Goal: Task Accomplishment & Management: Manage account settings

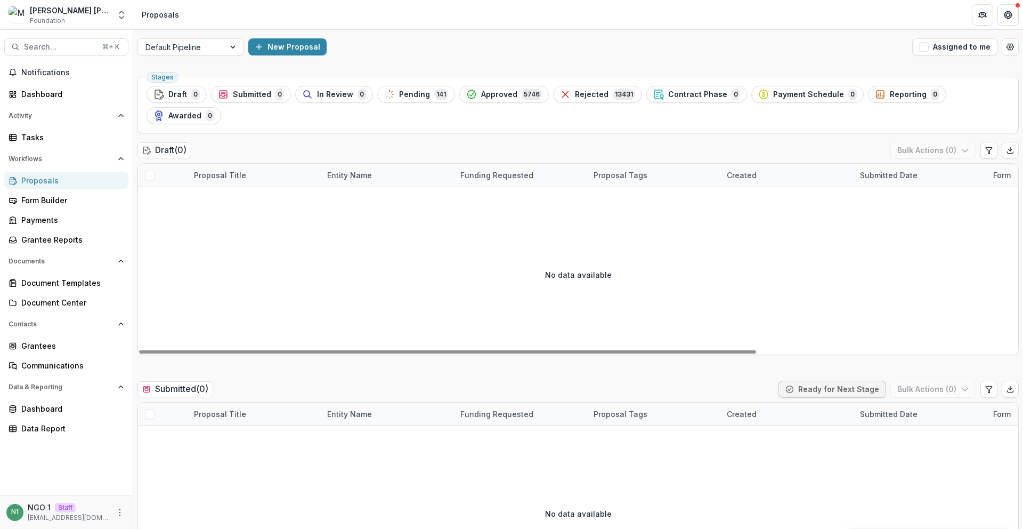
click at [223, 214] on div "No data available" at bounding box center [578, 275] width 880 height 160
click at [494, 96] on span "Approved" at bounding box center [499, 94] width 36 height 9
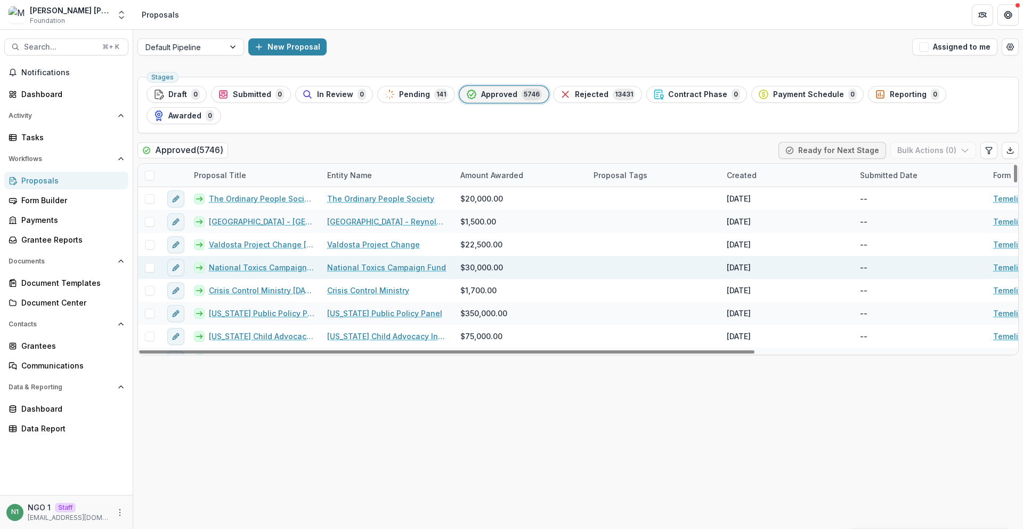
click at [343, 262] on link "National Toxics Campaign Fund" at bounding box center [386, 267] width 119 height 11
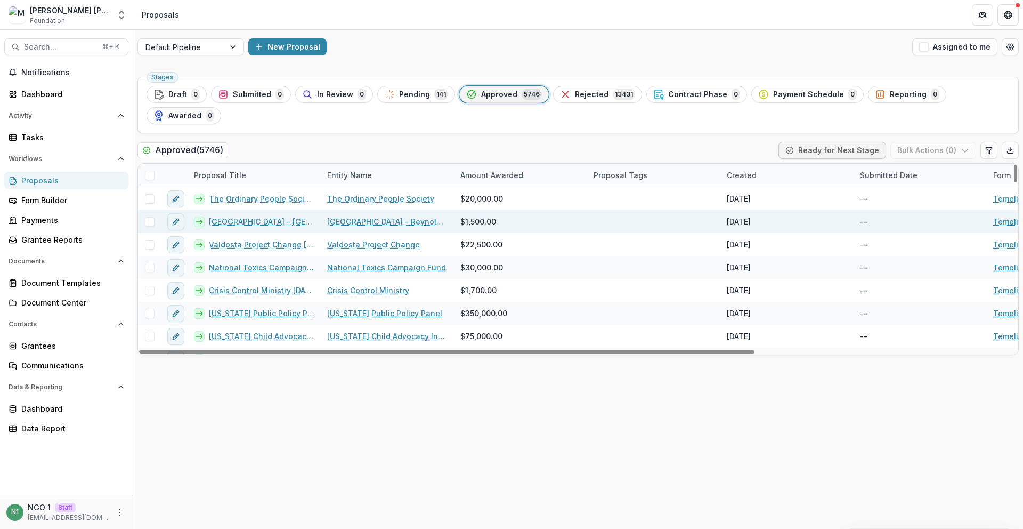
click at [268, 210] on div "Wake Forest University - Reynolda Village Properties 3/23/1976 0:00" at bounding box center [254, 221] width 133 height 23
click at [268, 216] on link "Wake Forest University - Reynolda Village Properties 3/23/1976 0:00" at bounding box center [262, 221] width 106 height 11
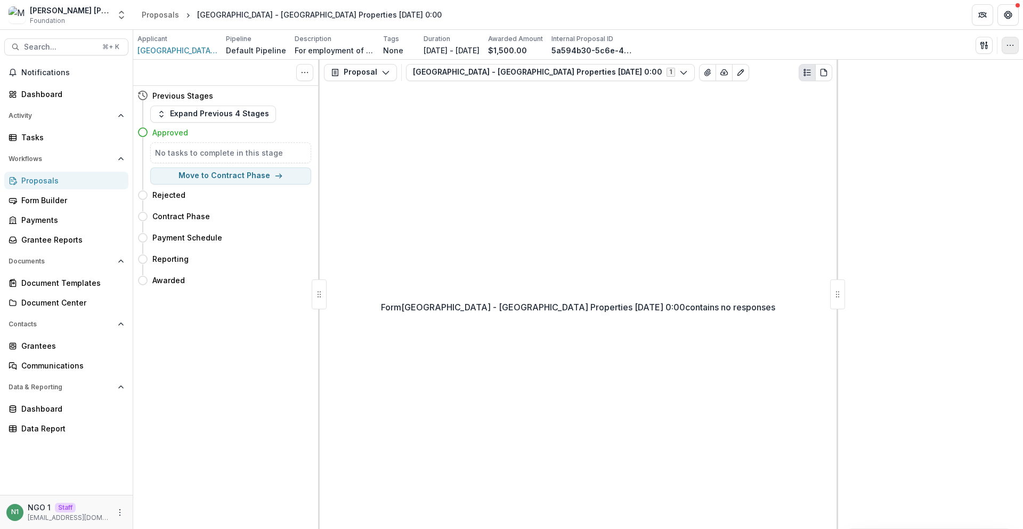
click at [1008, 48] on icon "button" at bounding box center [1010, 45] width 9 height 9
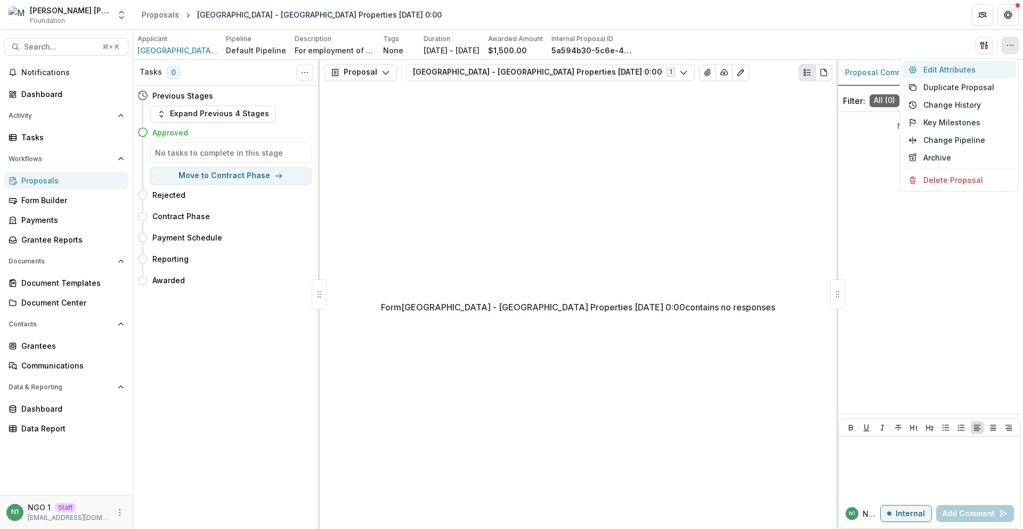
click at [976, 63] on button "Edit Attributes" at bounding box center [959, 70] width 114 height 18
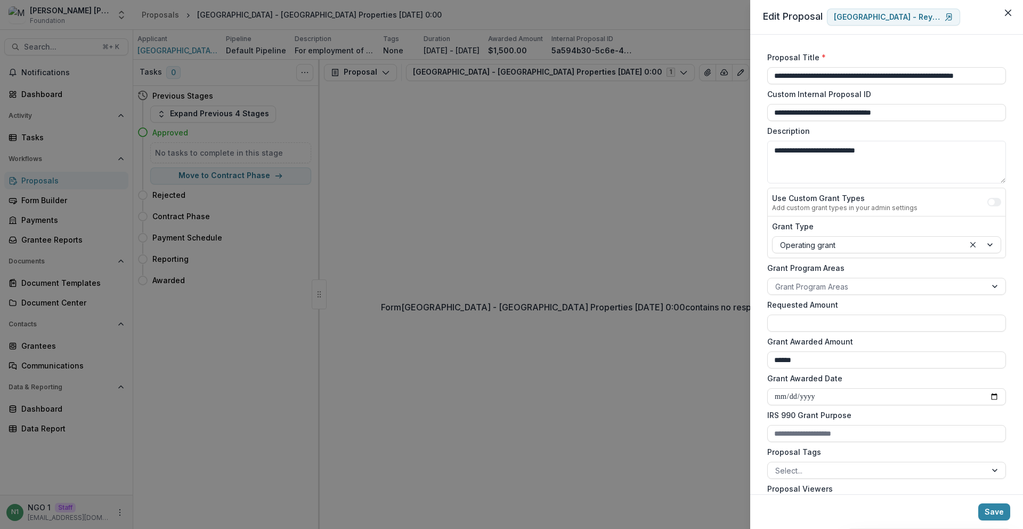
click at [739, 120] on div "**********" at bounding box center [511, 264] width 1023 height 529
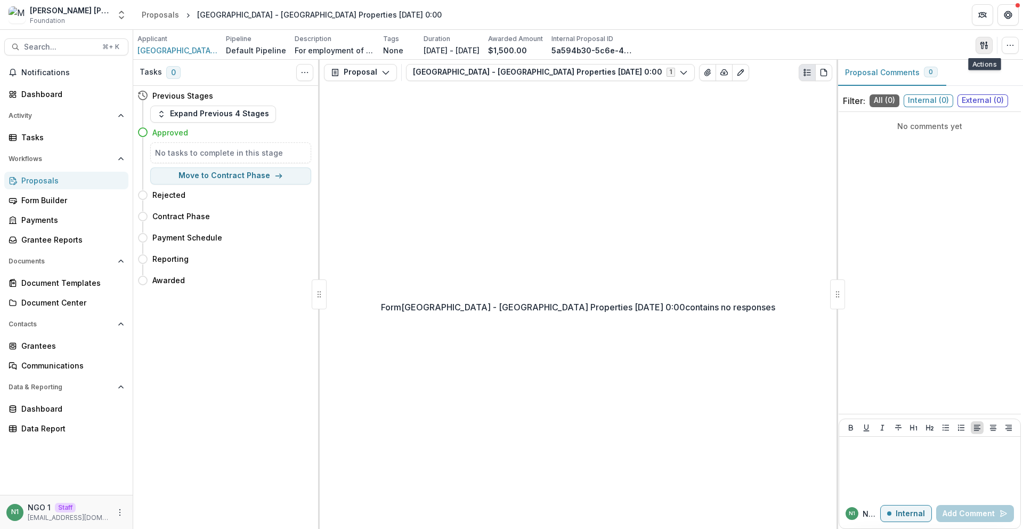
click at [989, 44] on button "button" at bounding box center [984, 45] width 17 height 17
click at [906, 83] on button "Proposal Files" at bounding box center [933, 87] width 114 height 18
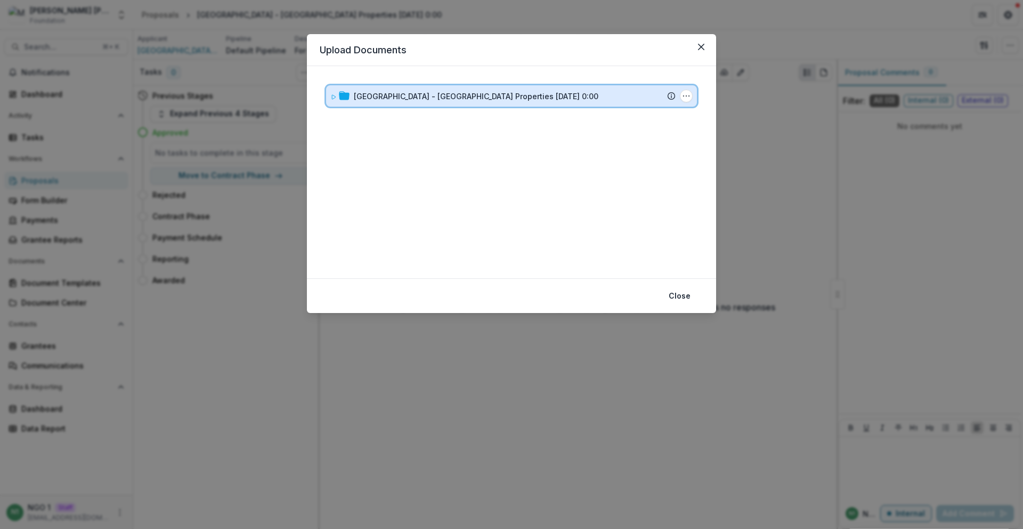
click at [624, 93] on div "Wake Forest University - Reynolda Village Properties 3/23/1976 0:00" at bounding box center [515, 96] width 322 height 11
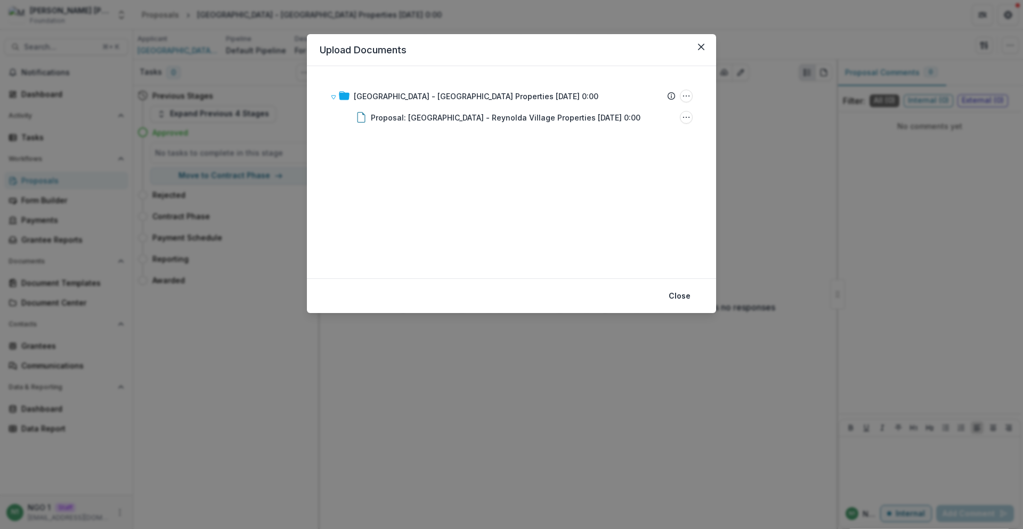
click at [702, 50] on button "Close" at bounding box center [701, 46] width 17 height 17
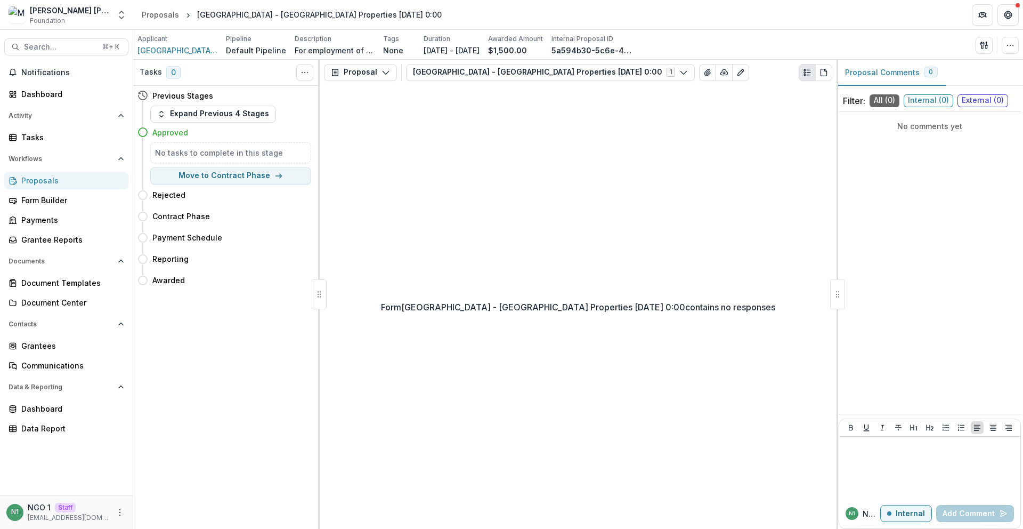
drag, startPoint x: 815, startPoint y: 37, endPoint x: 882, endPoint y: 38, distance: 66.6
click at [815, 37] on div "Applicant Wake Forest University - Reynolda Village Properties Pipeline Default…" at bounding box center [579, 45] width 882 height 22
drag, startPoint x: 584, startPoint y: 138, endPoint x: 577, endPoint y: 139, distance: 7.0
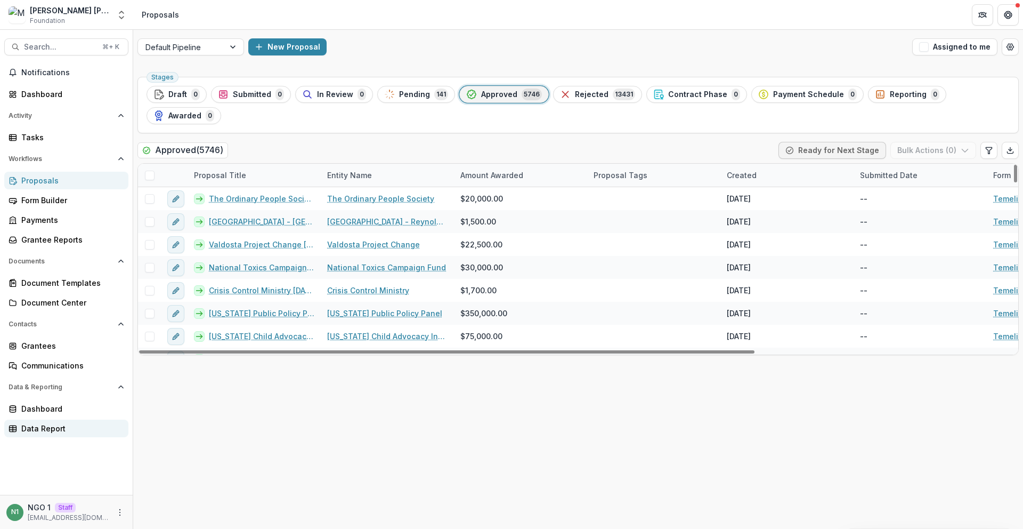
click at [76, 425] on div "Data Report" at bounding box center [70, 428] width 99 height 11
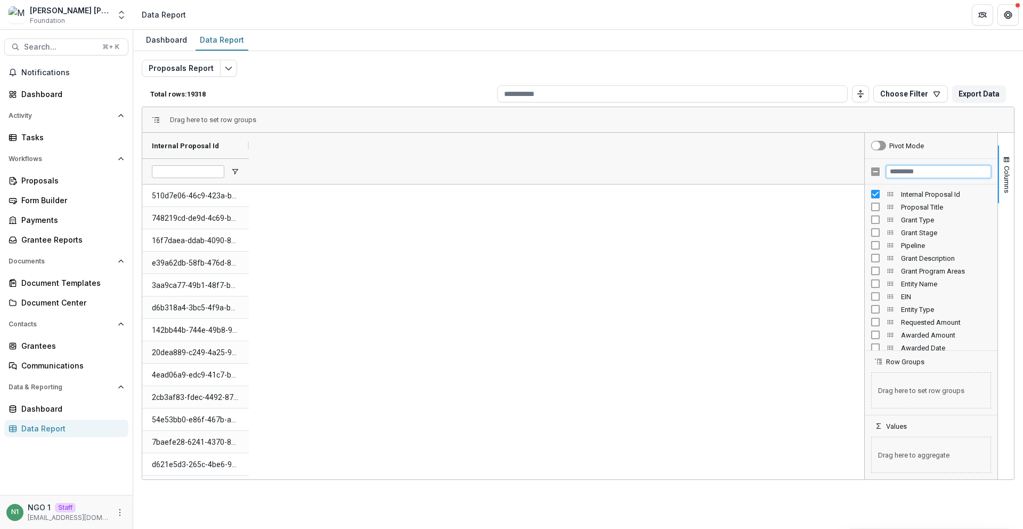
click at [910, 173] on input "Filter Columns Input" at bounding box center [938, 171] width 105 height 13
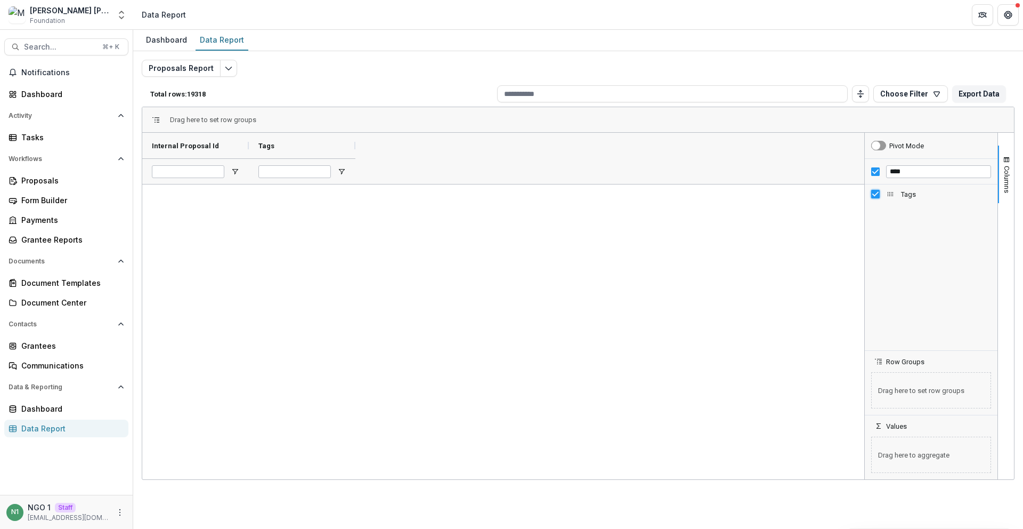
scroll to position [424900, 0]
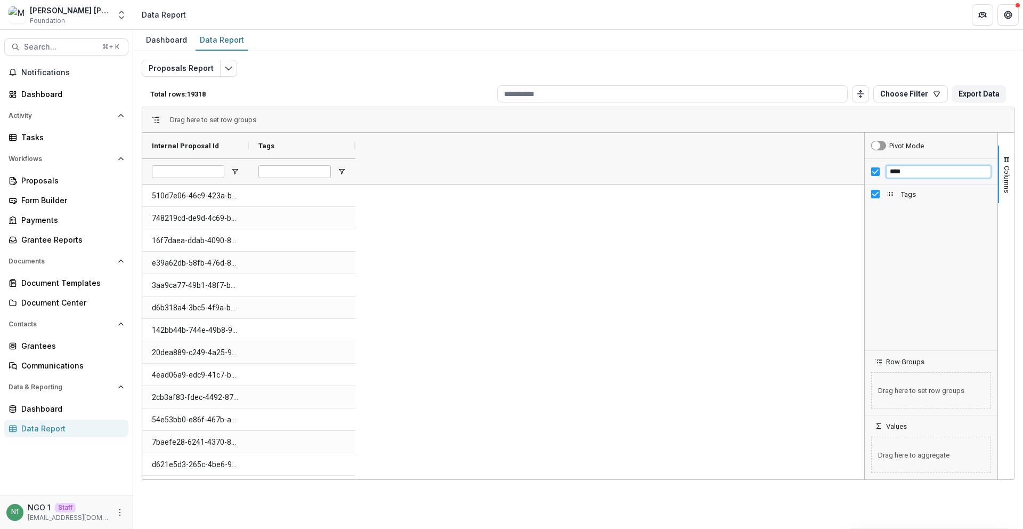
click at [910, 171] on input "****" at bounding box center [938, 171] width 105 height 13
type input "******"
click at [125, 15] on icon "Open entity switcher" at bounding box center [121, 15] width 11 height 11
click at [104, 45] on link "Admin Settings" at bounding box center [67, 42] width 128 height 18
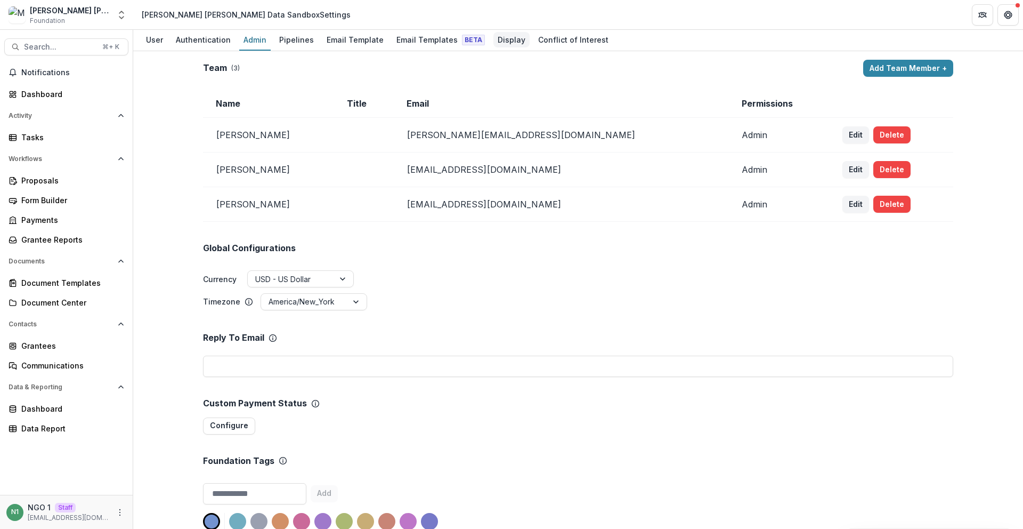
click at [512, 38] on div "Display" at bounding box center [512, 39] width 36 height 15
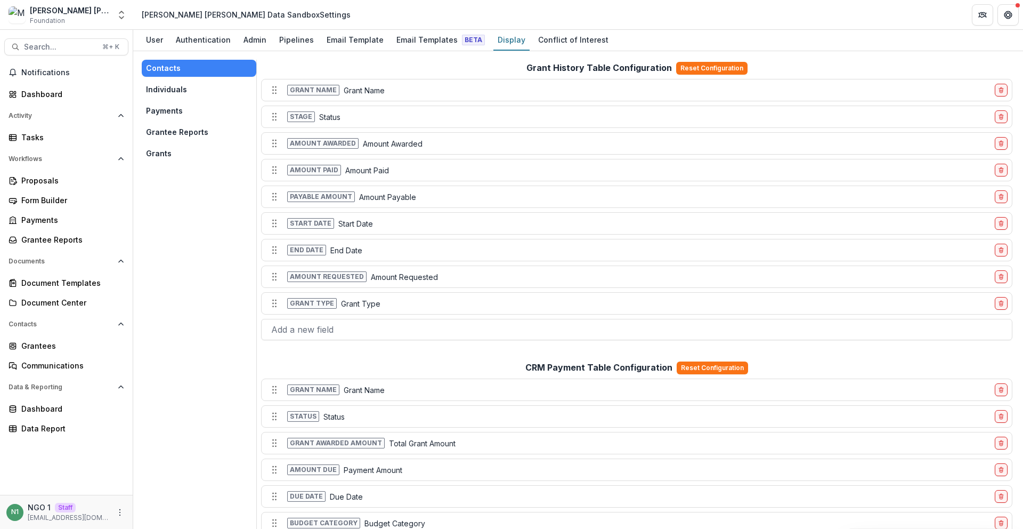
click at [167, 106] on button "Payments" at bounding box center [199, 110] width 115 height 17
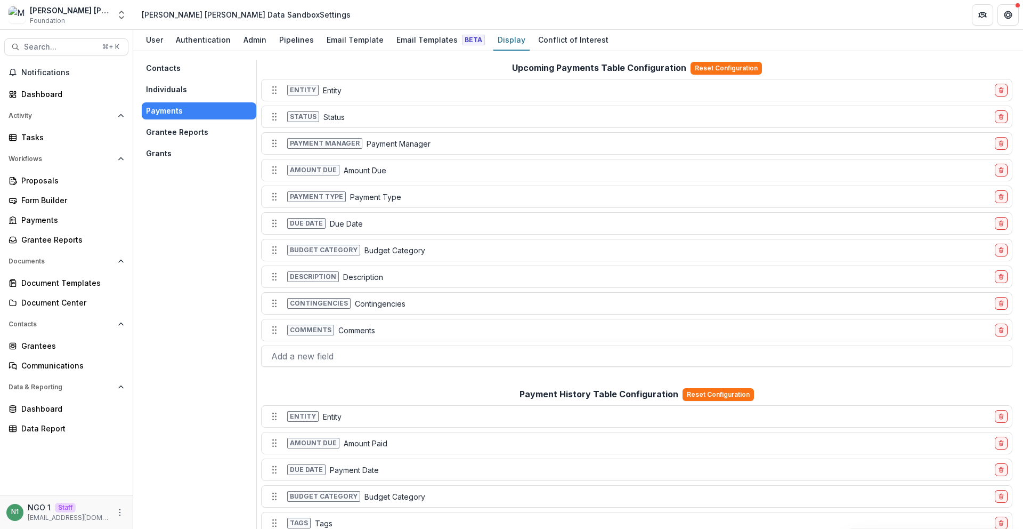
click at [172, 89] on button "Individuals" at bounding box center [199, 89] width 115 height 17
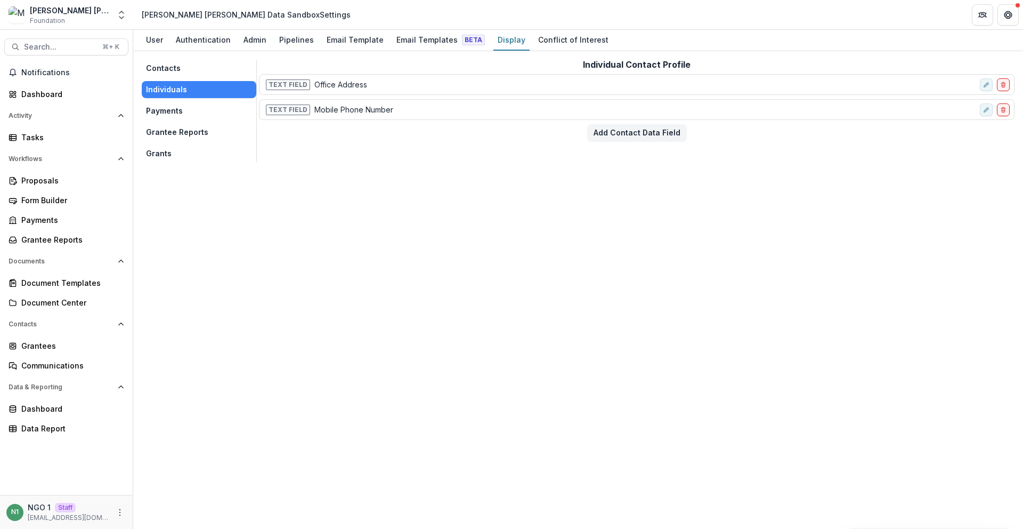
click at [175, 150] on button "Grants" at bounding box center [199, 153] width 115 height 17
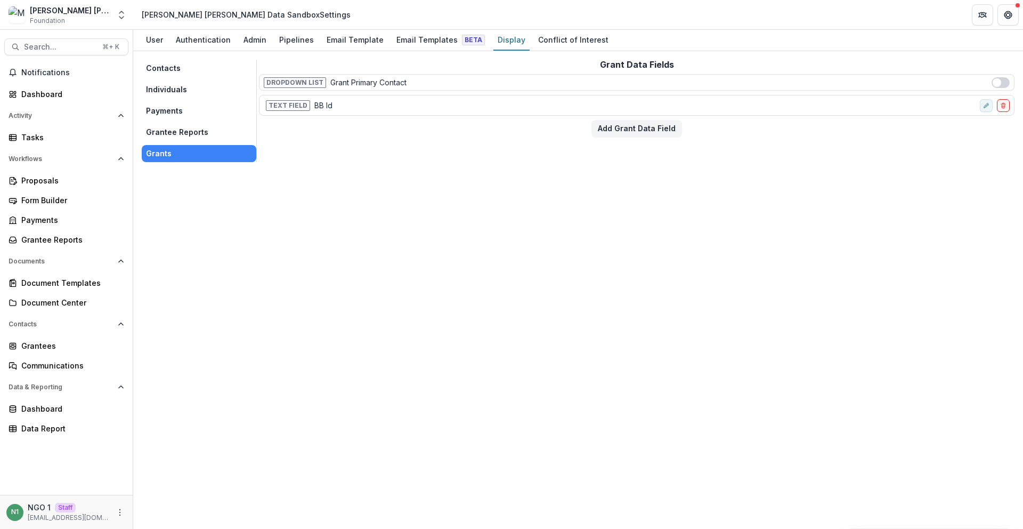
click at [186, 93] on button "Individuals" at bounding box center [199, 89] width 115 height 17
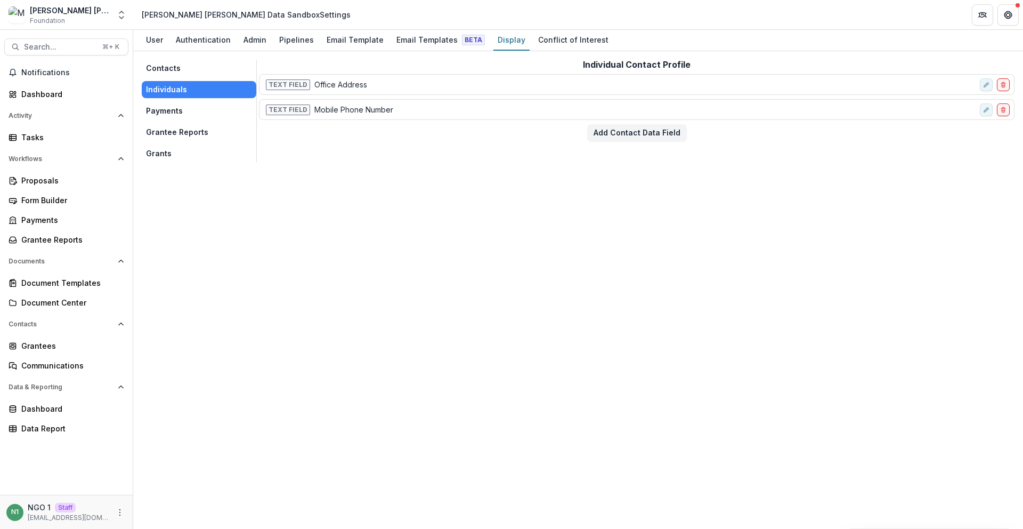
click at [164, 158] on button "Grants" at bounding box center [199, 153] width 115 height 17
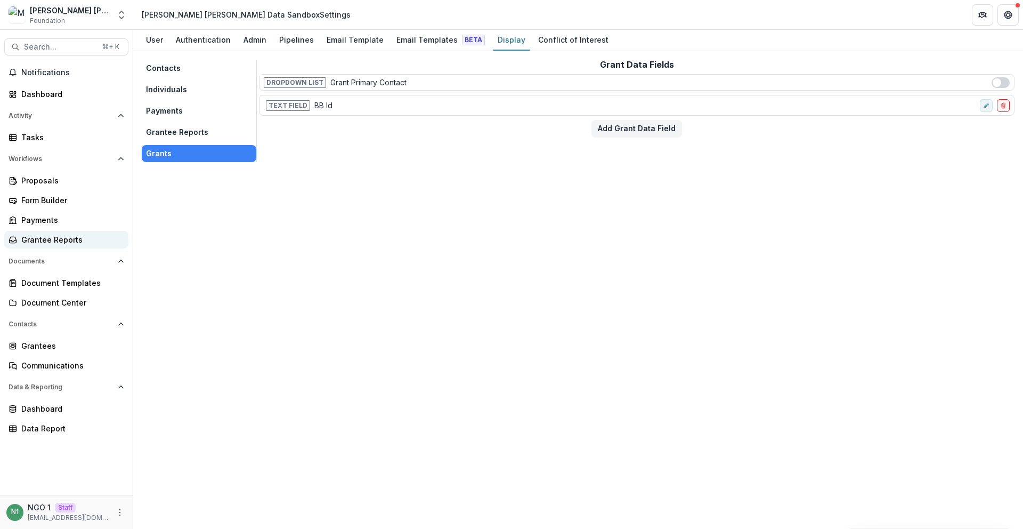
click at [57, 240] on div "Grantee Reports" at bounding box center [70, 239] width 99 height 11
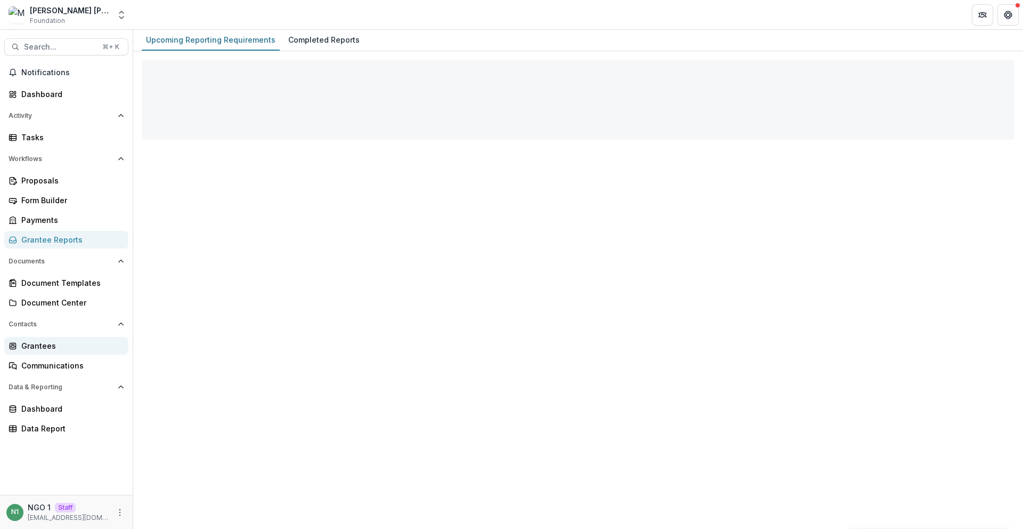
click at [62, 346] on div "Grantees" at bounding box center [70, 345] width 99 height 11
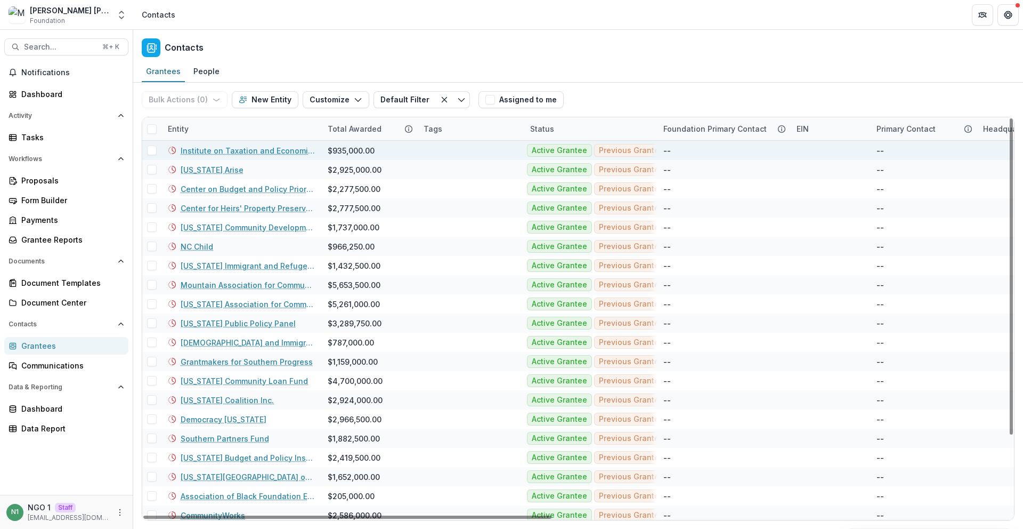
click at [247, 149] on link "Institute on Taxation and Economic Policy" at bounding box center [248, 150] width 134 height 11
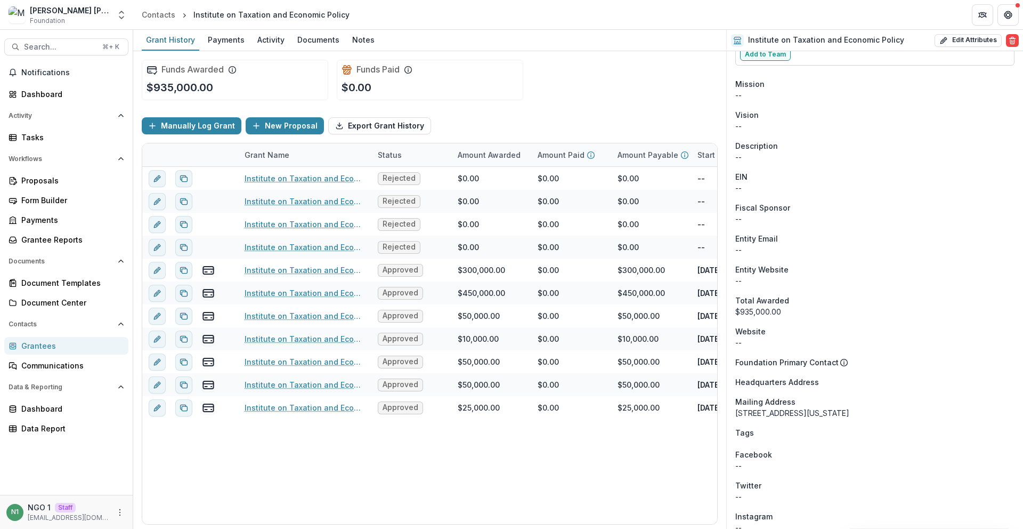
scroll to position [403, 0]
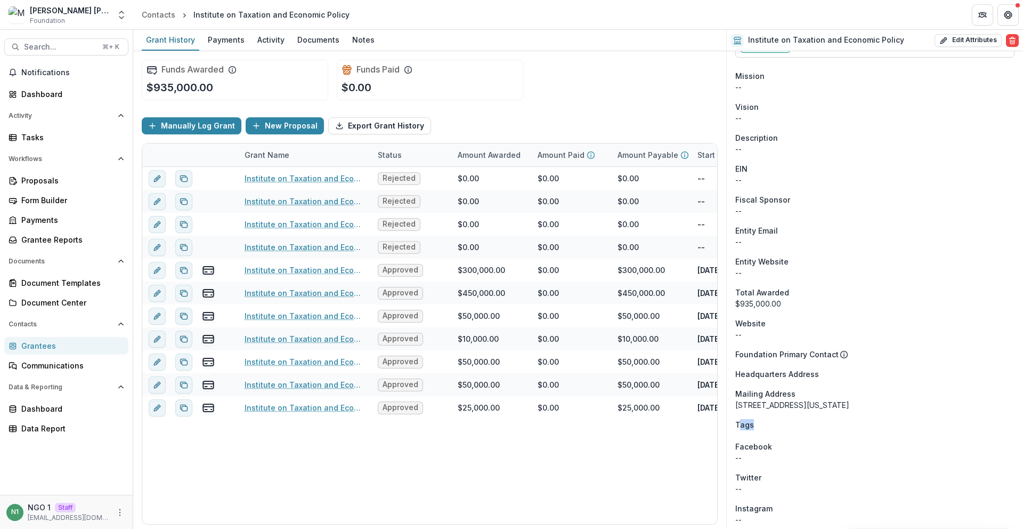
drag, startPoint x: 757, startPoint y: 424, endPoint x: 739, endPoint y: 424, distance: 18.1
click at [739, 424] on div "Tags" at bounding box center [874, 424] width 279 height 11
drag, startPoint x: 735, startPoint y: 425, endPoint x: 775, endPoint y: 424, distance: 40.5
click at [775, 424] on div "Tags" at bounding box center [874, 424] width 279 height 11
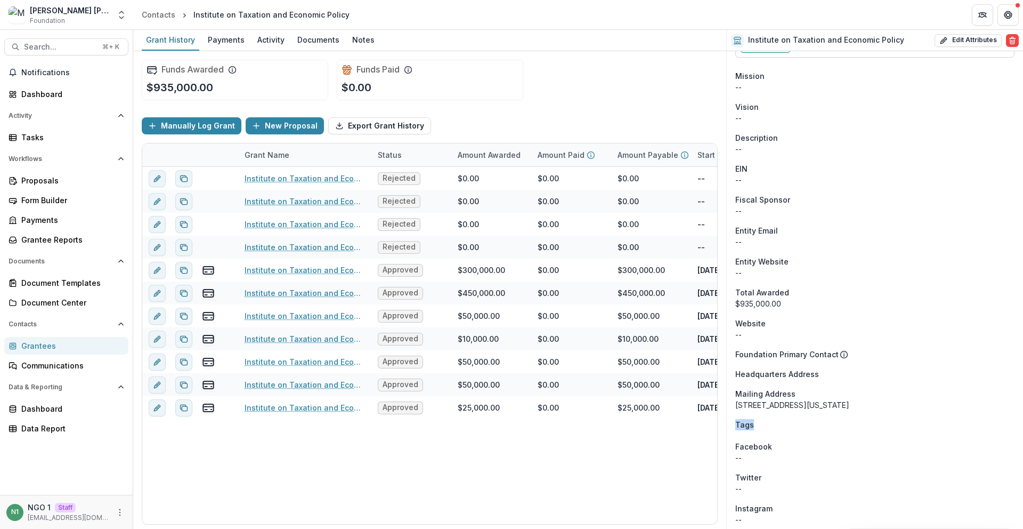
drag, startPoint x: 769, startPoint y: 426, endPoint x: 731, endPoint y: 428, distance: 37.9
click at [732, 428] on div "Onboarding Pending DBA -- Phone Number +1 202-299-1066 Team Signatory -- Indivi…" at bounding box center [875, 250] width 296 height 1204
drag, startPoint x: 799, startPoint y: 429, endPoint x: 735, endPoint y: 427, distance: 64.0
click at [735, 427] on div "Tags" at bounding box center [874, 424] width 279 height 11
click at [735, 427] on span "Tags" at bounding box center [744, 424] width 19 height 11
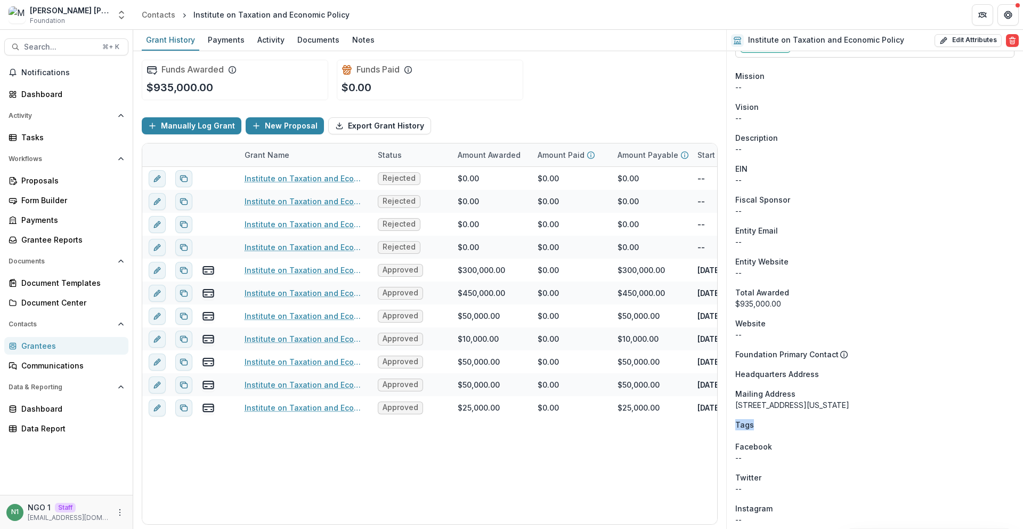
drag, startPoint x: 735, startPoint y: 427, endPoint x: 794, endPoint y: 425, distance: 59.2
click at [794, 424] on div "Tags" at bounding box center [874, 424] width 279 height 11
click at [120, 515] on icon "More" at bounding box center [120, 512] width 9 height 9
click at [118, 514] on icon "More" at bounding box center [120, 512] width 9 height 9
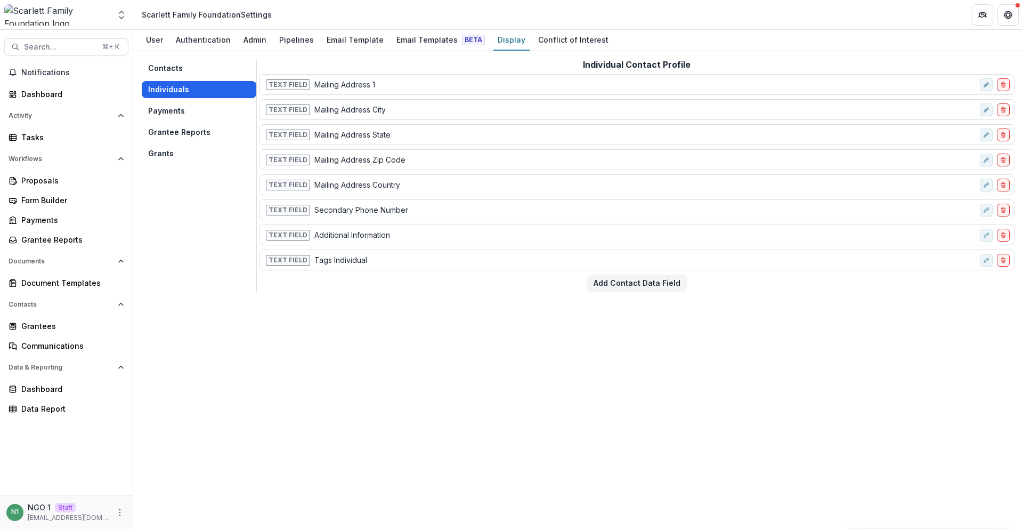
click at [205, 91] on button "Individuals" at bounding box center [199, 89] width 115 height 17
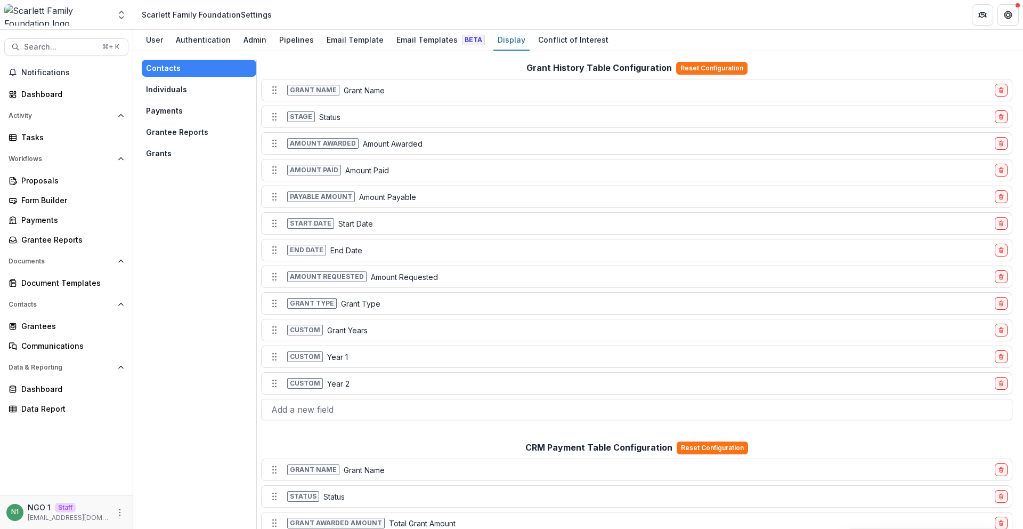
drag, startPoint x: 189, startPoint y: 101, endPoint x: 188, endPoint y: 96, distance: 5.4
click at [189, 101] on div "Contacts Individuals Payments Grantee Reports Grants" at bounding box center [199, 111] width 115 height 102
click at [188, 90] on button "Individuals" at bounding box center [199, 89] width 115 height 17
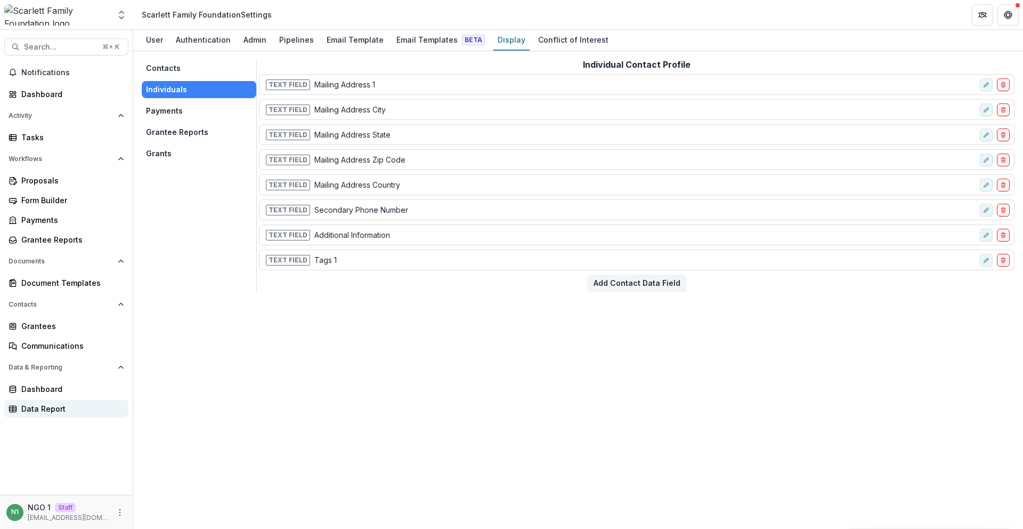
click at [41, 409] on div "Data Report" at bounding box center [70, 408] width 99 height 11
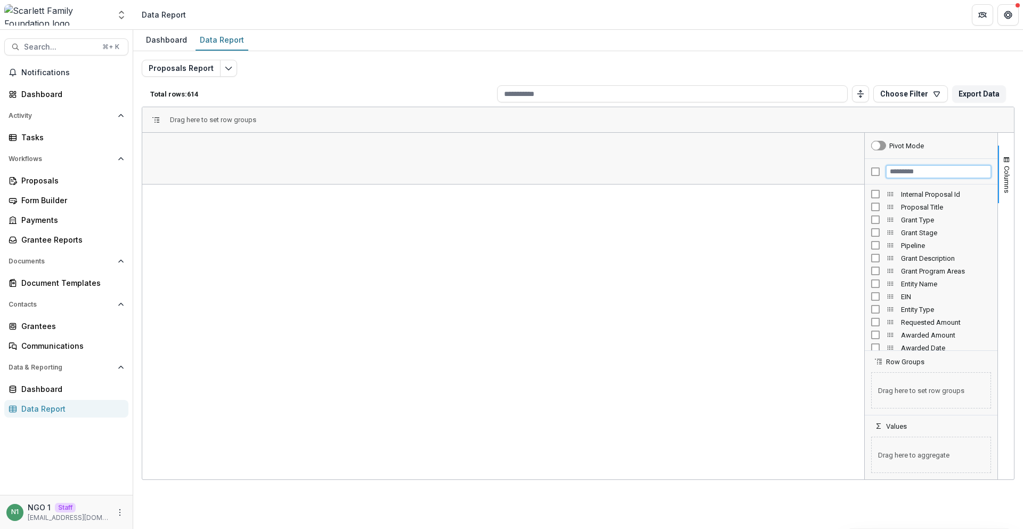
click at [901, 171] on input "Filter Columns Input" at bounding box center [938, 171] width 105 height 13
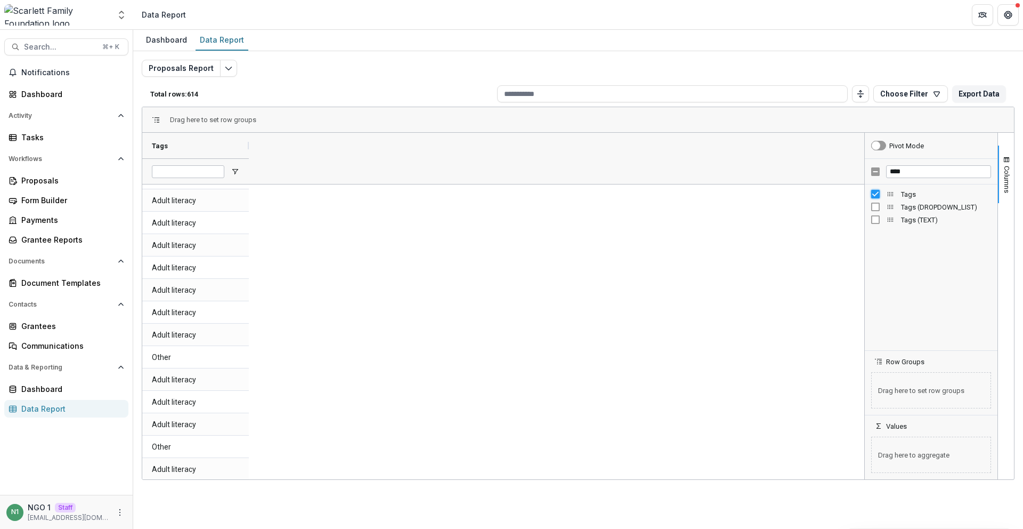
scroll to position [8010, 0]
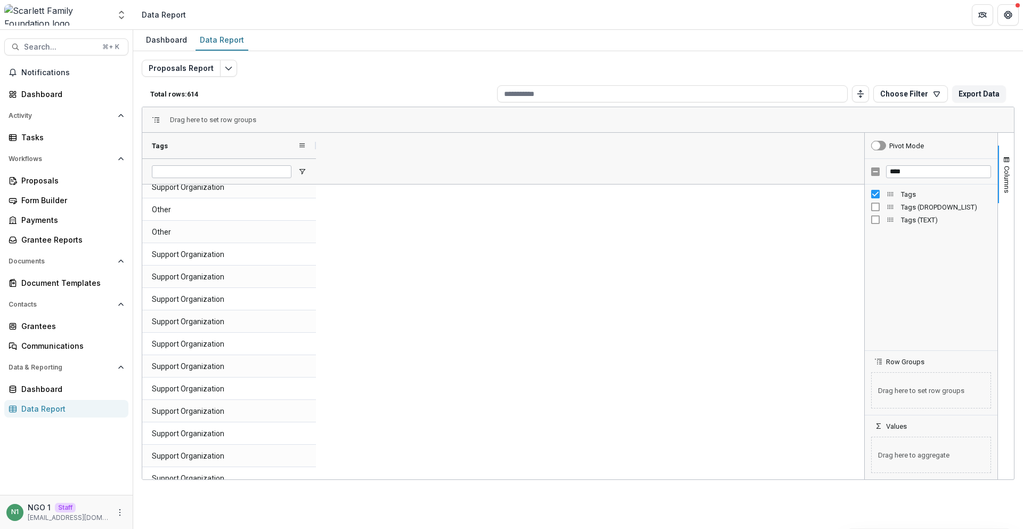
drag, startPoint x: 249, startPoint y: 145, endPoint x: 317, endPoint y: 152, distance: 67.6
click at [317, 152] on div at bounding box center [316, 146] width 4 height 26
drag, startPoint x: 860, startPoint y: 358, endPoint x: 858, endPoint y: 346, distance: 11.9
click at [860, 355] on div at bounding box center [861, 306] width 3 height 346
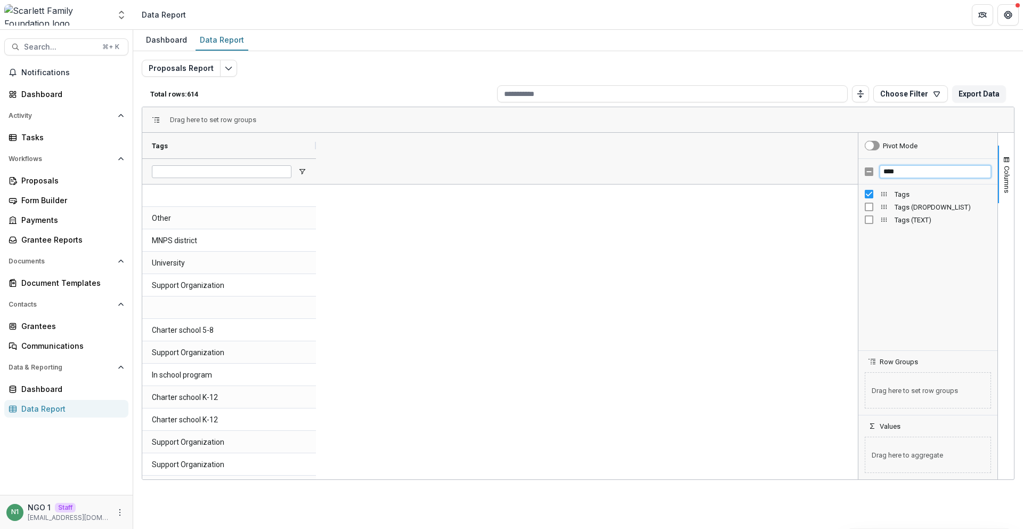
click at [903, 171] on input "****" at bounding box center [935, 171] width 111 height 13
type input "******"
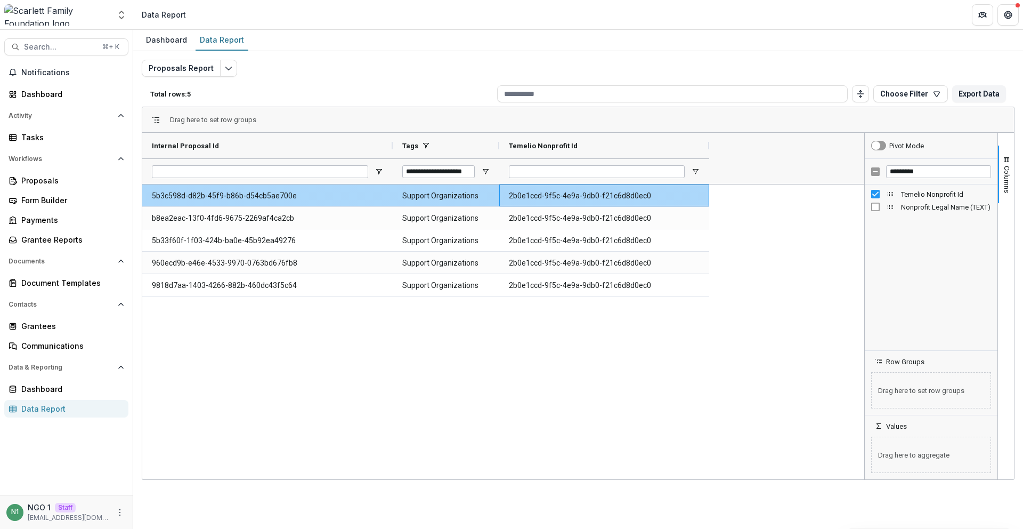
click at [571, 189] on Id-860 "2b0e1ccd-9f5c-4e9a-9db0-f21c6d8d0ec0" at bounding box center [604, 196] width 191 height 22
copy Id-860 "2b0e1ccd-9f5c-4e9a-9db0-f21c6d8d0ec0"
click at [126, 15] on icon "Open entity switcher" at bounding box center [121, 15] width 11 height 11
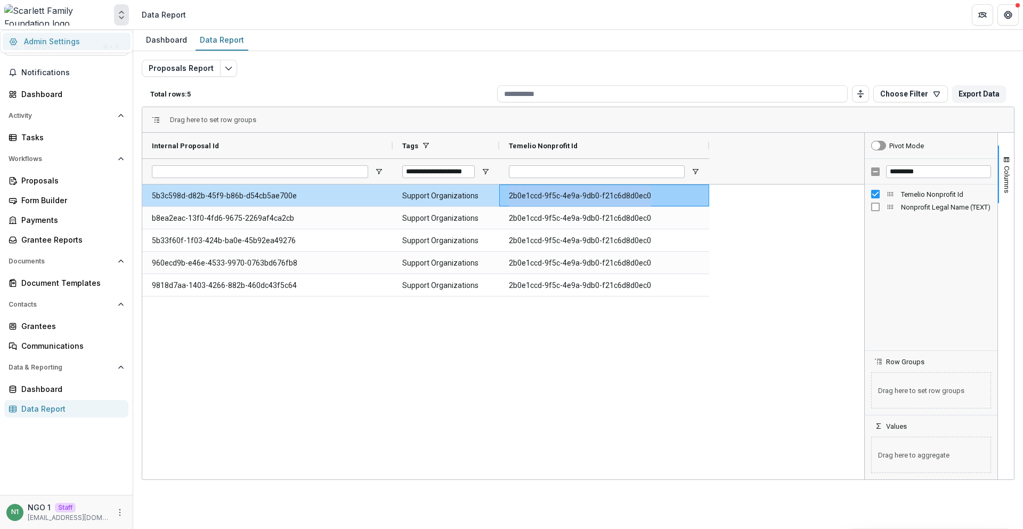
click at [110, 36] on link "Admin Settings" at bounding box center [67, 42] width 128 height 18
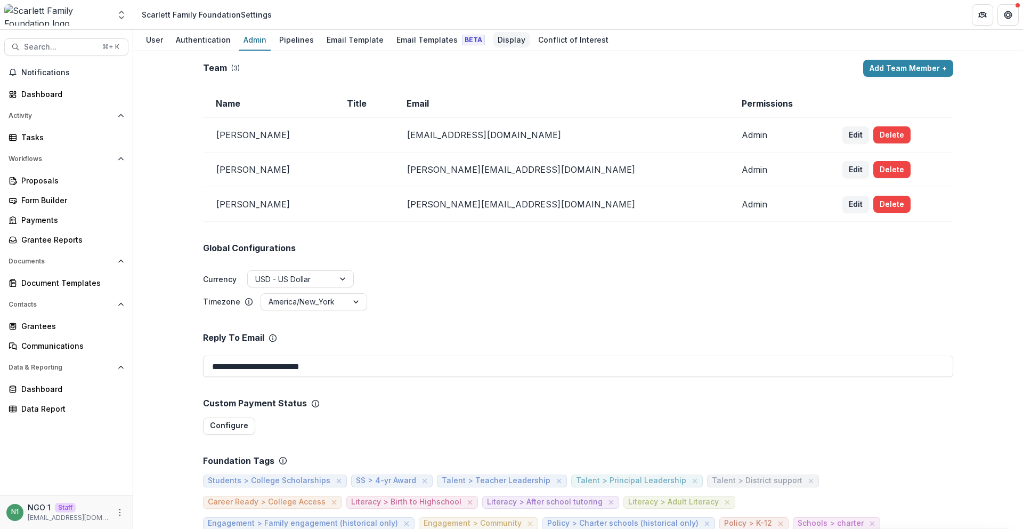
click at [507, 42] on div "Display" at bounding box center [512, 39] width 36 height 15
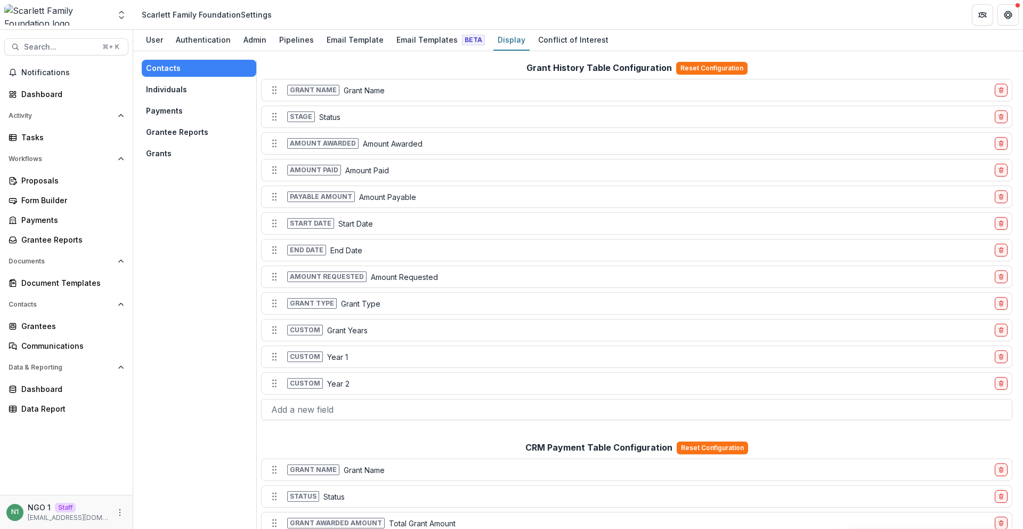
click at [181, 130] on button "Grantee Reports" at bounding box center [199, 132] width 115 height 17
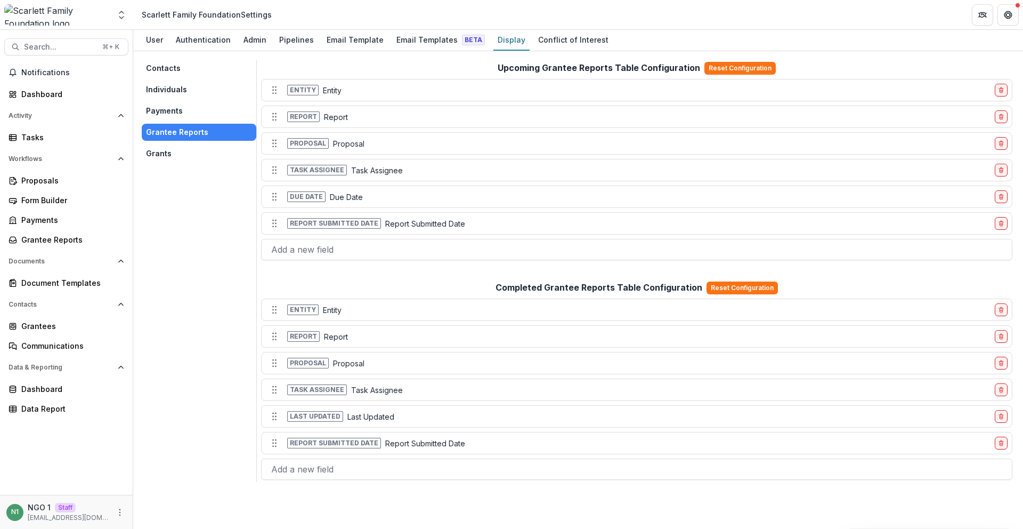
click at [186, 115] on button "Payments" at bounding box center [199, 110] width 115 height 17
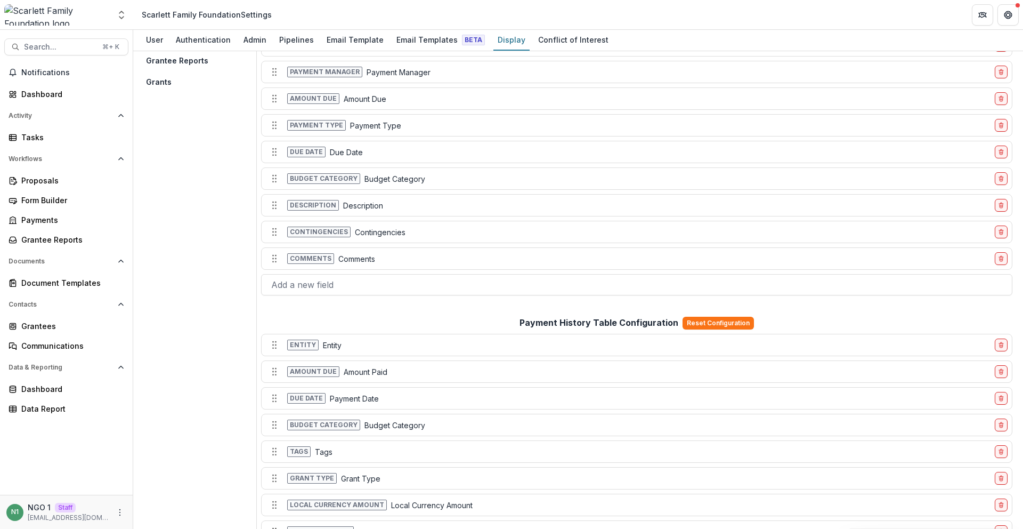
scroll to position [175, 0]
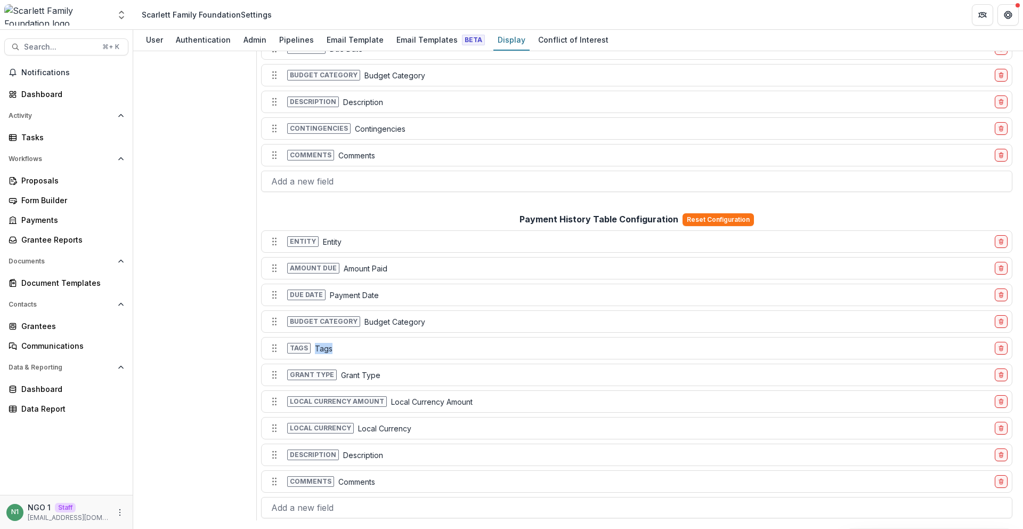
click at [313, 348] on div "Tags Tags" at bounding box center [628, 347] width 725 height 17
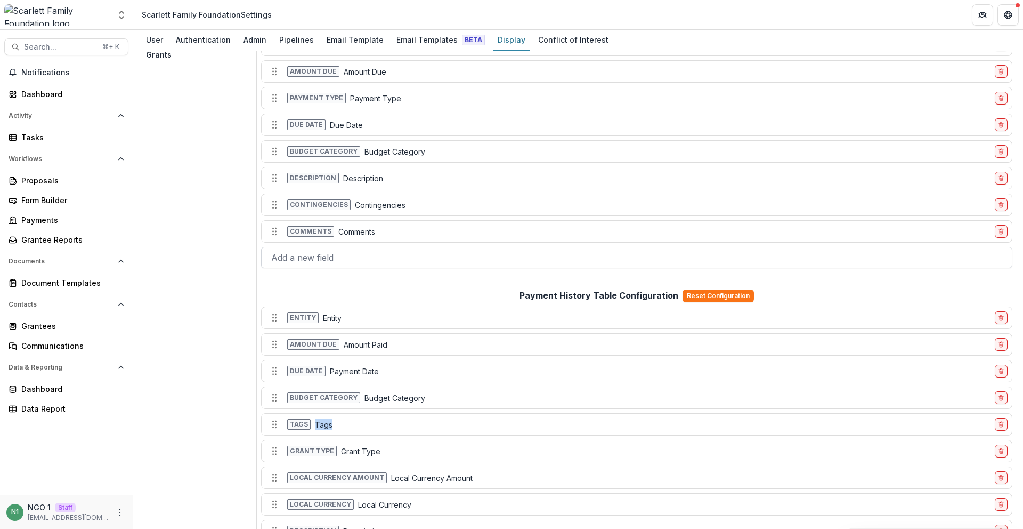
scroll to position [0, 0]
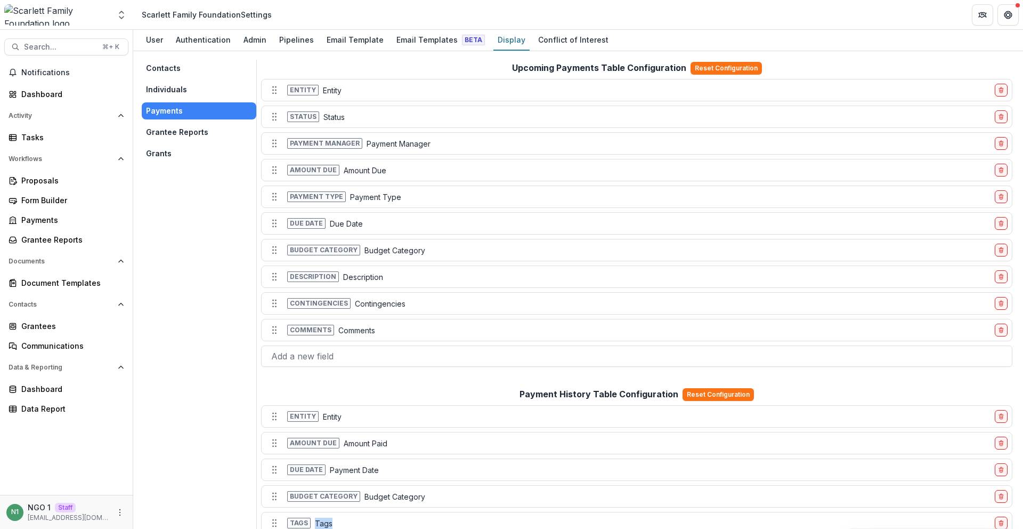
click at [183, 94] on button "Individuals" at bounding box center [199, 89] width 115 height 17
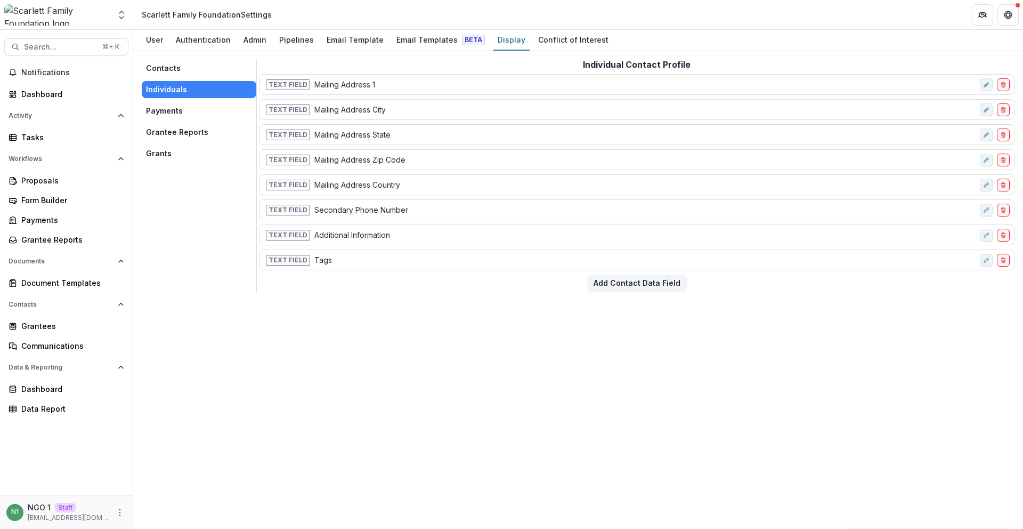
click at [200, 68] on button "Contacts" at bounding box center [199, 68] width 115 height 17
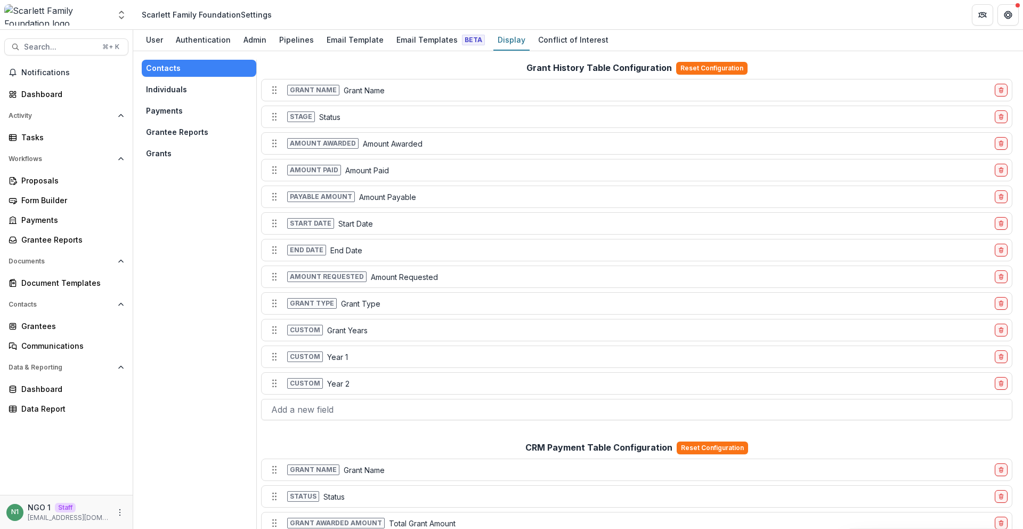
click at [197, 81] on button "Individuals" at bounding box center [199, 89] width 115 height 17
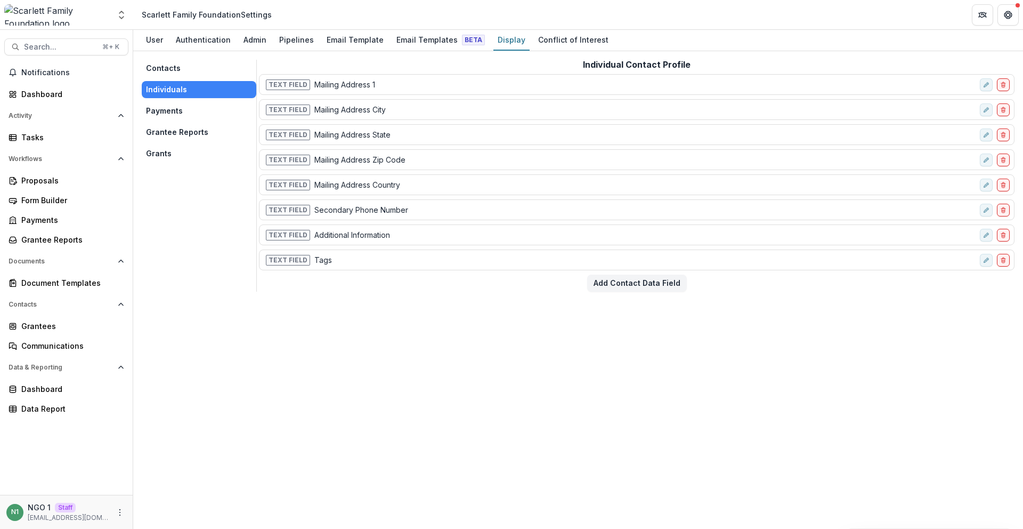
click at [187, 133] on button "Grantee Reports" at bounding box center [199, 132] width 115 height 17
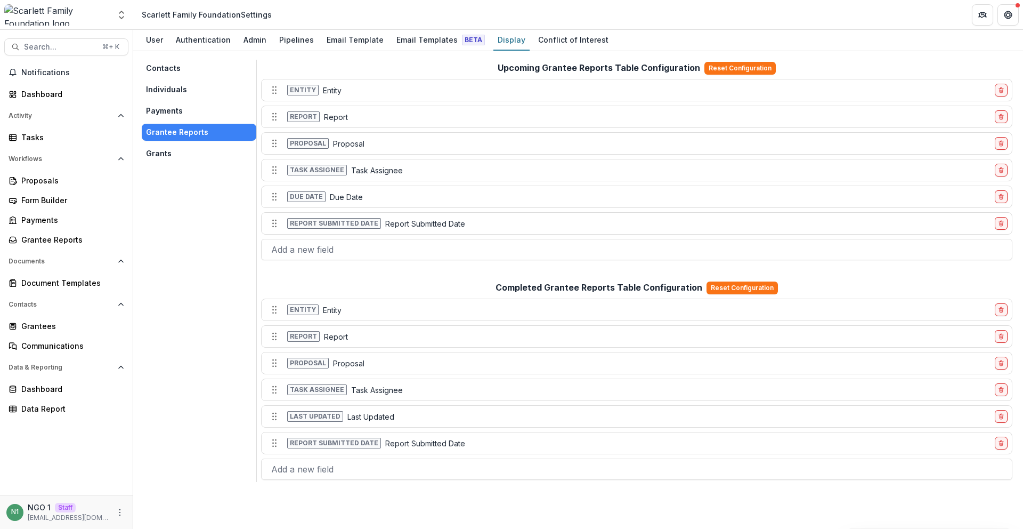
click at [183, 150] on button "Grants" at bounding box center [199, 153] width 115 height 17
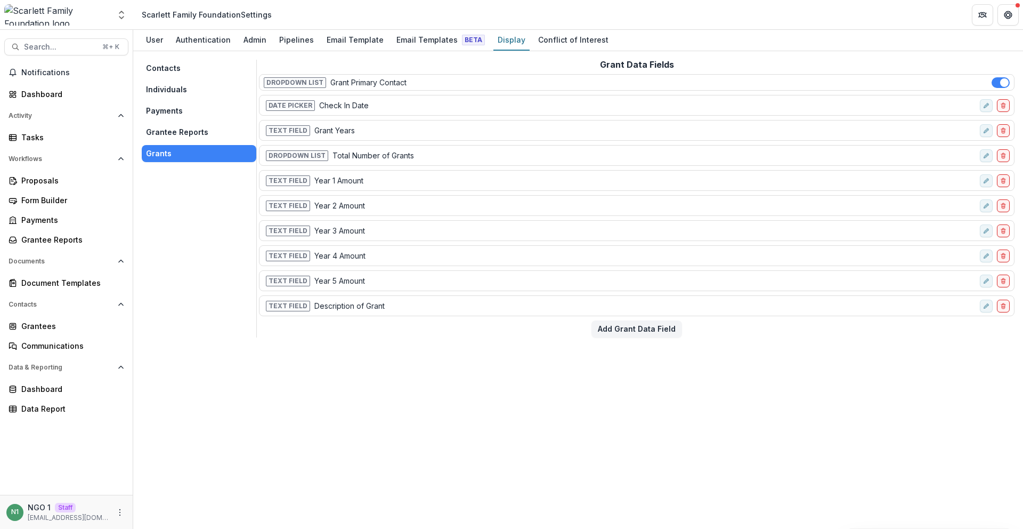
click at [203, 75] on button "Contacts" at bounding box center [199, 68] width 115 height 17
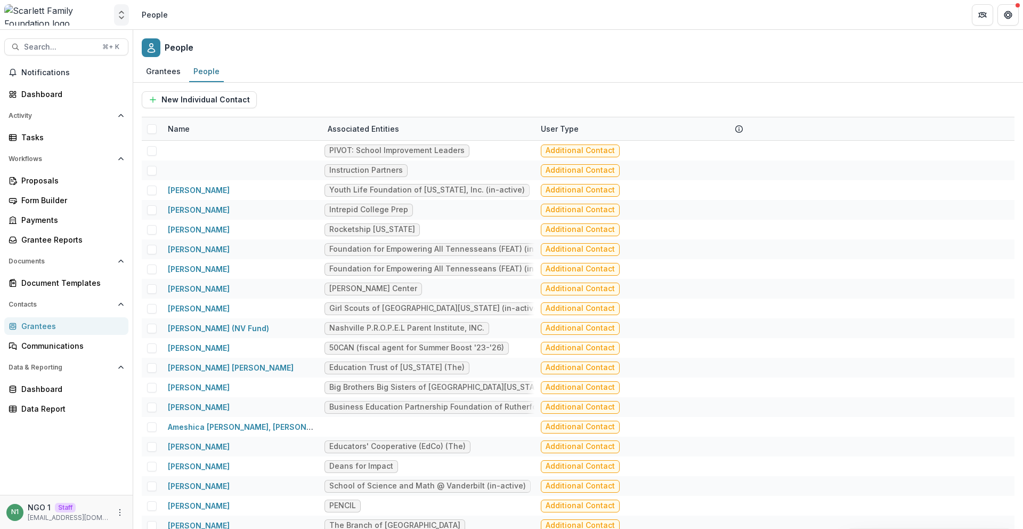
click at [122, 6] on button "Open entity switcher" at bounding box center [121, 14] width 15 height 21
click at [92, 40] on link "Admin Settings" at bounding box center [67, 42] width 128 height 18
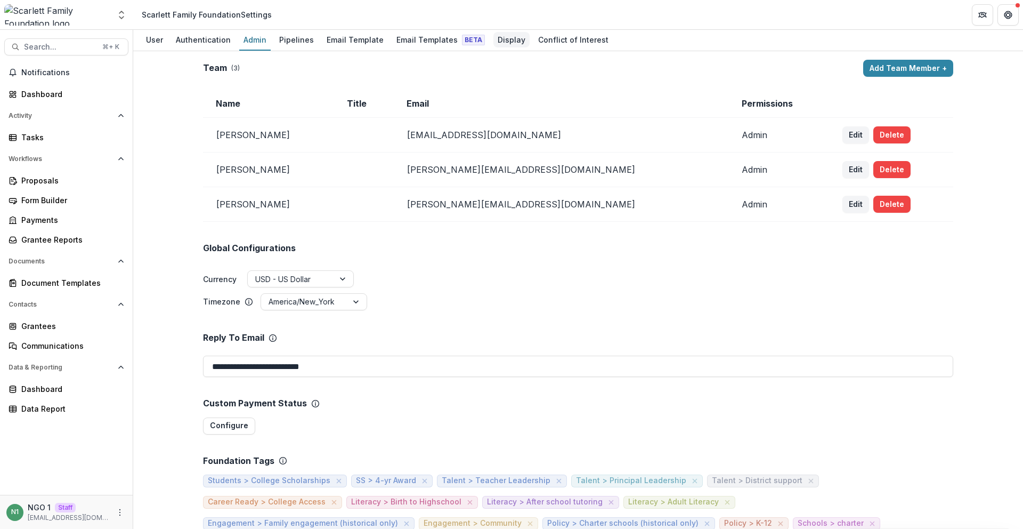
click at [505, 42] on div "Display" at bounding box center [512, 39] width 36 height 15
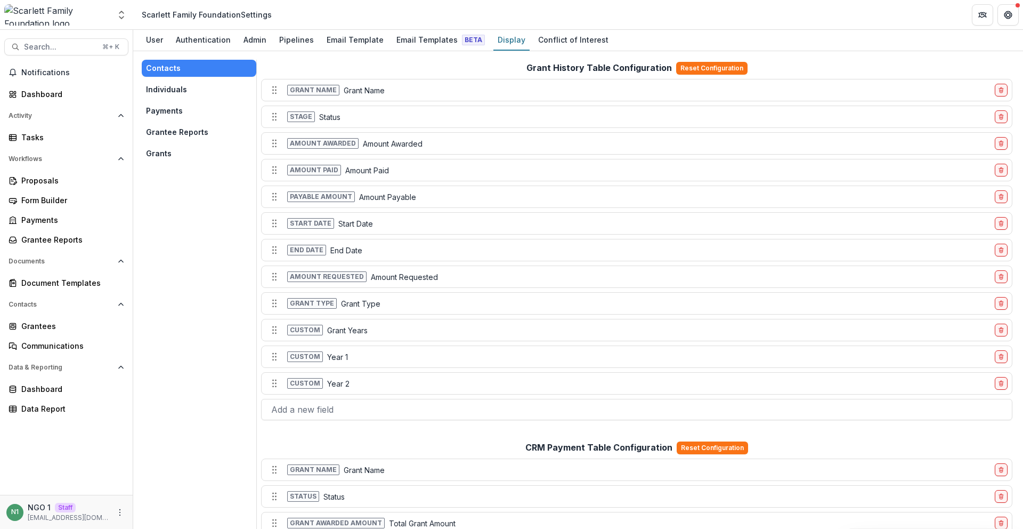
click at [192, 87] on button "Individuals" at bounding box center [199, 89] width 115 height 17
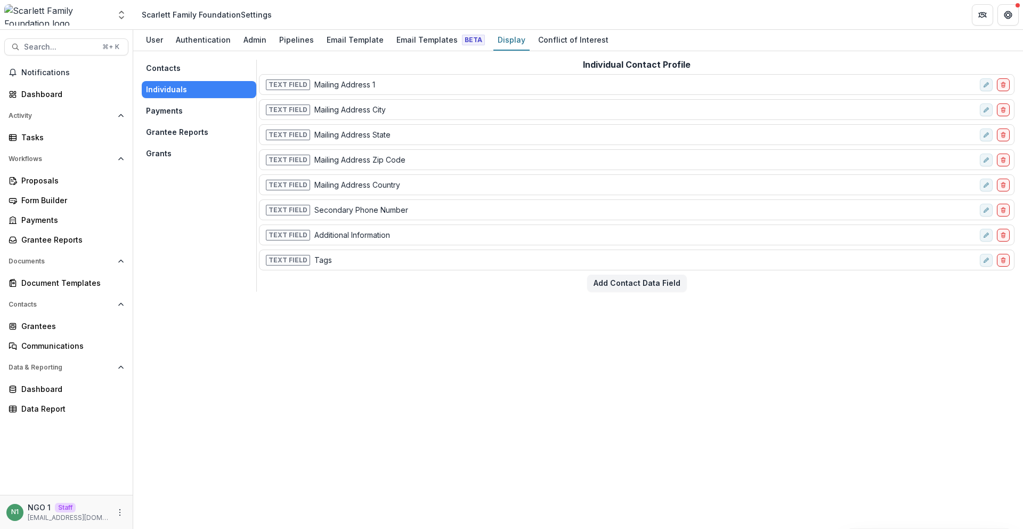
click at [170, 124] on button "Grantee Reports" at bounding box center [199, 132] width 115 height 17
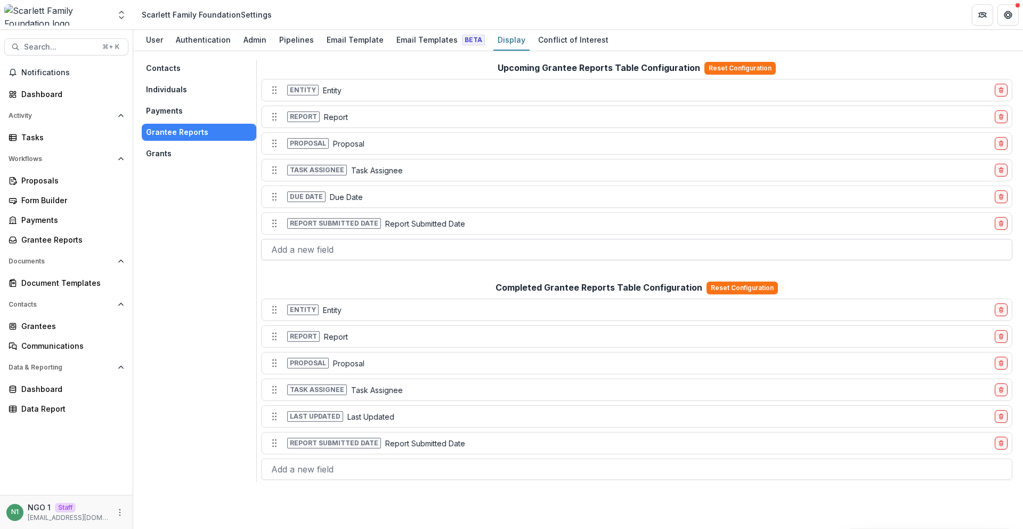
click at [373, 249] on div at bounding box center [636, 249] width 731 height 15
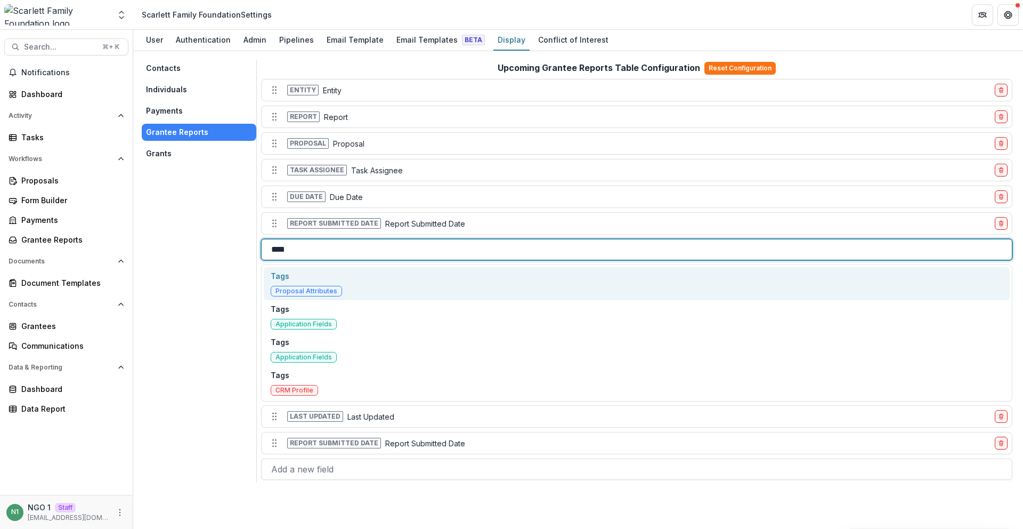
type input "****"
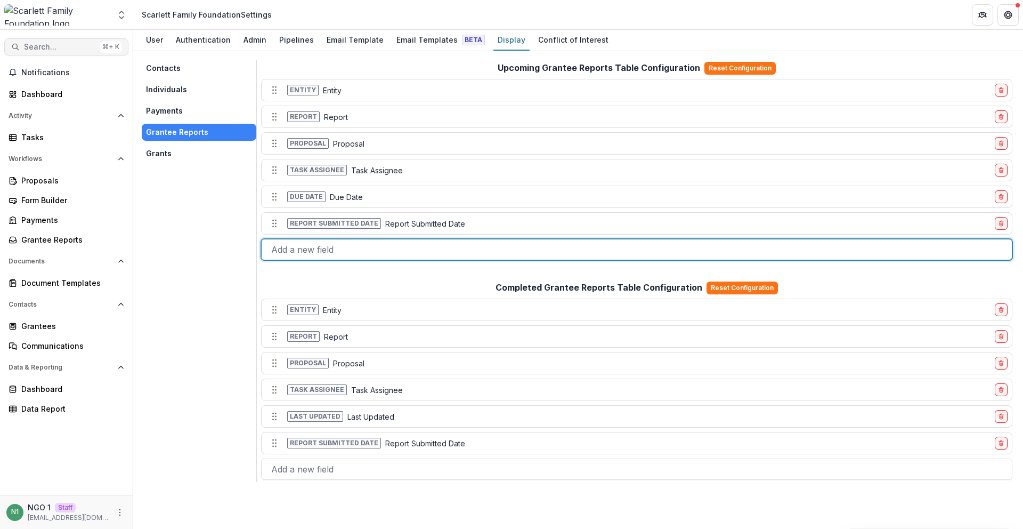
click at [76, 52] on button "Search... ⌘ + K" at bounding box center [66, 46] width 124 height 17
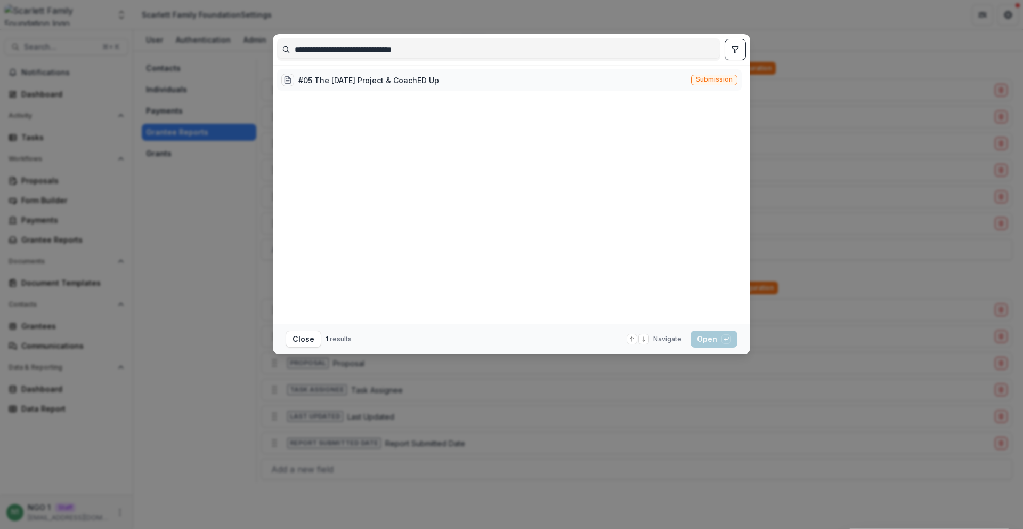
type input "**********"
click at [710, 77] on span "Submission" at bounding box center [714, 79] width 37 height 7
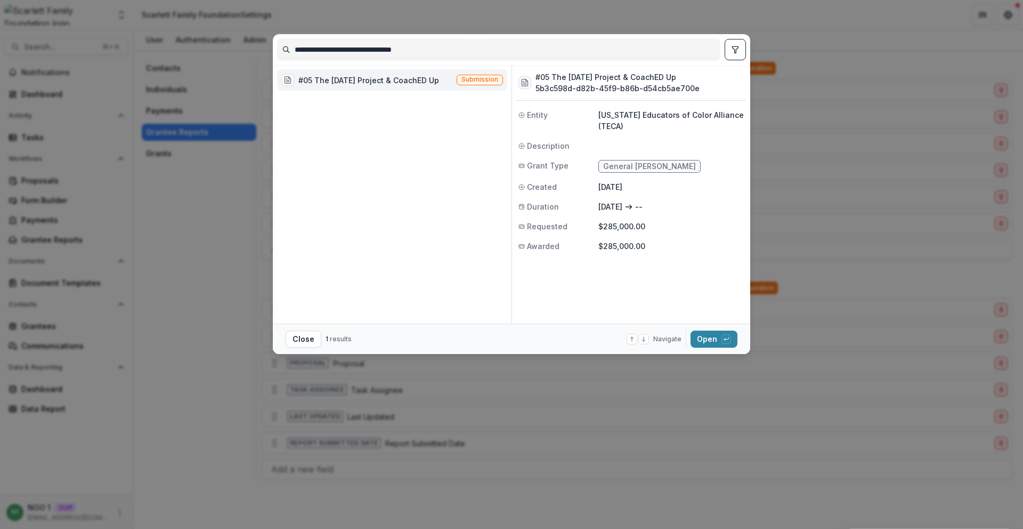
click at [711, 348] on footer "Close 1 results Navigate up and down with arrow keys Open with enter key" at bounding box center [512, 339] width 478 height 30
click at [710, 341] on button "Open with enter key" at bounding box center [714, 338] width 47 height 17
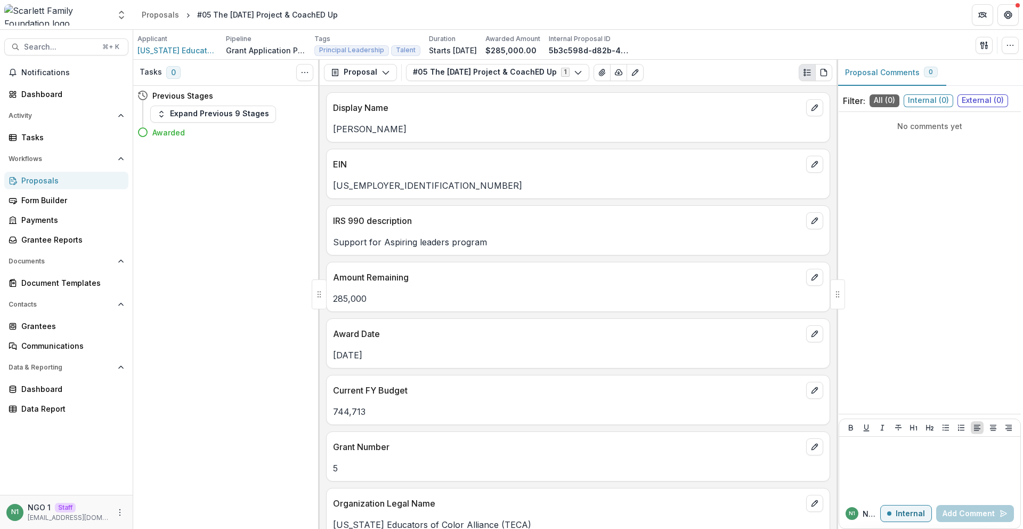
click at [1019, 38] on div "Applicant Tennessee Educators of Color Alliance (TECA) Pipeline Grant Applicati…" at bounding box center [578, 45] width 890 height 30
click at [1010, 45] on circle "button" at bounding box center [1010, 45] width 1 height 1
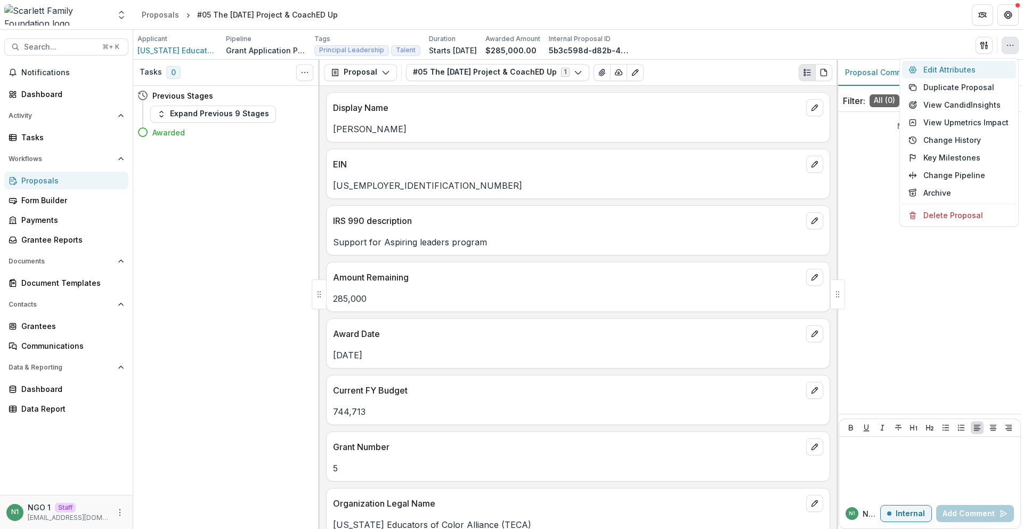
click at [974, 65] on button "Edit Attributes" at bounding box center [959, 70] width 114 height 18
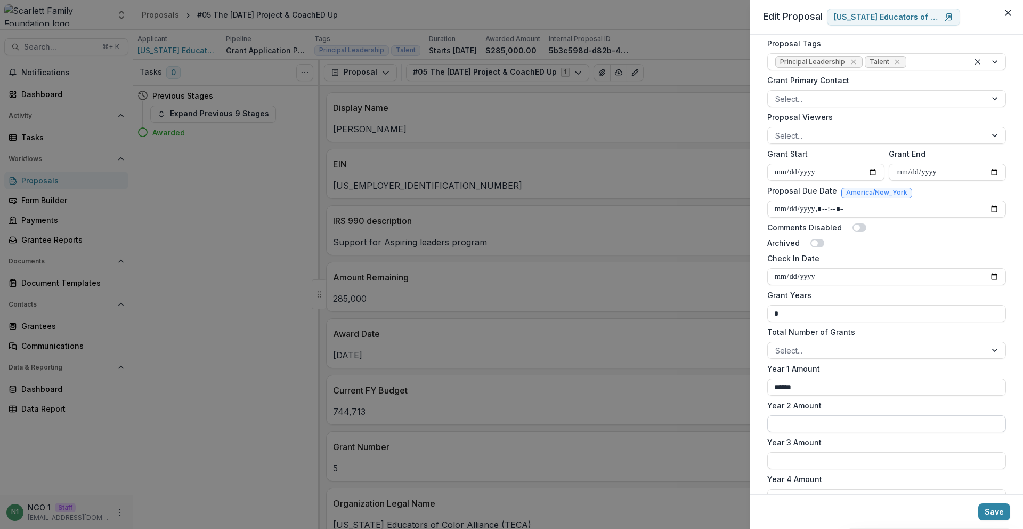
scroll to position [109, 0]
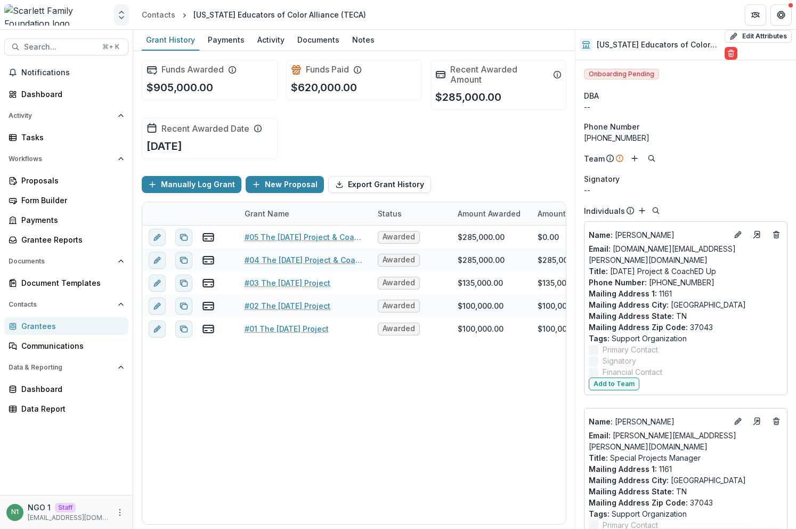
drag, startPoint x: 123, startPoint y: 10, endPoint x: 119, endPoint y: 18, distance: 8.6
click at [123, 10] on icon "Open entity switcher" at bounding box center [121, 15] width 11 height 11
click at [92, 44] on link "Admin Settings" at bounding box center [67, 42] width 128 height 18
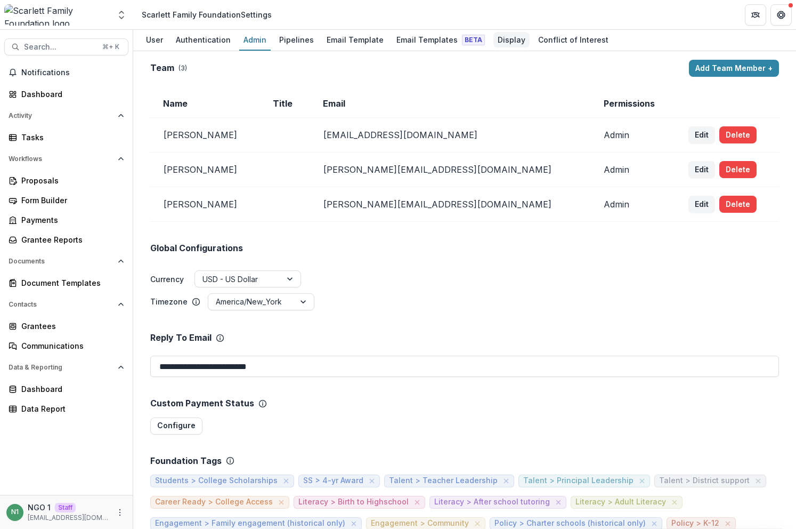
click at [500, 44] on div "Display" at bounding box center [512, 39] width 36 height 15
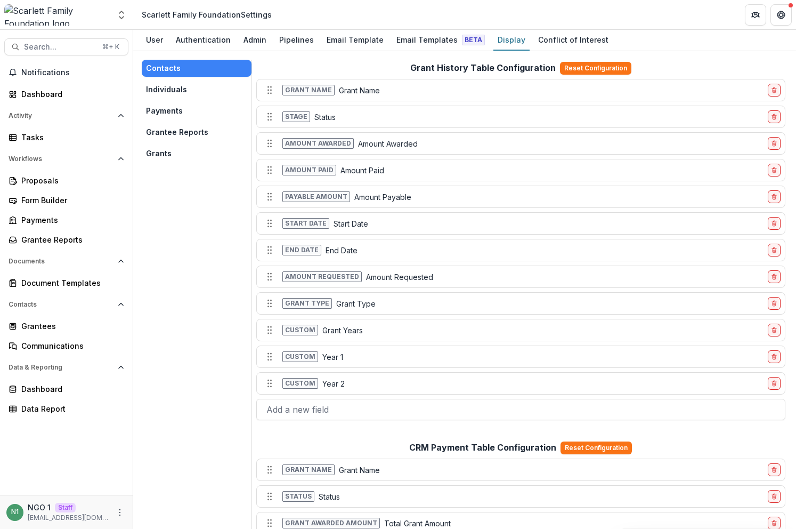
click at [191, 90] on button "Individuals" at bounding box center [197, 89] width 110 height 17
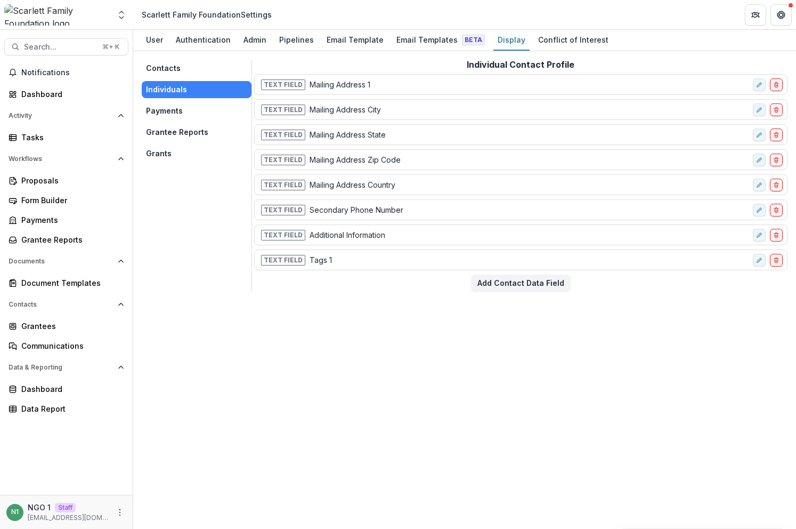
click at [386, 261] on div "Text Field Tags 1" at bounding box center [504, 259] width 490 height 15
drag, startPoint x: 312, startPoint y: 261, endPoint x: 330, endPoint y: 263, distance: 17.7
click at [293, 263] on div "Text Field Tags 1" at bounding box center [504, 259] width 490 height 15
click at [353, 264] on div "Text Field Tags 1" at bounding box center [504, 259] width 490 height 15
click at [279, 298] on div "Contacts Individuals Payments Grantee Reports Grants Individual Contact Profile…" at bounding box center [464, 290] width 663 height 478
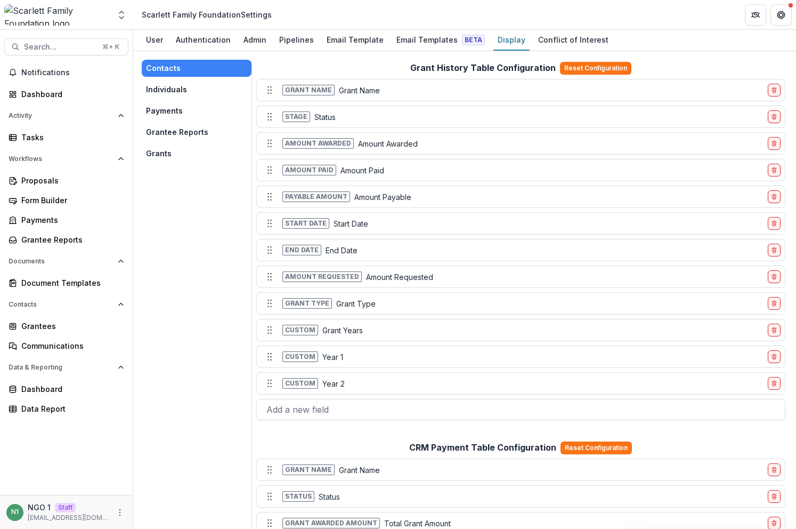
click at [206, 89] on button "Individuals" at bounding box center [197, 89] width 110 height 17
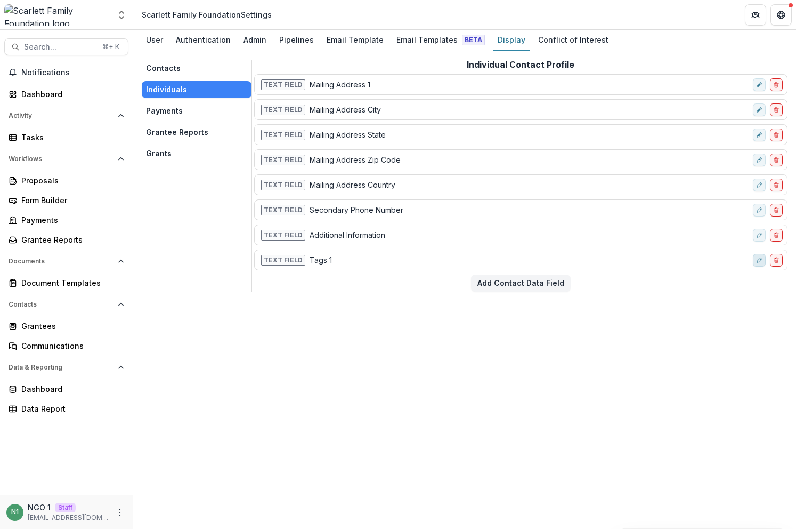
click at [756, 262] on icon "edit-field-row" at bounding box center [759, 260] width 6 height 6
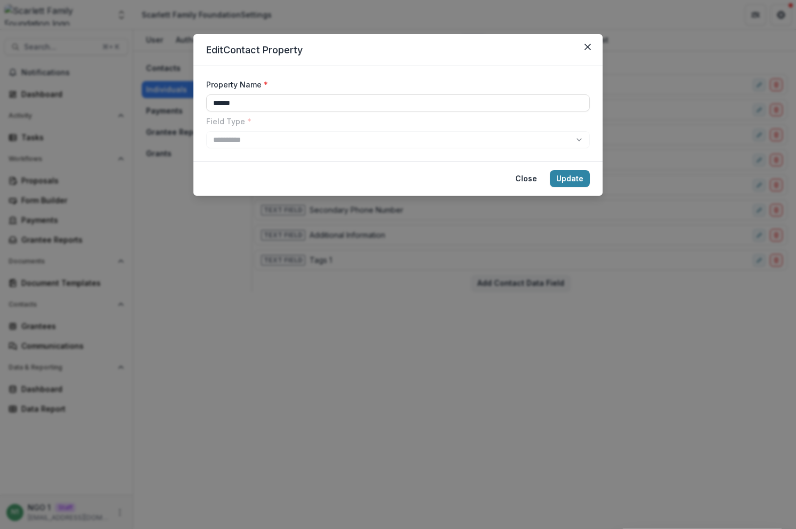
drag, startPoint x: 276, startPoint y: 106, endPoint x: 260, endPoint y: 172, distance: 68.0
click at [229, 105] on input "******" at bounding box center [398, 102] width 384 height 17
type input "****"
click at [577, 176] on button "Update" at bounding box center [570, 178] width 40 height 17
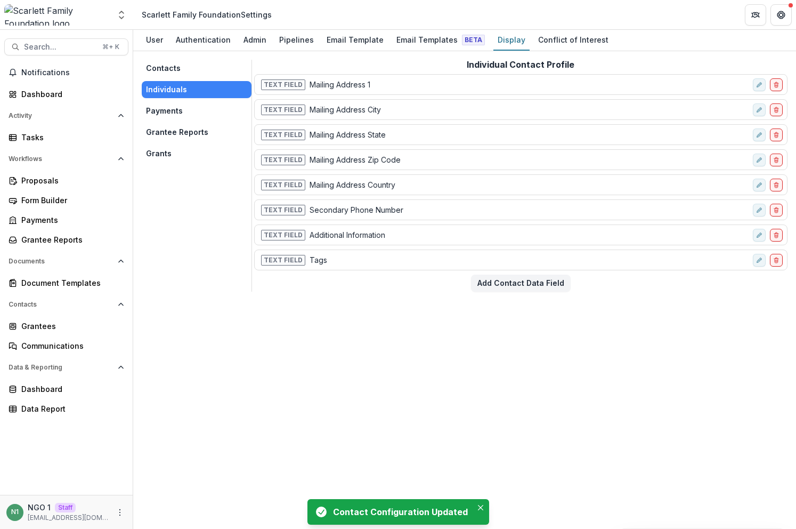
click at [360, 256] on div "Text Field Tags" at bounding box center [504, 259] width 490 height 15
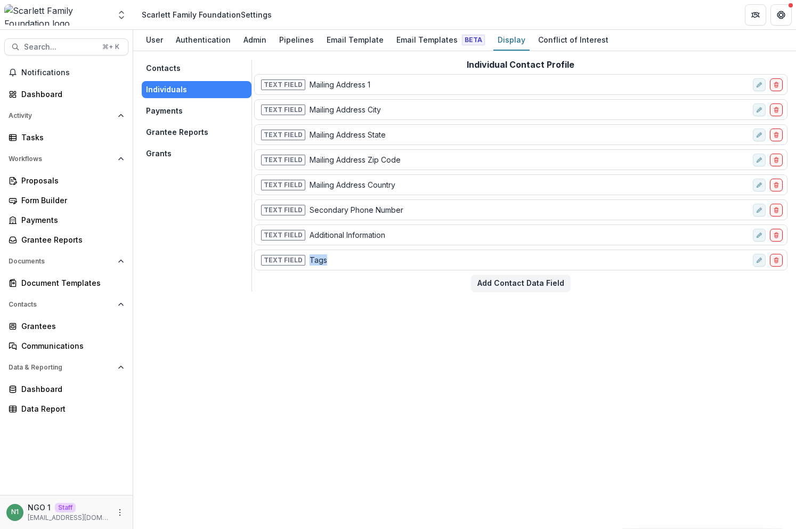
drag, startPoint x: 335, startPoint y: 262, endPoint x: 305, endPoint y: 258, distance: 30.1
click at [305, 258] on div "Text Field Tags" at bounding box center [504, 259] width 490 height 15
drag, startPoint x: 323, startPoint y: 261, endPoint x: 333, endPoint y: 262, distance: 9.6
click at [333, 262] on div "Text Field Tags" at bounding box center [504, 259] width 490 height 15
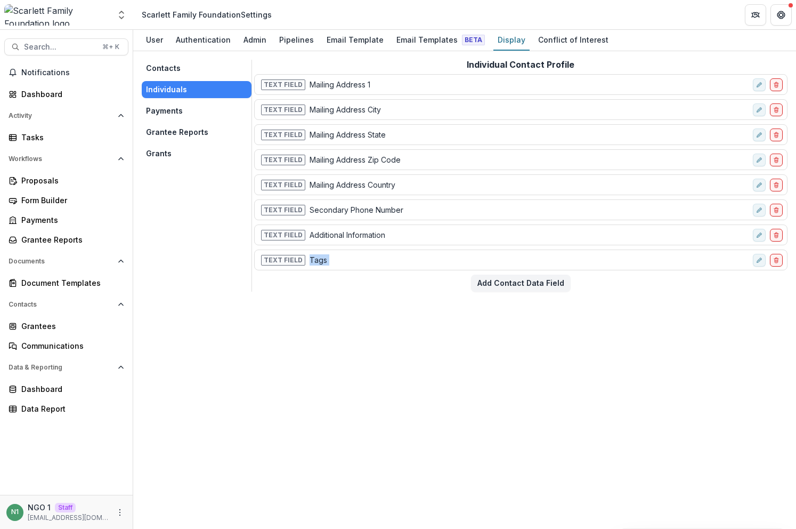
click at [333, 262] on div "Text Field Tags" at bounding box center [504, 259] width 490 height 15
click at [372, 337] on div "Contacts Individuals Payments Grantee Reports Grants Individual Contact Profile…" at bounding box center [464, 290] width 663 height 478
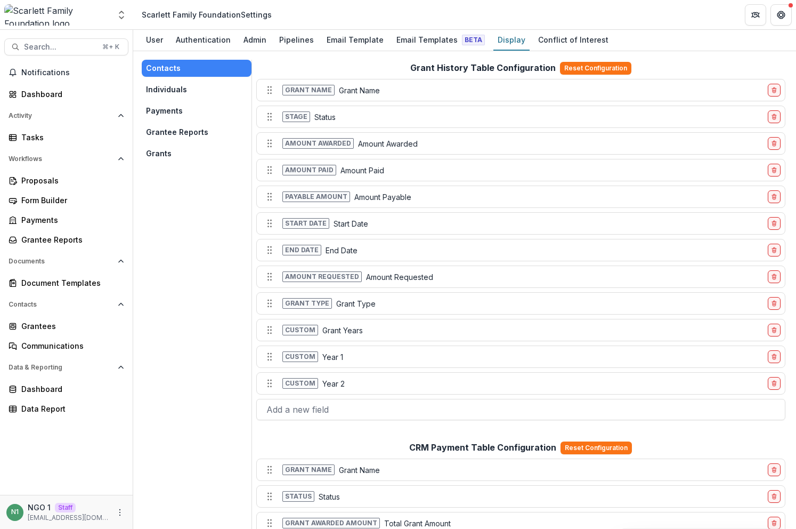
click at [227, 95] on button "Individuals" at bounding box center [197, 89] width 110 height 17
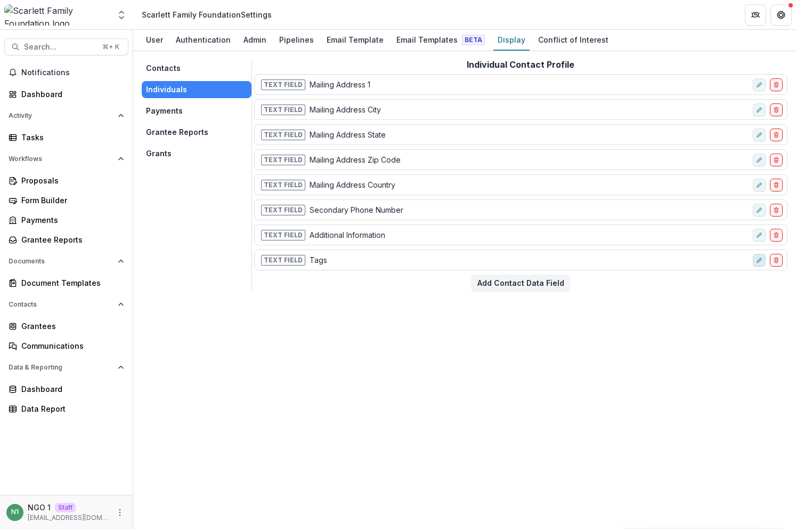
click at [756, 261] on icon "edit-field-row" at bounding box center [759, 260] width 6 height 6
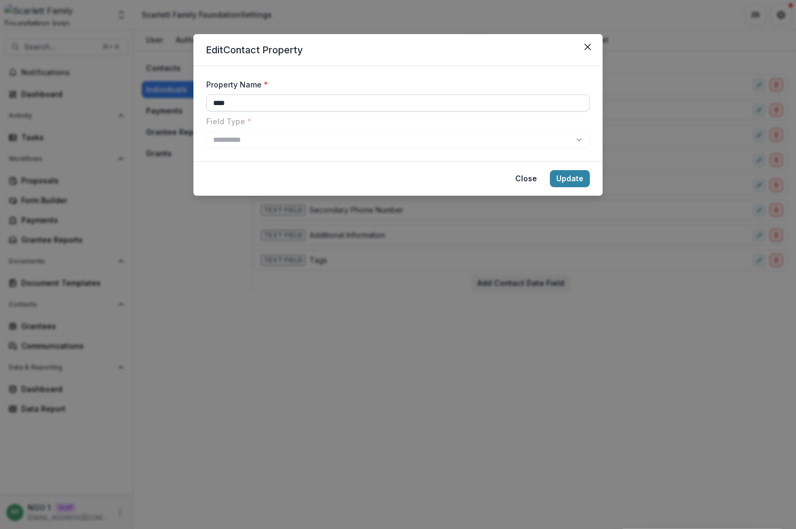
click at [322, 103] on input "****" at bounding box center [398, 102] width 384 height 17
type input "******"
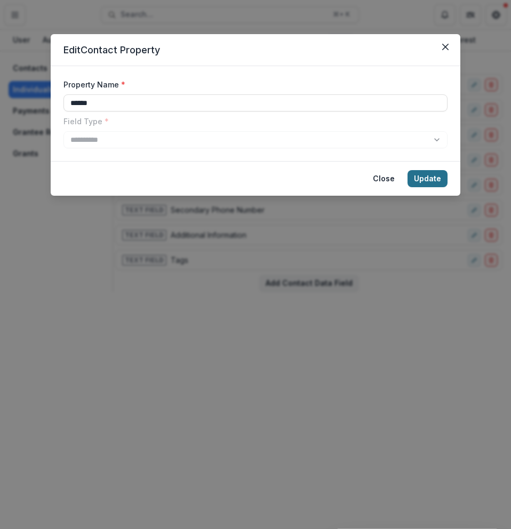
click at [429, 175] on button "Update" at bounding box center [427, 178] width 40 height 17
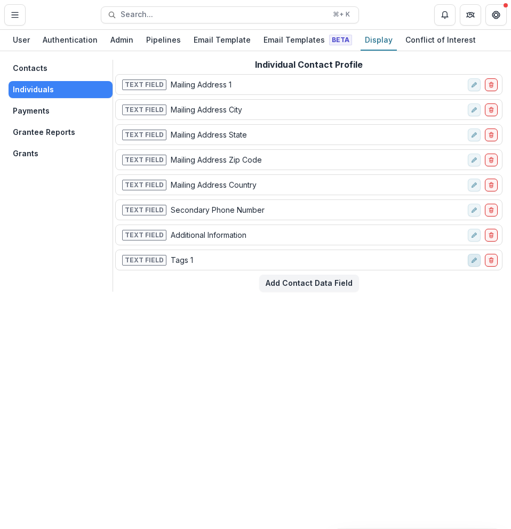
click at [474, 257] on icon "edit-field-row" at bounding box center [474, 260] width 6 height 6
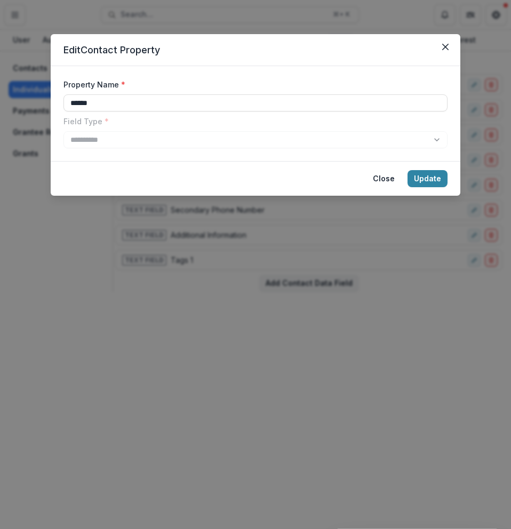
click at [346, 118] on label "Field Type *" at bounding box center [251, 121] width 377 height 11
click at [347, 104] on input "******" at bounding box center [255, 102] width 384 height 17
type input "****"
click at [436, 178] on button "Update" at bounding box center [427, 178] width 40 height 17
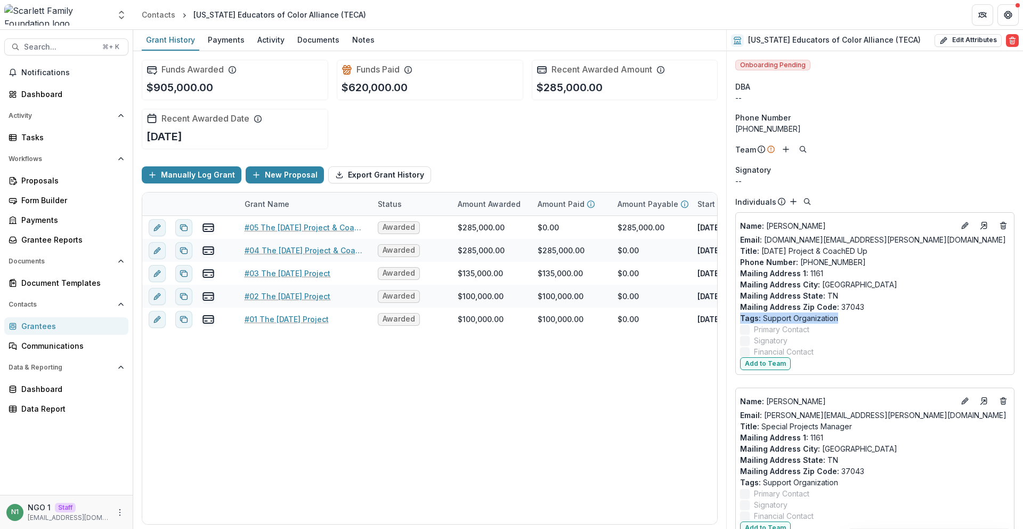
drag, startPoint x: 839, startPoint y: 316, endPoint x: 718, endPoint y: 309, distance: 121.2
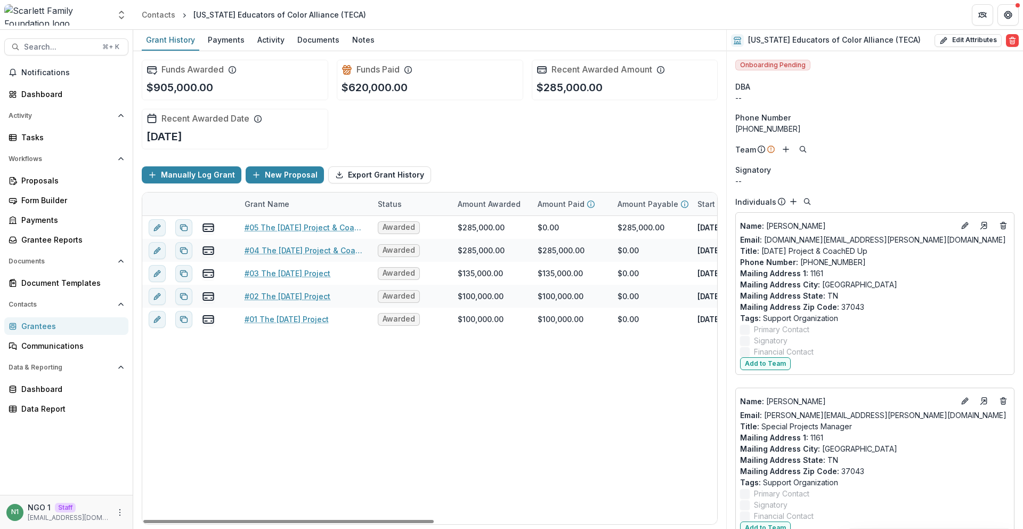
click at [796, 118] on div "Phone Number" at bounding box center [874, 117] width 279 height 11
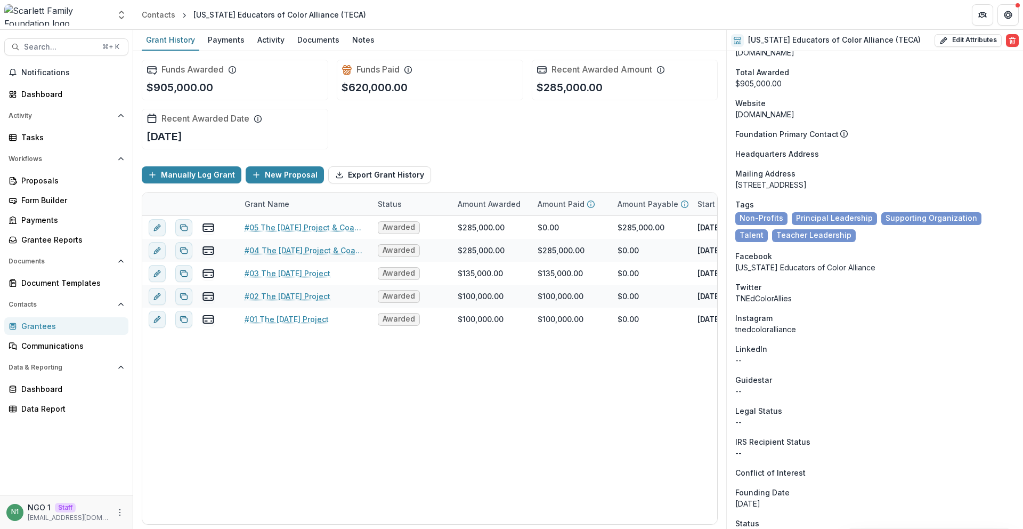
scroll to position [693, 0]
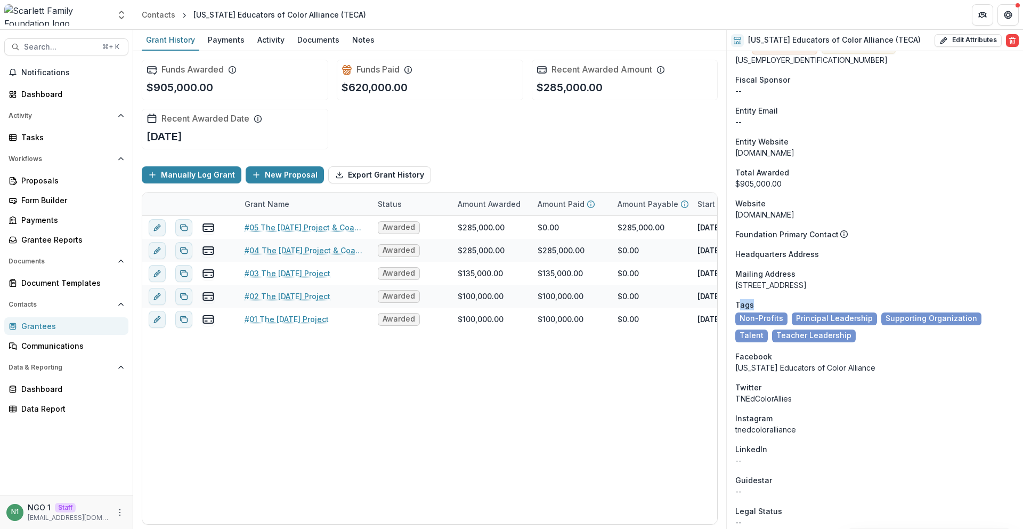
drag, startPoint x: 739, startPoint y: 303, endPoint x: 782, endPoint y: 306, distance: 42.8
click at [778, 306] on div "Tags" at bounding box center [874, 304] width 279 height 11
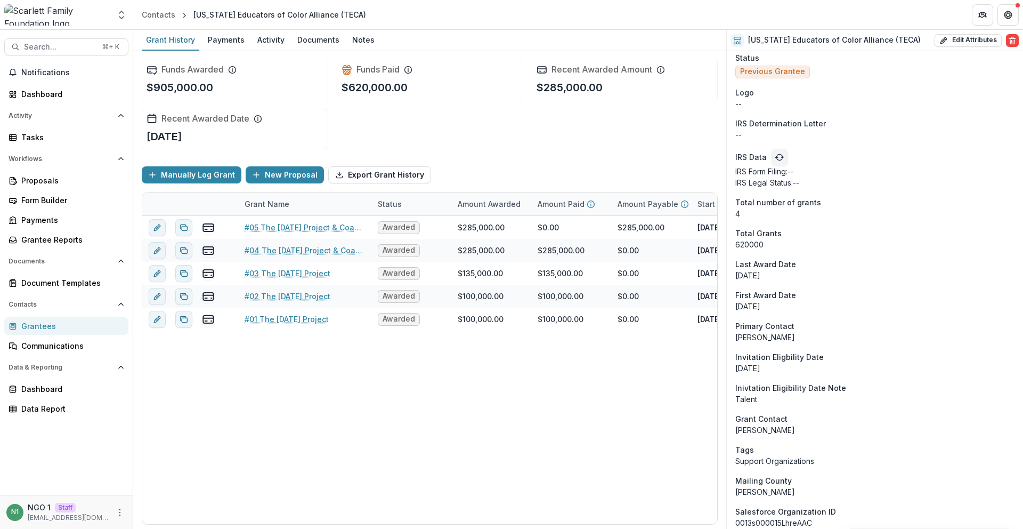
scroll to position [1266, 0]
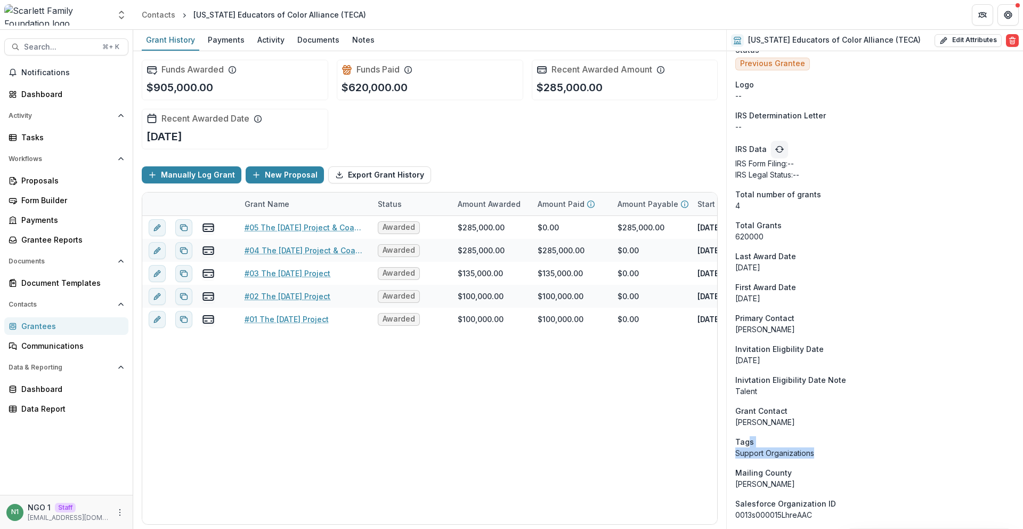
drag, startPoint x: 815, startPoint y: 449, endPoint x: 750, endPoint y: 439, distance: 66.3
click at [750, 439] on aside "Tags Support Organizations" at bounding box center [874, 447] width 279 height 22
drag, startPoint x: 740, startPoint y: 435, endPoint x: 862, endPoint y: 467, distance: 126.7
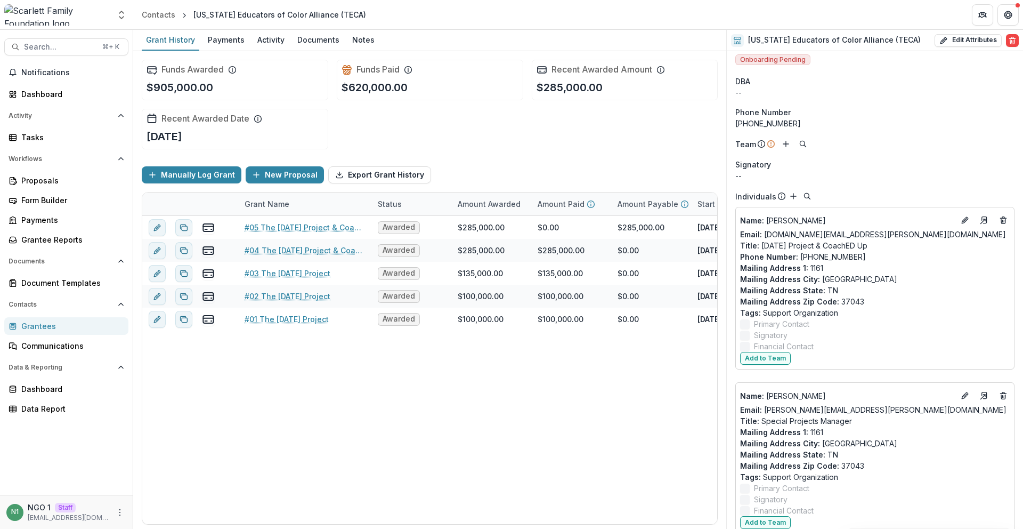
scroll to position [0, 0]
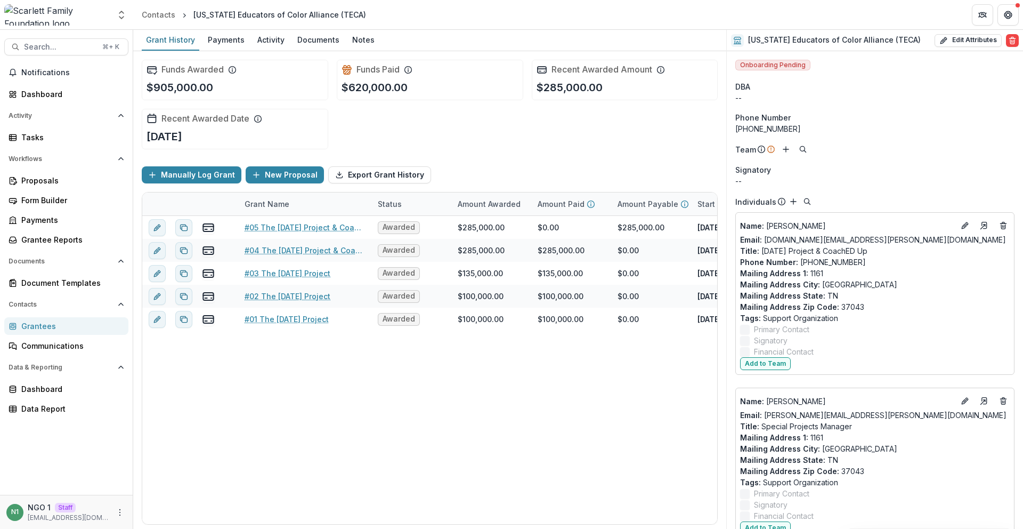
click at [796, 47] on div "[US_STATE] Educators of Color Alliance (TECA) Edit Attributes Are you sure? Thi…" at bounding box center [875, 40] width 296 height 21
click at [796, 42] on button "Edit Attributes" at bounding box center [968, 40] width 67 height 13
select select
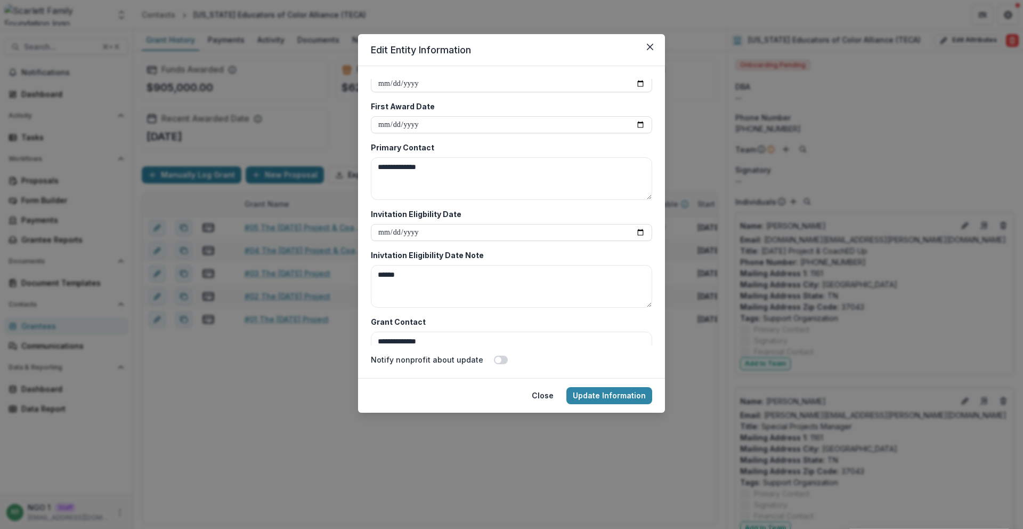
scroll to position [2128, 0]
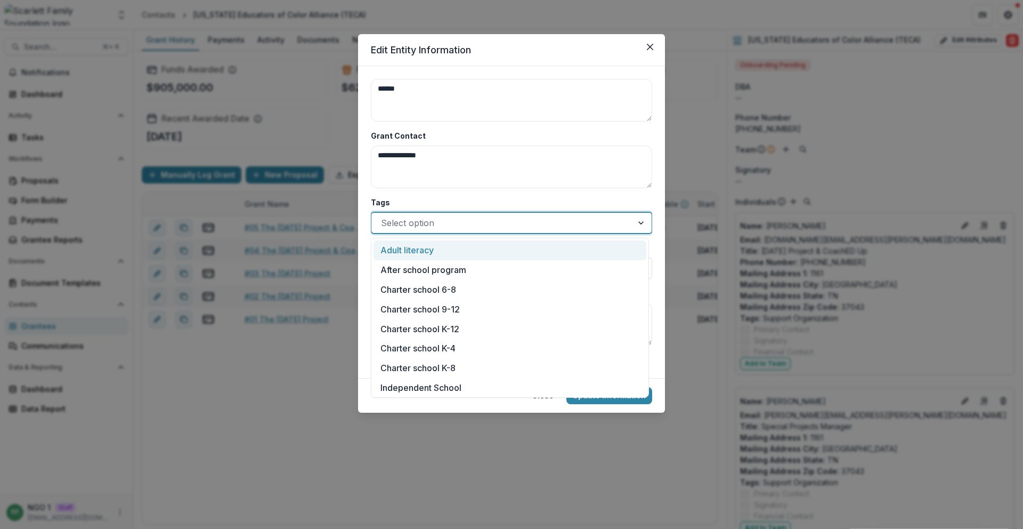
click at [434, 223] on div at bounding box center [502, 222] width 242 height 15
click at [466, 200] on label "Tags" at bounding box center [508, 202] width 275 height 11
click at [384, 216] on input "Tags" at bounding box center [382, 222] width 3 height 13
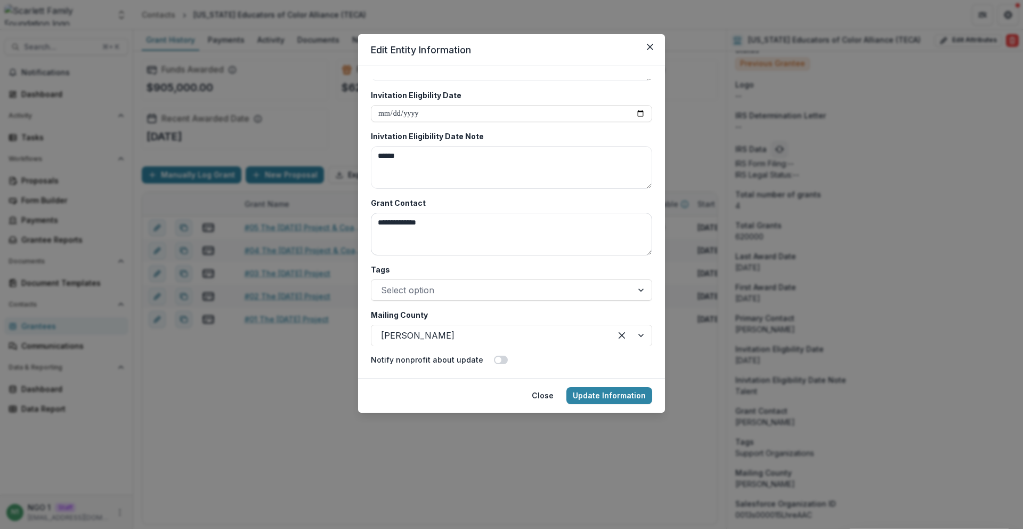
scroll to position [2011, 0]
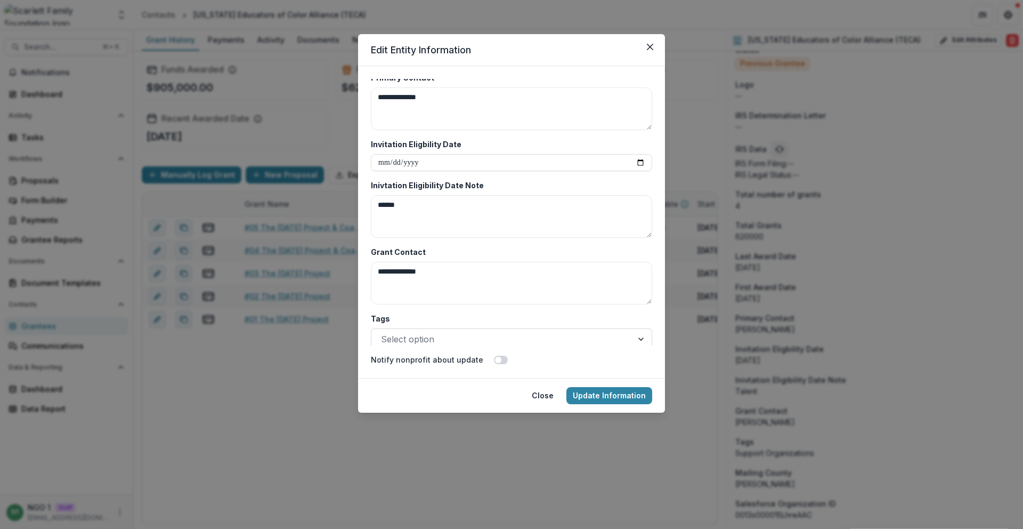
click at [426, 334] on div at bounding box center [502, 339] width 242 height 15
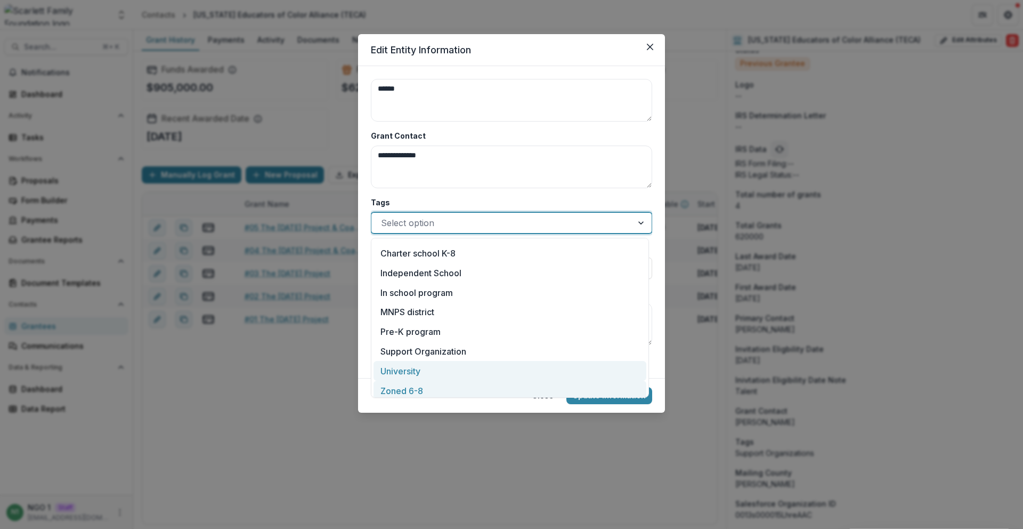
scroll to position [111, 0]
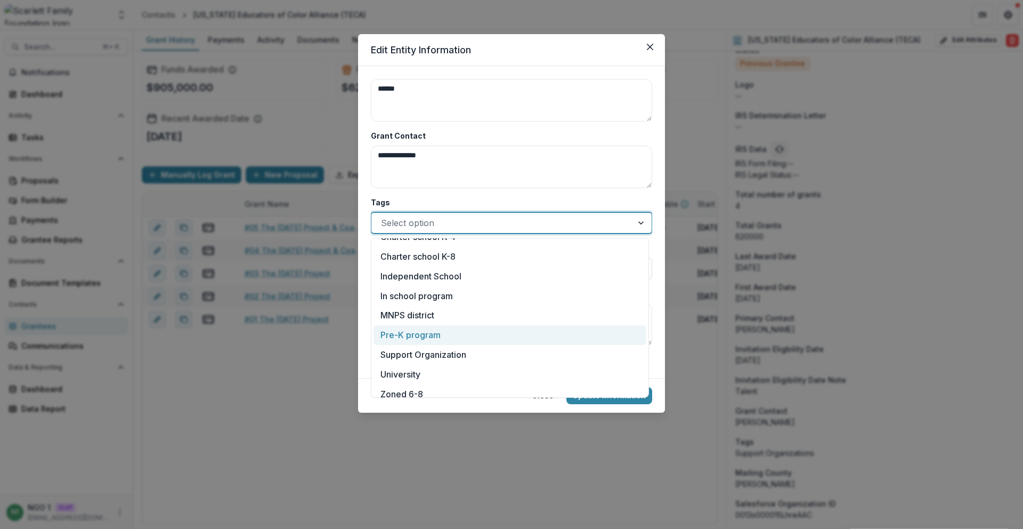
click at [443, 334] on div "Pre-K program" at bounding box center [510, 335] width 273 height 20
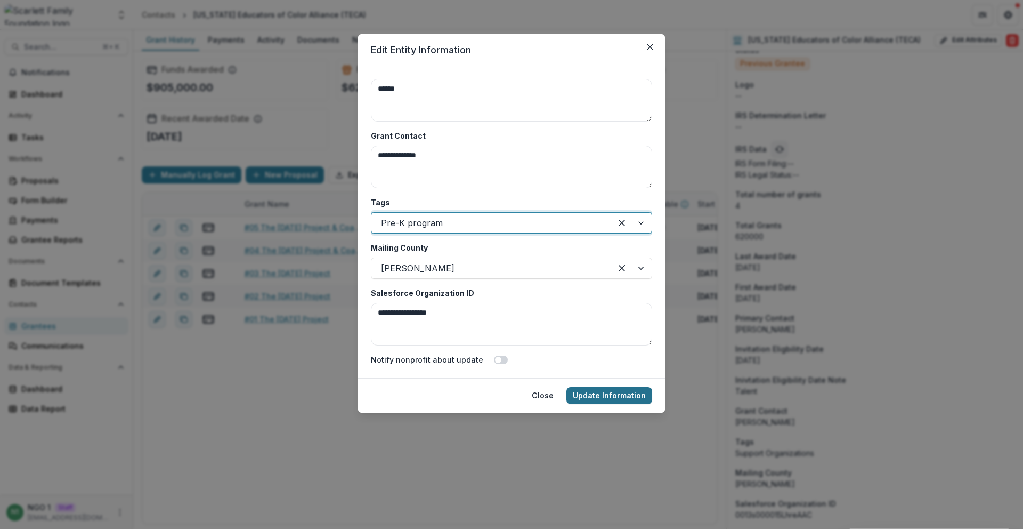
click at [618, 401] on button "Update Information" at bounding box center [610, 395] width 86 height 17
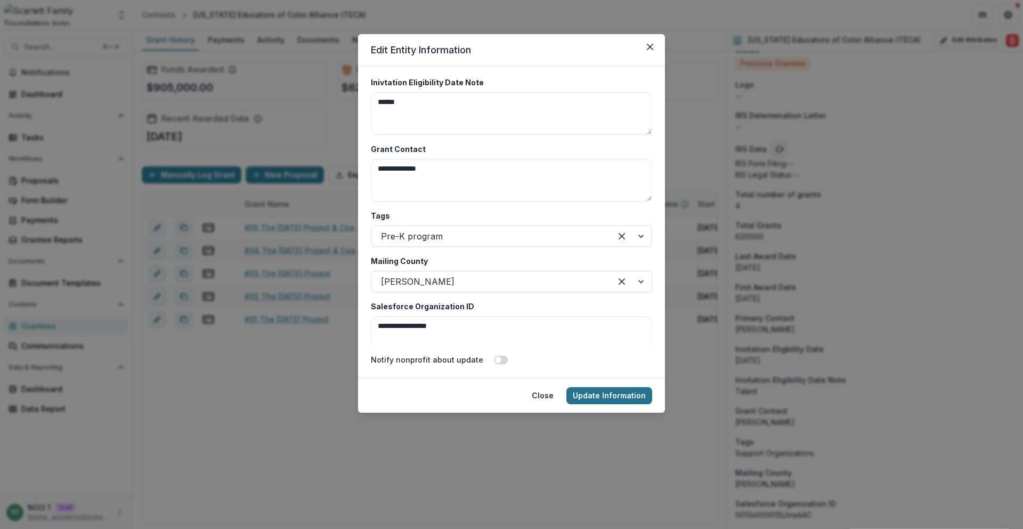
scroll to position [2141, 0]
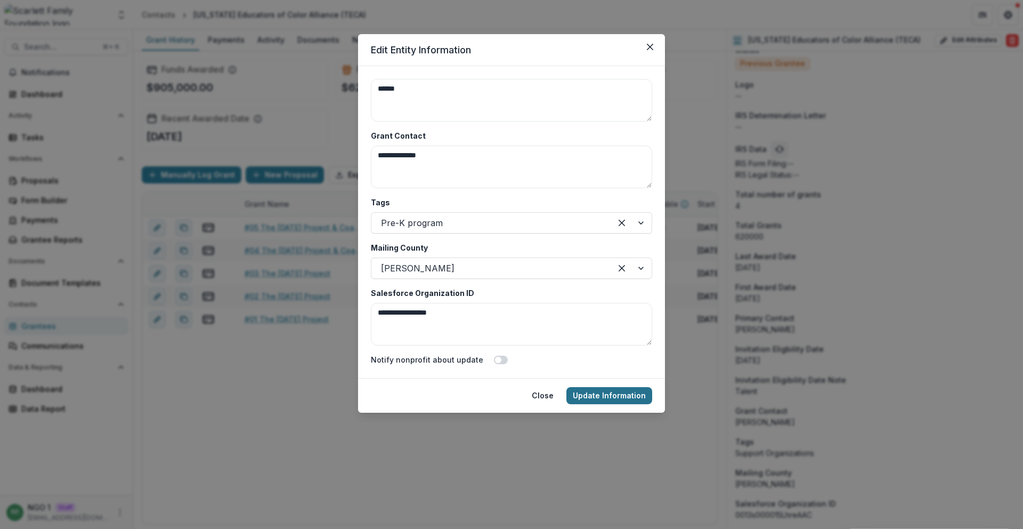
click at [616, 399] on button "Update Information" at bounding box center [610, 395] width 86 height 17
click at [616, 398] on button "Update Information" at bounding box center [610, 395] width 86 height 17
click at [652, 42] on button "Close" at bounding box center [650, 46] width 17 height 17
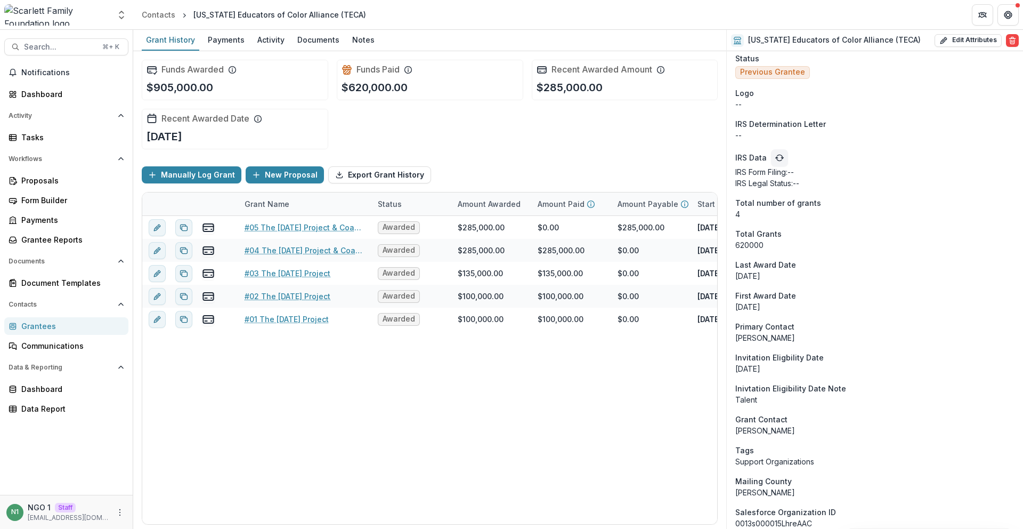
scroll to position [1266, 0]
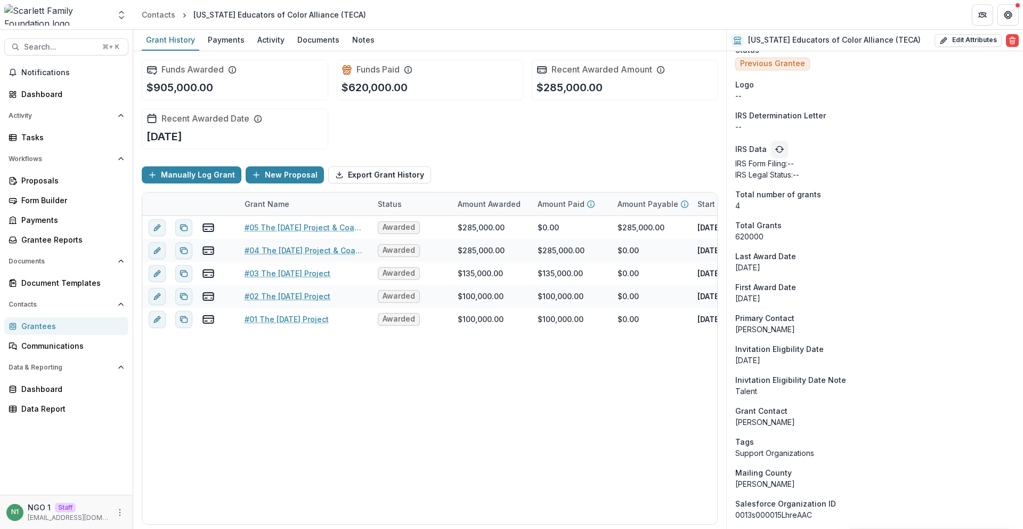
click at [796, 448] on p "Support Organizations" at bounding box center [874, 452] width 279 height 11
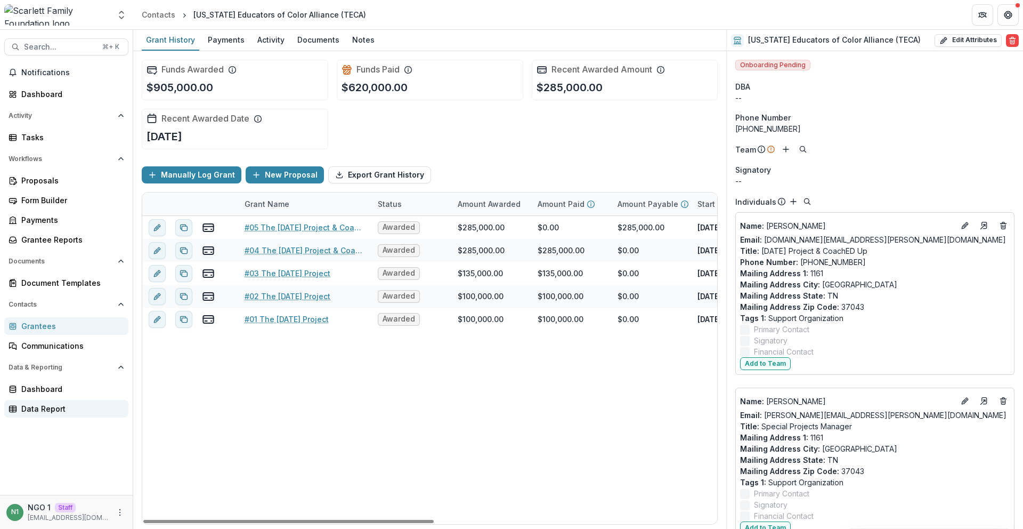
click at [76, 405] on div "Data Report" at bounding box center [70, 408] width 99 height 11
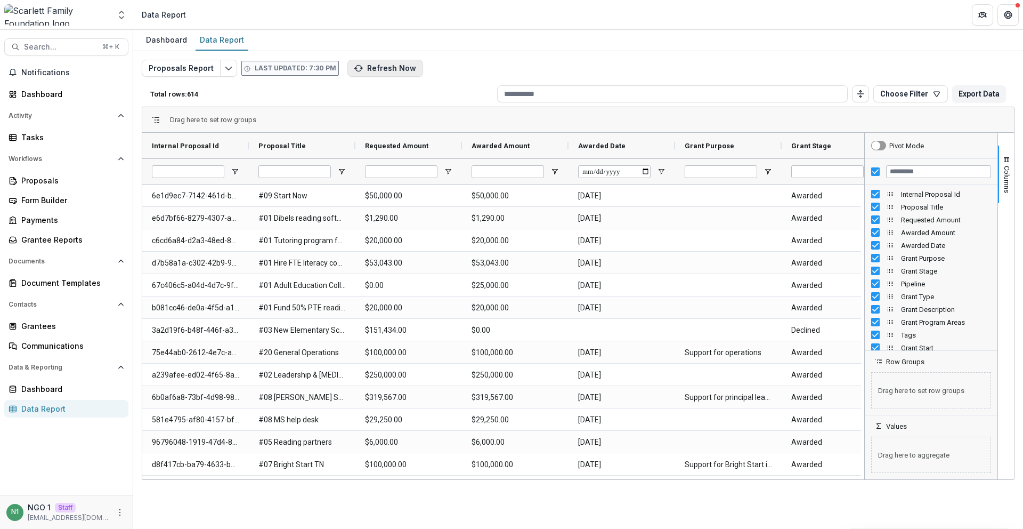
click at [357, 64] on button "Refresh Now" at bounding box center [385, 68] width 76 height 17
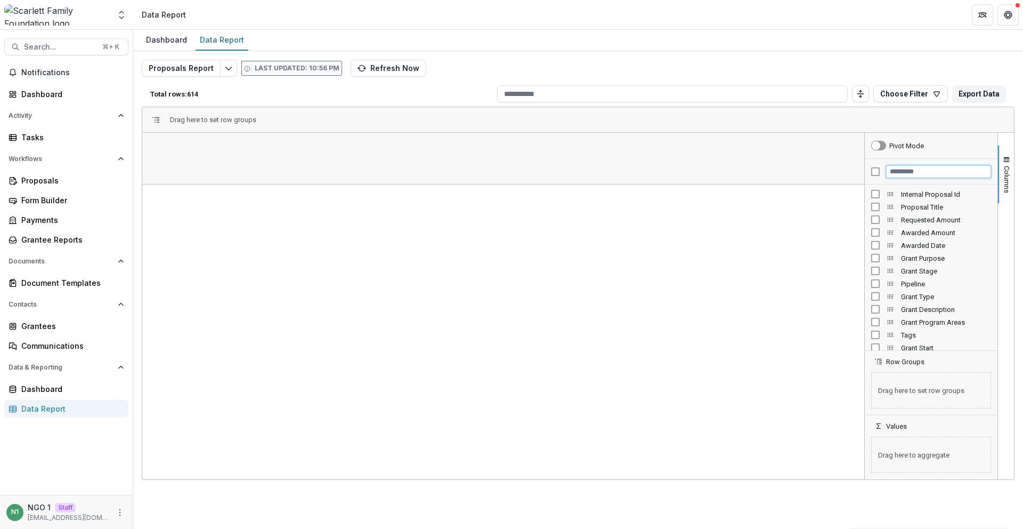
click at [920, 166] on input "Filter Columns Input" at bounding box center [938, 171] width 105 height 13
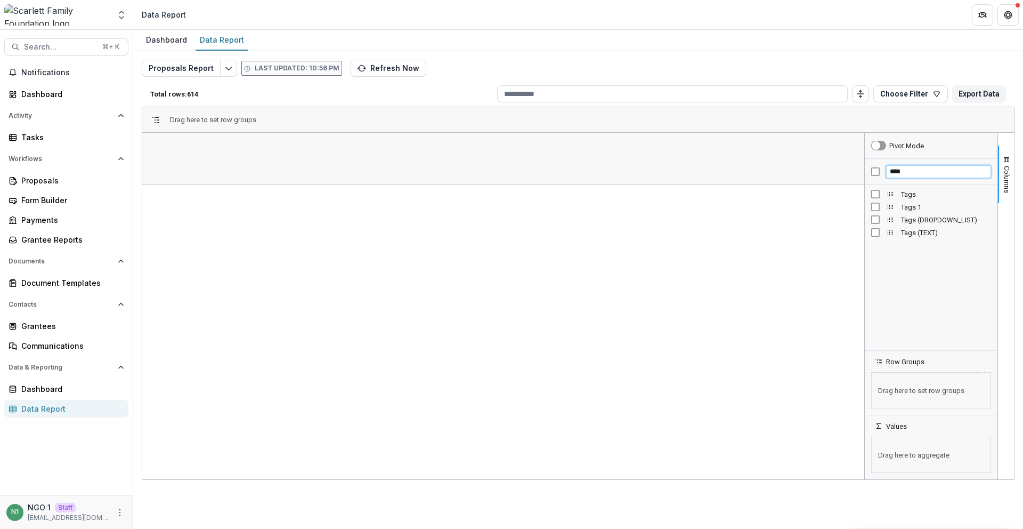
type input "****"
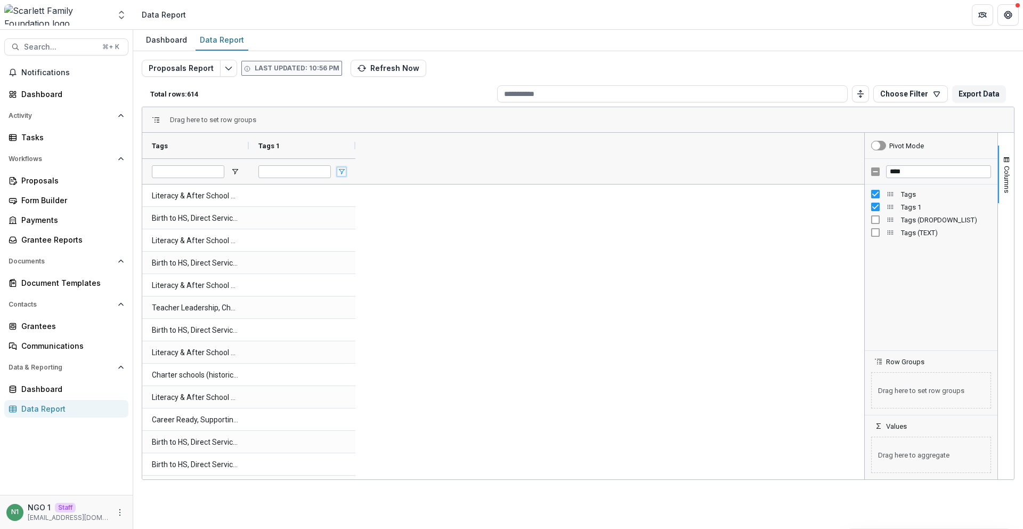
click at [340, 174] on span "Open Filter Menu" at bounding box center [341, 171] width 9 height 9
click at [345, 154] on div "Tags 1" at bounding box center [301, 146] width 87 height 26
drag, startPoint x: 354, startPoint y: 148, endPoint x: 328, endPoint y: 150, distance: 25.7
click at [431, 158] on div at bounding box center [428, 146] width 4 height 26
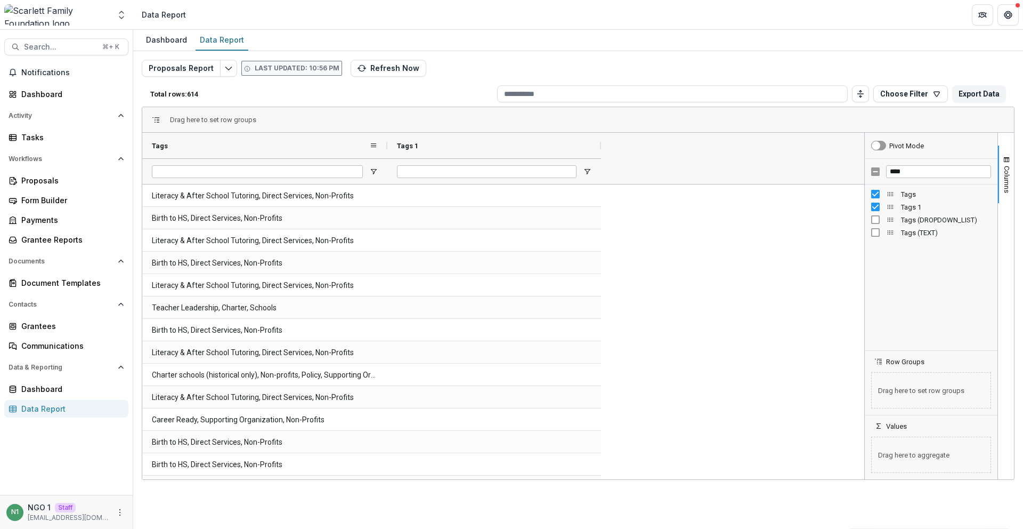
drag, startPoint x: 249, startPoint y: 146, endPoint x: 411, endPoint y: 156, distance: 162.3
click at [390, 156] on div at bounding box center [387, 146] width 4 height 26
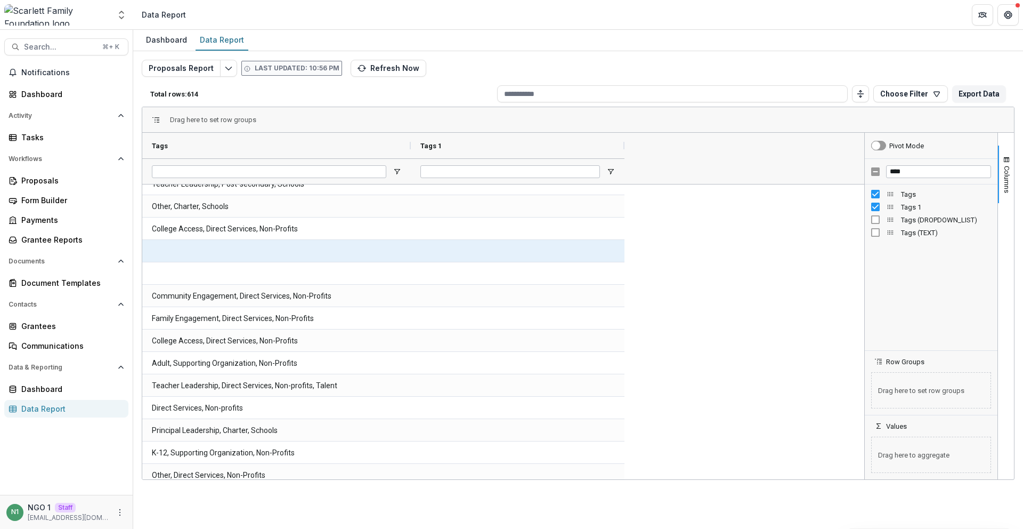
scroll to position [716, 0]
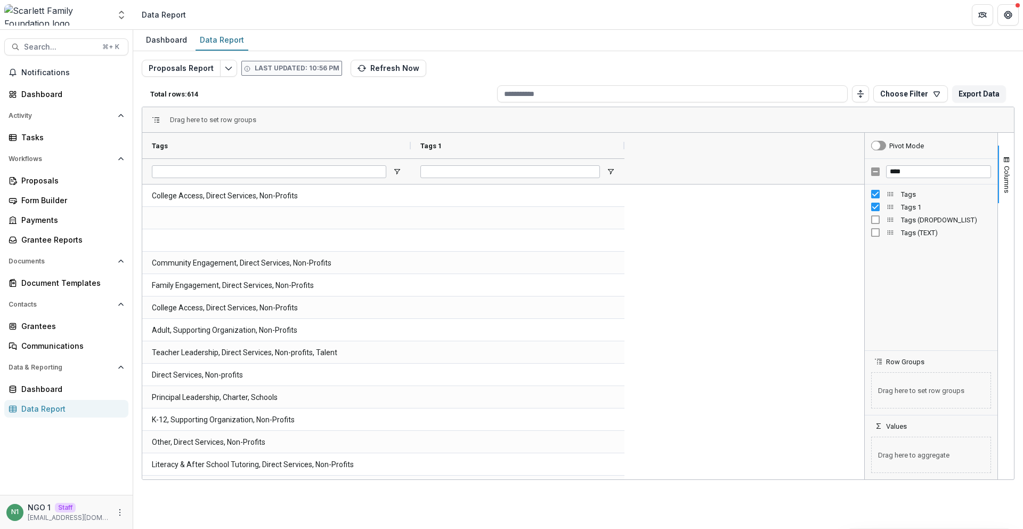
click at [863, 208] on div at bounding box center [864, 306] width 3 height 346
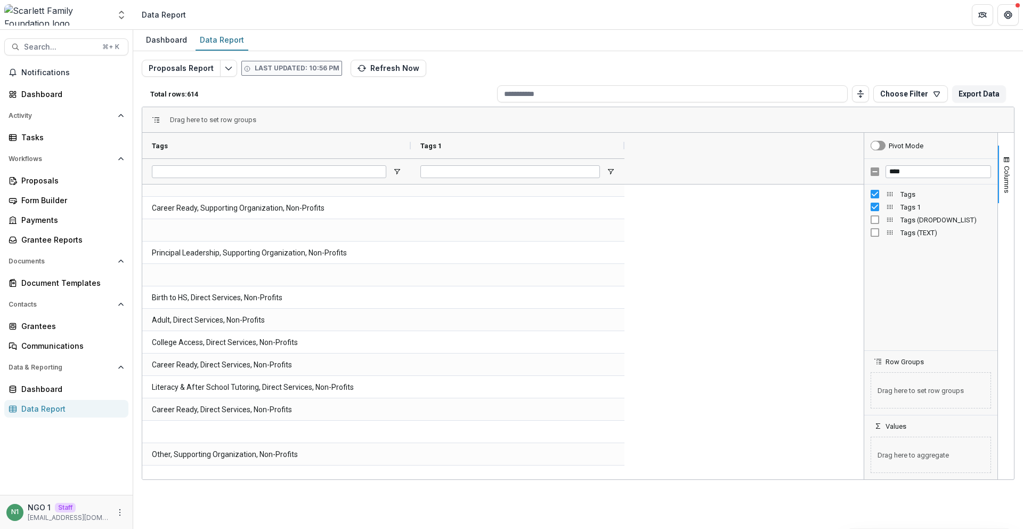
scroll to position [0, 0]
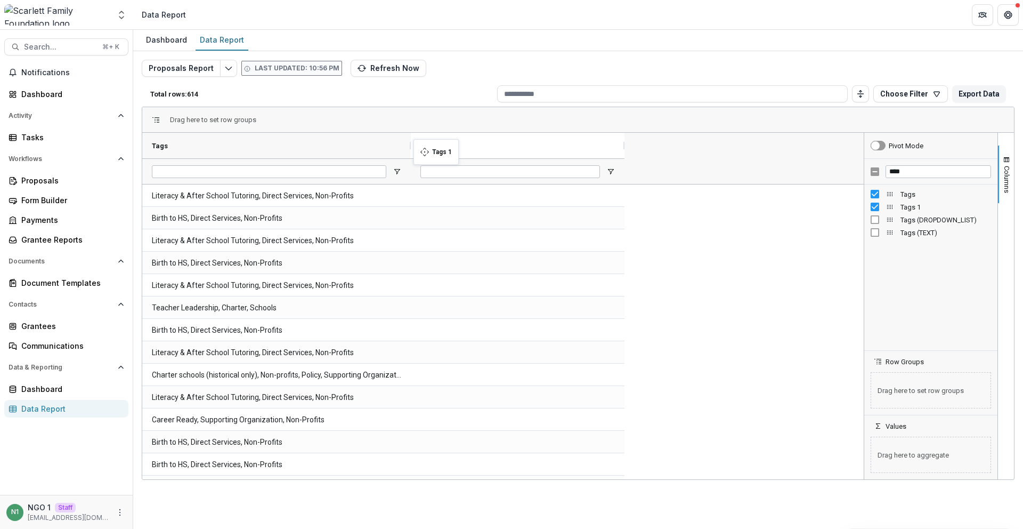
drag, startPoint x: 450, startPoint y: 140, endPoint x: 411, endPoint y: 148, distance: 39.1
drag, startPoint x: 359, startPoint y: 148, endPoint x: 455, endPoint y: 148, distance: 95.9
click at [460, 147] on div "Tags 1" at bounding box center [514, 145] width 186 height 20
click at [457, 147] on div "Tags 1 1" at bounding box center [514, 145] width 186 height 20
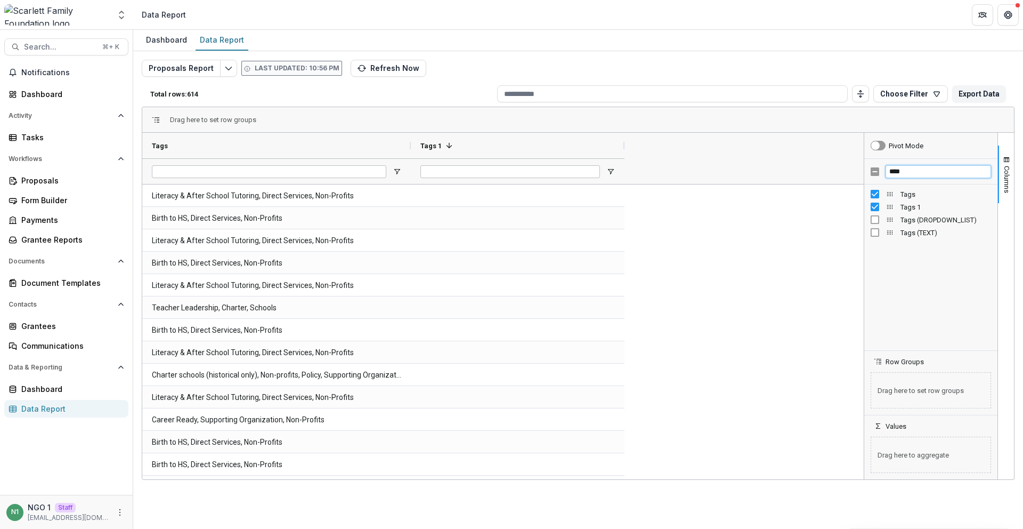
click at [924, 169] on input "****" at bounding box center [939, 171] width 106 height 13
click at [359, 66] on button "Refresh Now" at bounding box center [389, 68] width 76 height 17
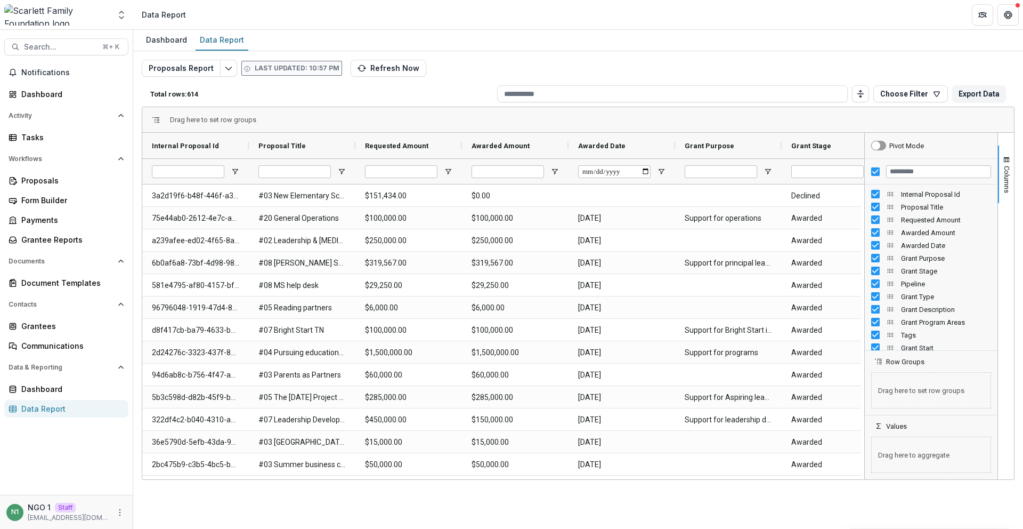
click at [360, 66] on button "Refresh Now" at bounding box center [389, 68] width 76 height 17
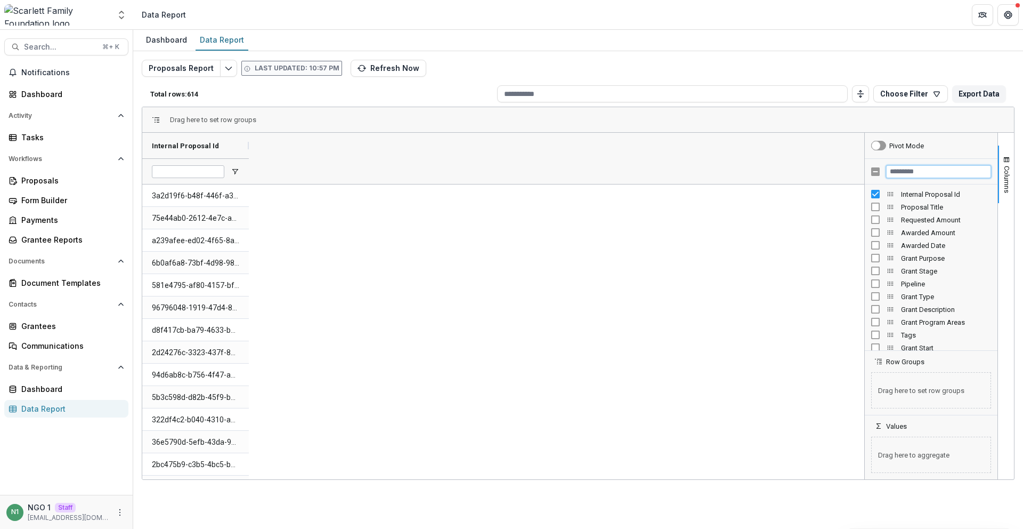
click at [905, 175] on input "Filter Columns Input" at bounding box center [938, 171] width 105 height 13
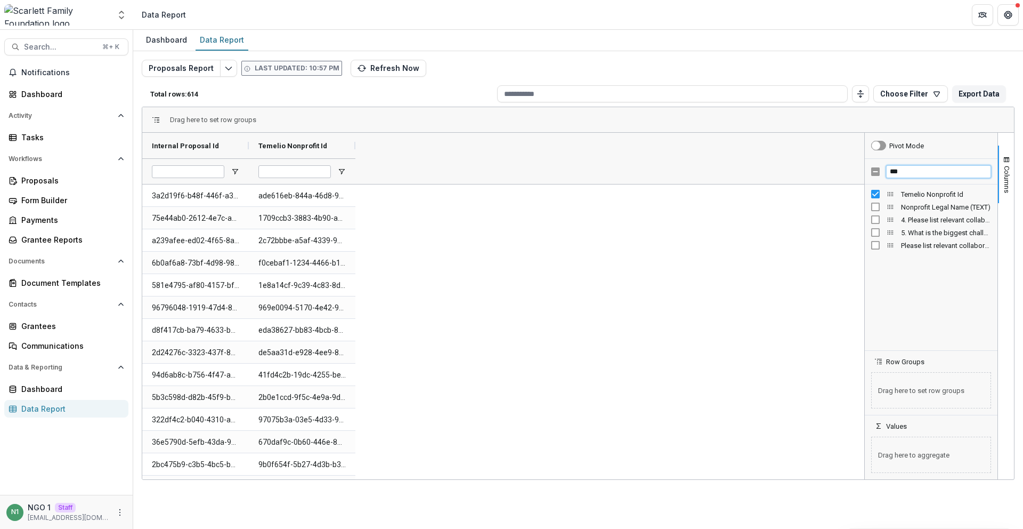
click at [909, 171] on input "***" at bounding box center [938, 171] width 105 height 13
type input "****"
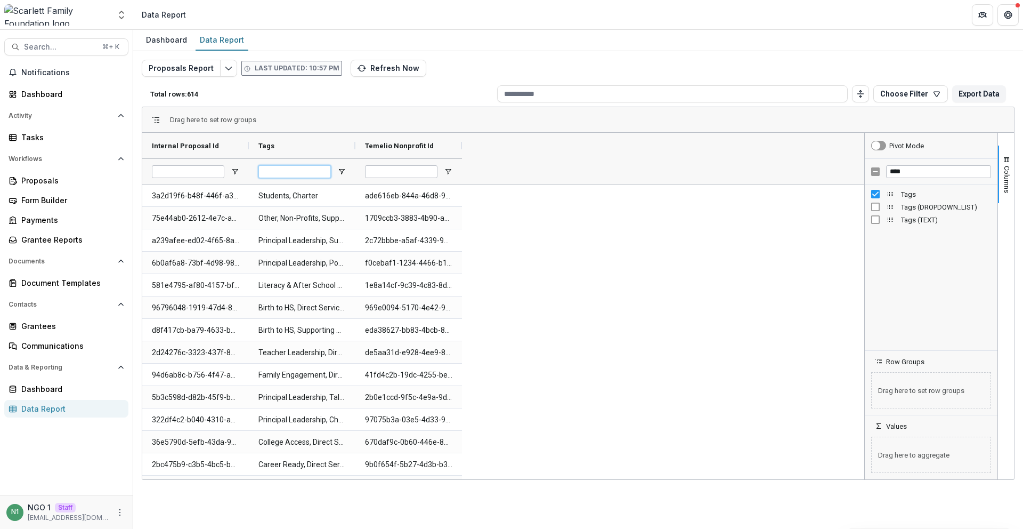
click at [313, 171] on input "Tags Filter Input" at bounding box center [294, 171] width 72 height 13
click at [406, 174] on input "Temelio Nonprofit Id Filter Input" at bounding box center [401, 171] width 72 height 13
paste input "**********"
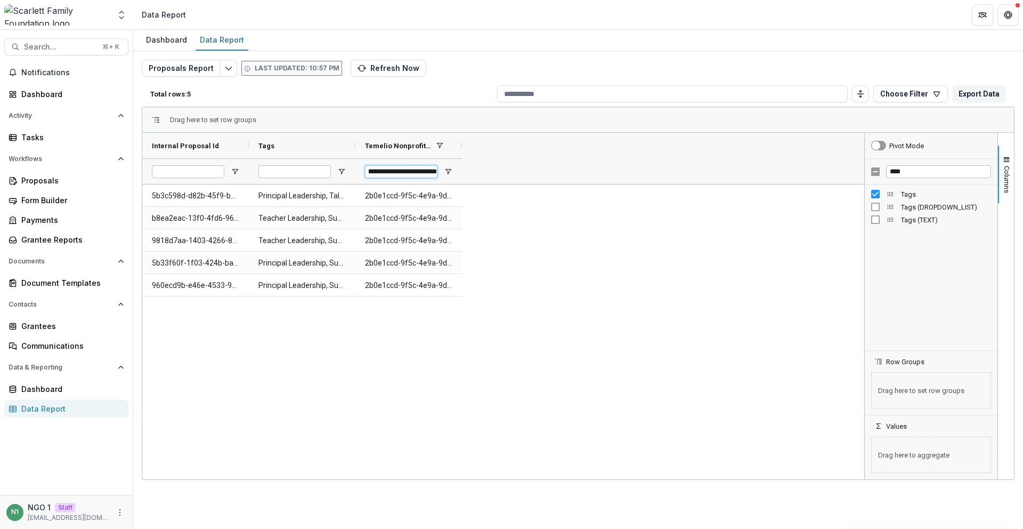
type input "**********"
click at [563, 224] on div "5b3c598d-d82b-45f9-b86b-d54cb5ae700e Principal Leadership, Talent 2b0e1ccd-9f5c…" at bounding box center [503, 331] width 722 height 295
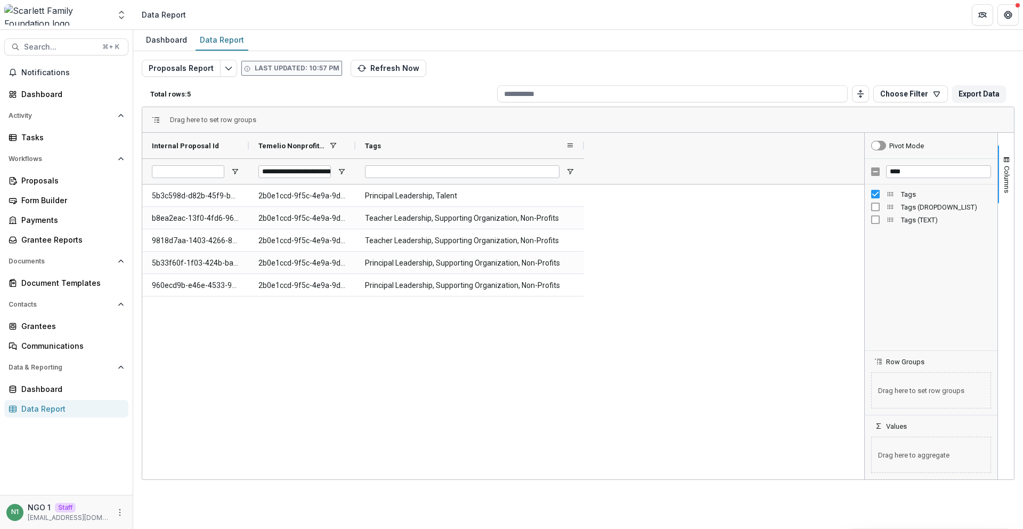
drag, startPoint x: 464, startPoint y: 145, endPoint x: 732, endPoint y: 67, distance: 279.8
click at [586, 148] on div at bounding box center [584, 146] width 4 height 26
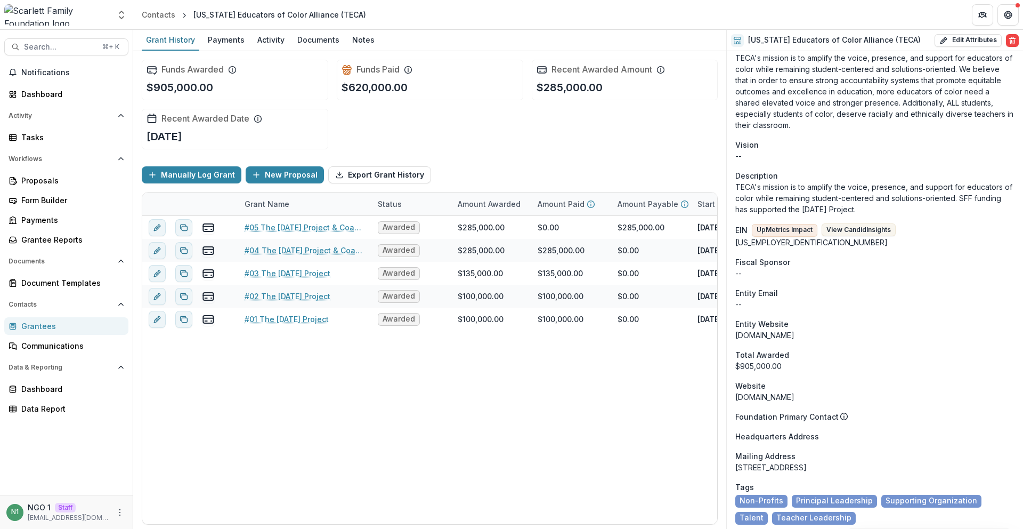
scroll to position [1266, 0]
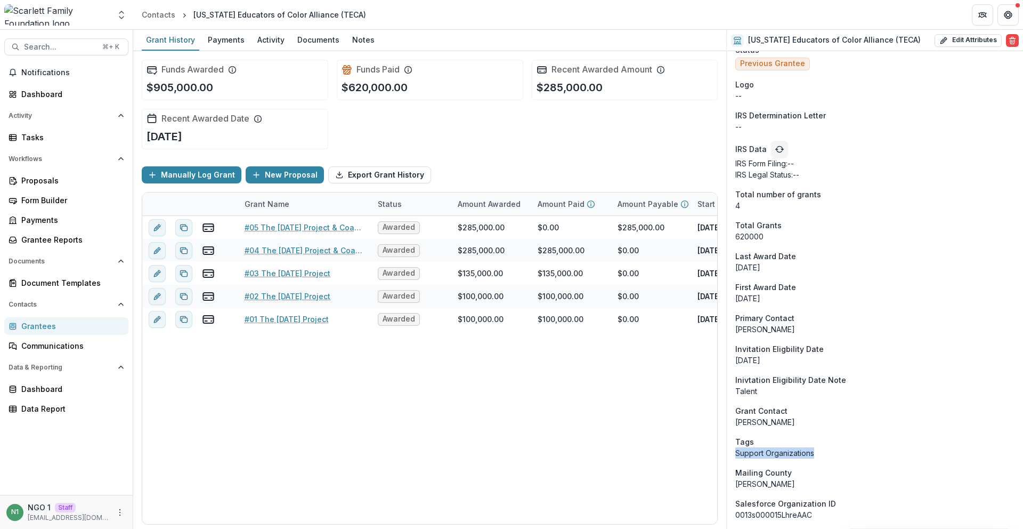
drag, startPoint x: 819, startPoint y: 453, endPoint x: 732, endPoint y: 453, distance: 86.3
drag, startPoint x: 872, startPoint y: 460, endPoint x: 920, endPoint y: 458, distance: 47.5
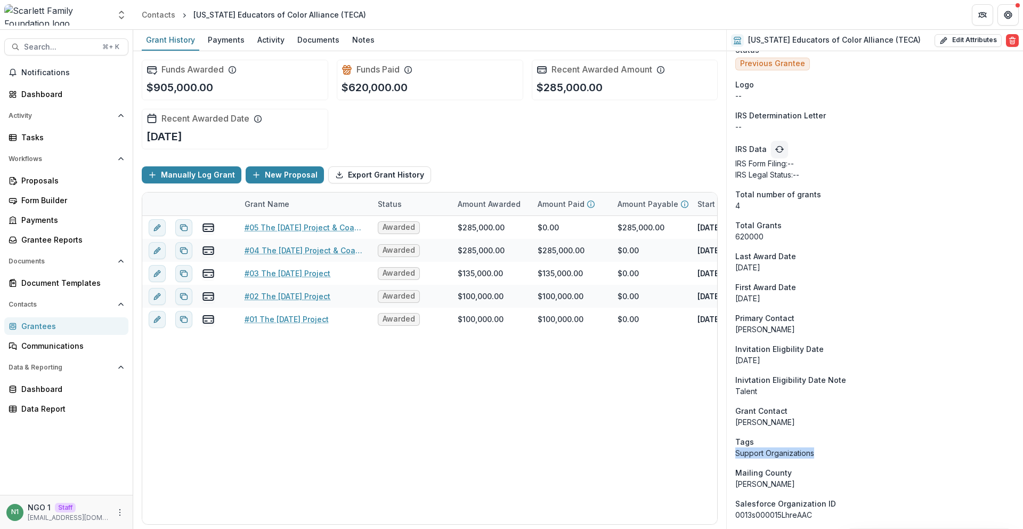
click at [831, 457] on p "Support Organizations" at bounding box center [874, 452] width 279 height 11
drag, startPoint x: 809, startPoint y: 452, endPoint x: 727, endPoint y: 454, distance: 81.6
drag, startPoint x: 771, startPoint y: 454, endPoint x: 856, endPoint y: 451, distance: 84.8
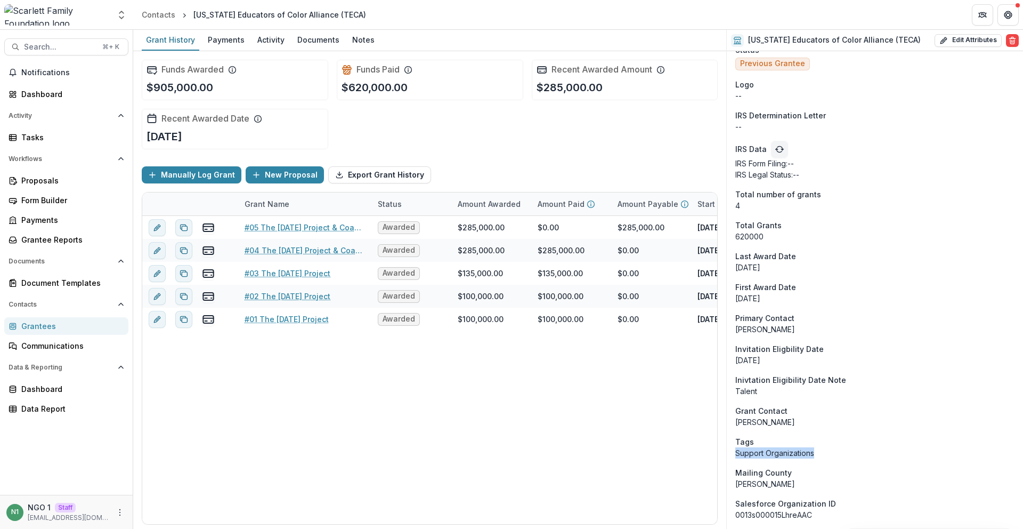
click at [856, 451] on p "Support Organizations" at bounding box center [874, 452] width 279 height 11
drag, startPoint x: 749, startPoint y: 450, endPoint x: 727, endPoint y: 443, distance: 22.9
click at [973, 41] on button "Edit Attributes" at bounding box center [968, 40] width 67 height 13
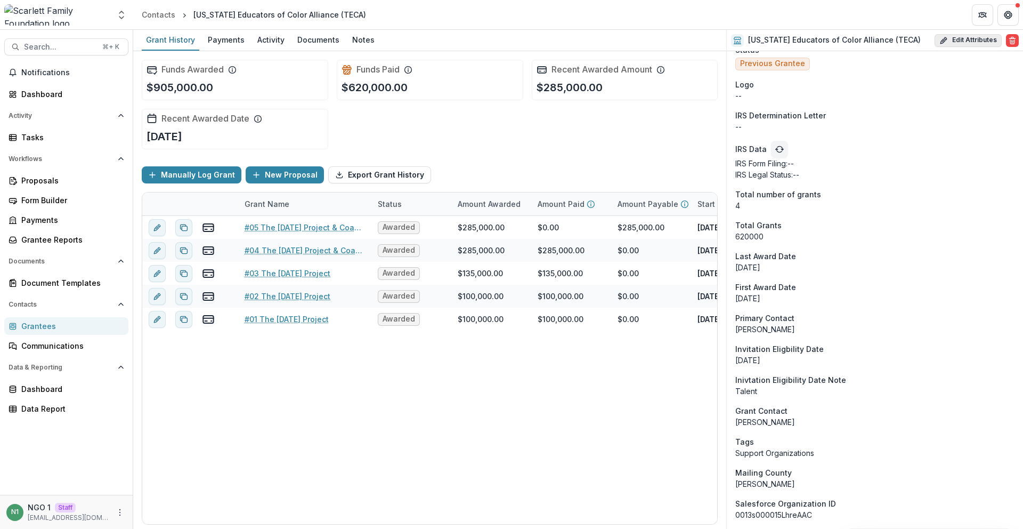
select select
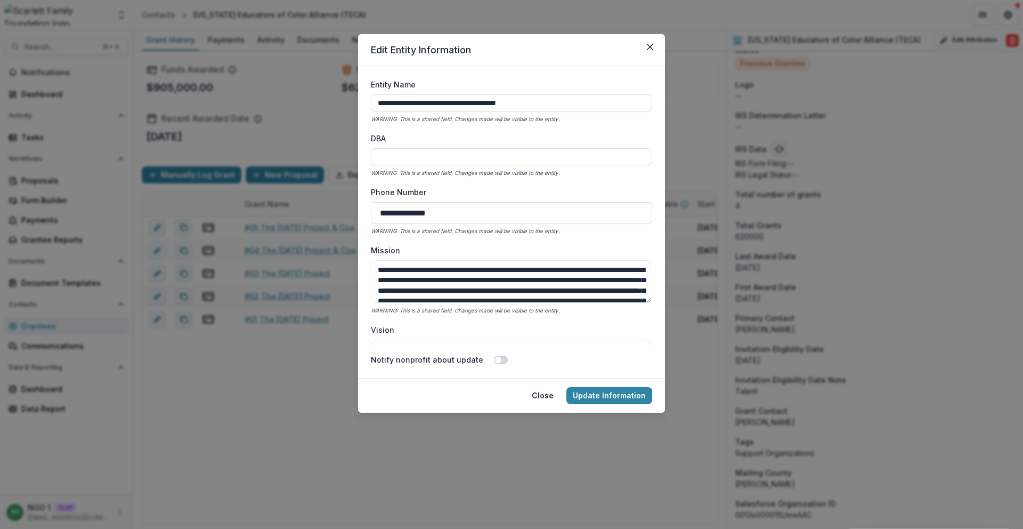
click at [464, 188] on label "Phone Number" at bounding box center [508, 192] width 275 height 11
click at [464, 202] on input "**********" at bounding box center [511, 212] width 281 height 21
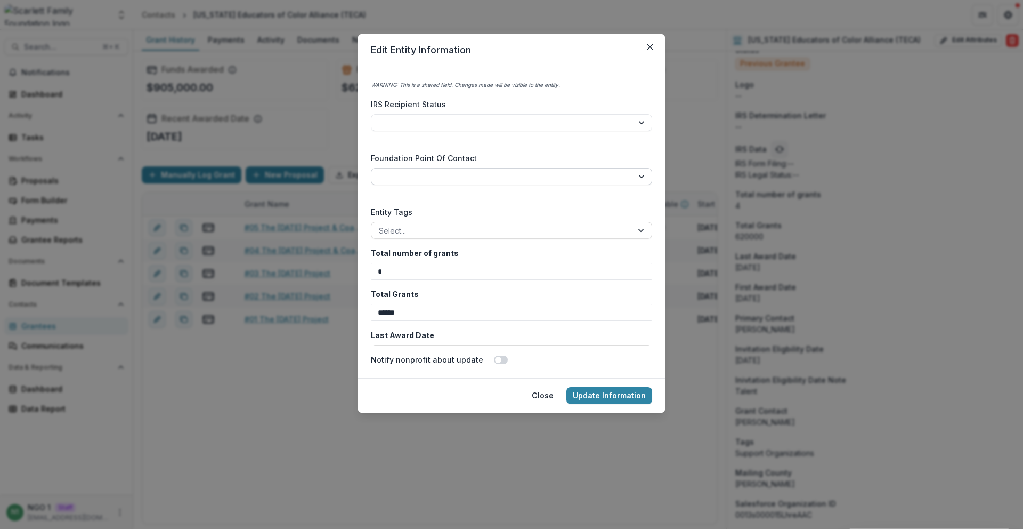
scroll to position [2118, 0]
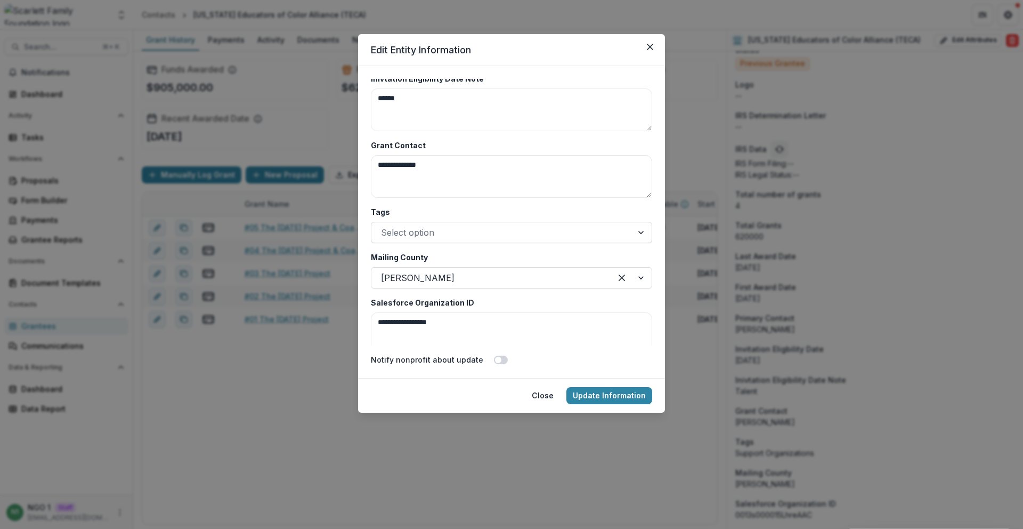
click at [443, 225] on div at bounding box center [502, 232] width 242 height 15
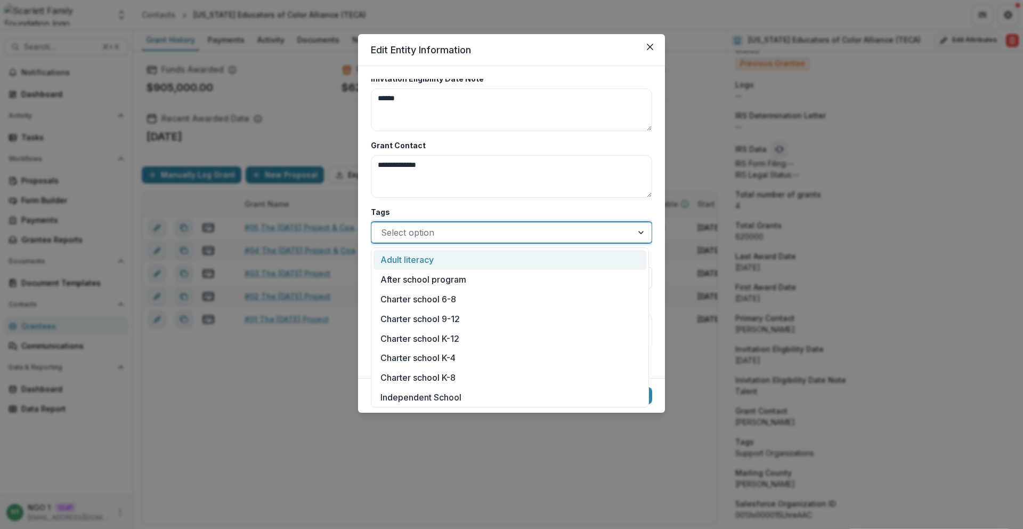
click at [445, 213] on label "Tags" at bounding box center [508, 211] width 275 height 11
click at [384, 226] on input "Tags" at bounding box center [382, 232] width 3 height 13
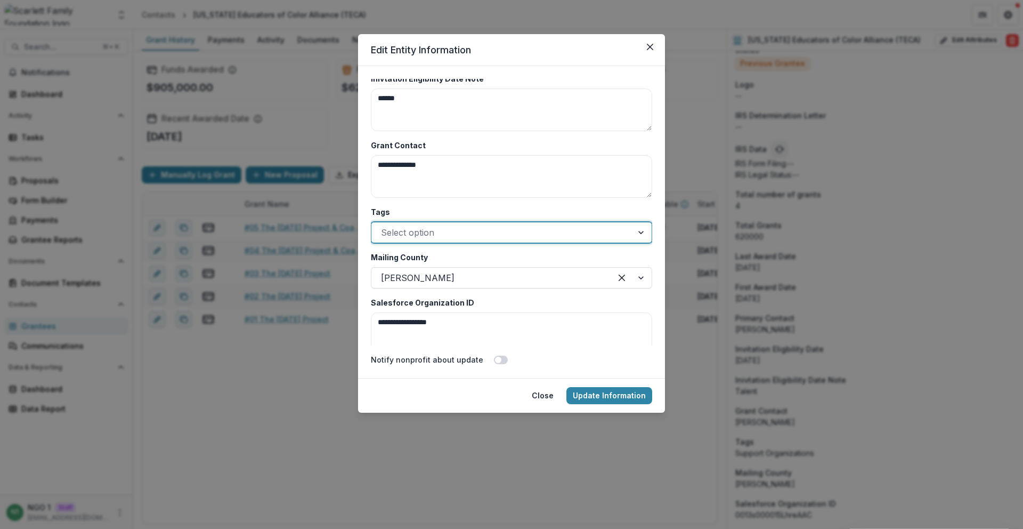
click at [652, 44] on icon "Close" at bounding box center [650, 47] width 6 height 6
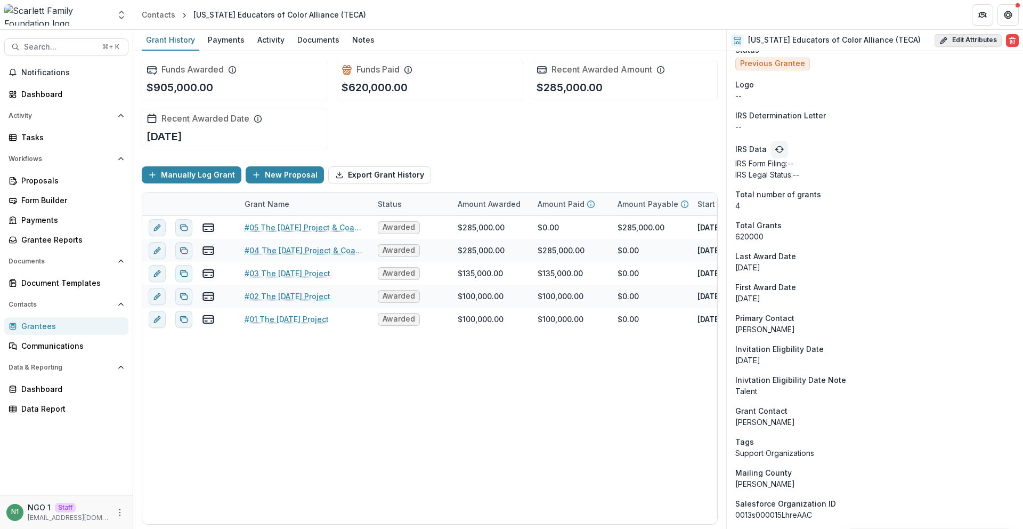
click at [950, 42] on button "Edit Attributes" at bounding box center [968, 40] width 67 height 13
select select
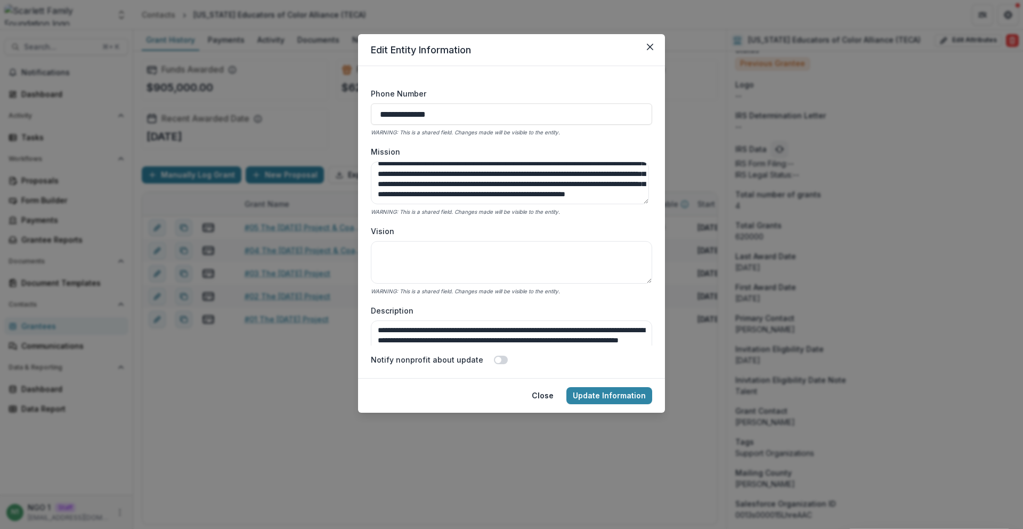
scroll to position [0, 0]
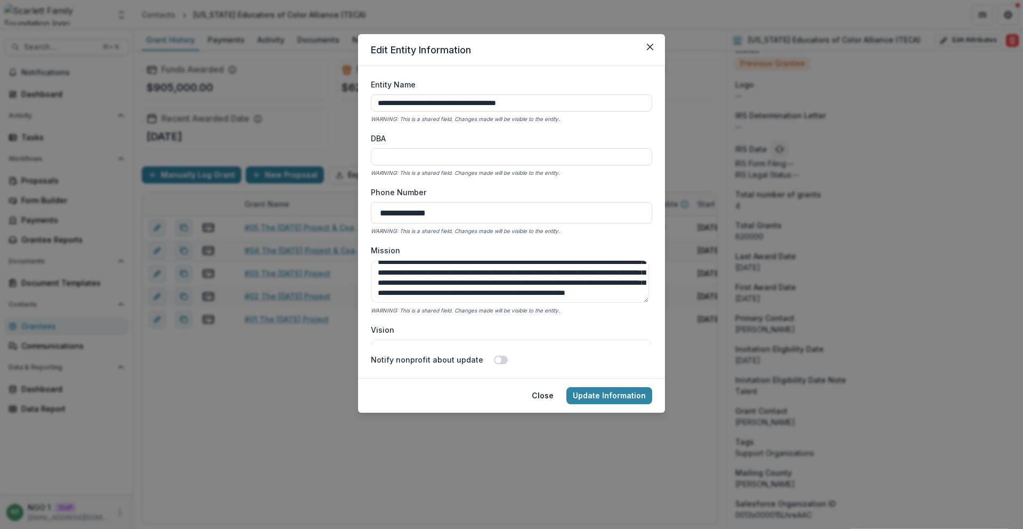
click at [235, 92] on div "**********" at bounding box center [511, 264] width 1023 height 529
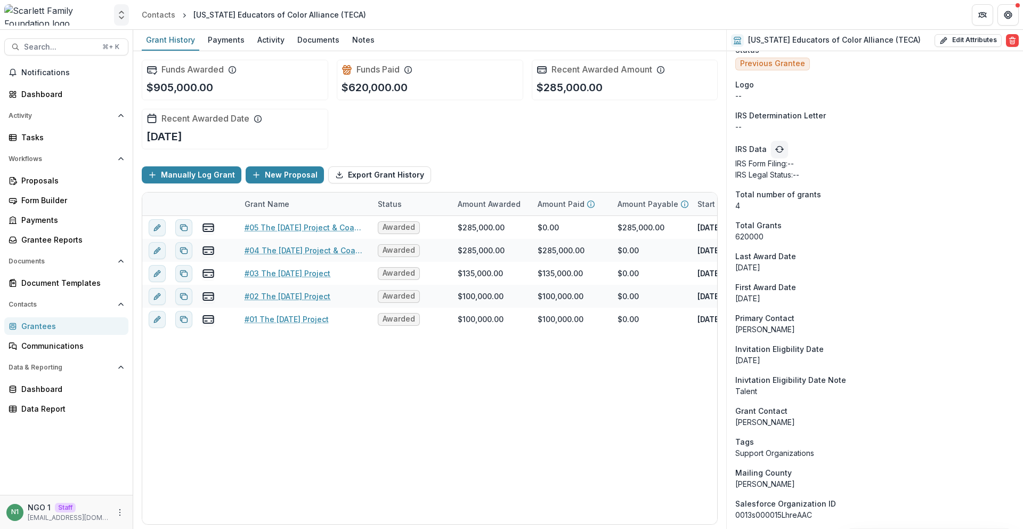
click at [128, 15] on button "Open entity switcher" at bounding box center [121, 14] width 15 height 21
click at [104, 39] on link "Admin Settings" at bounding box center [67, 42] width 128 height 18
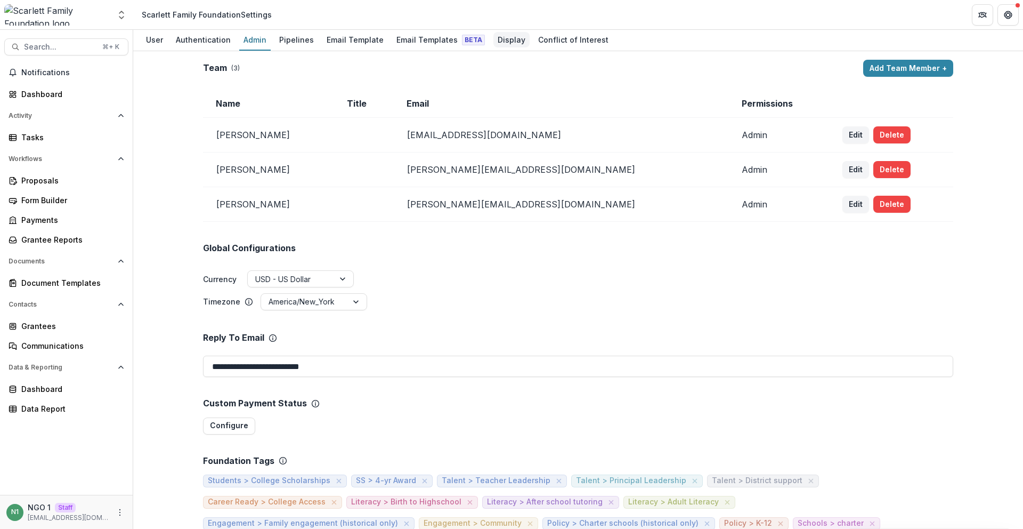
click at [494, 42] on div "Display" at bounding box center [512, 39] width 36 height 15
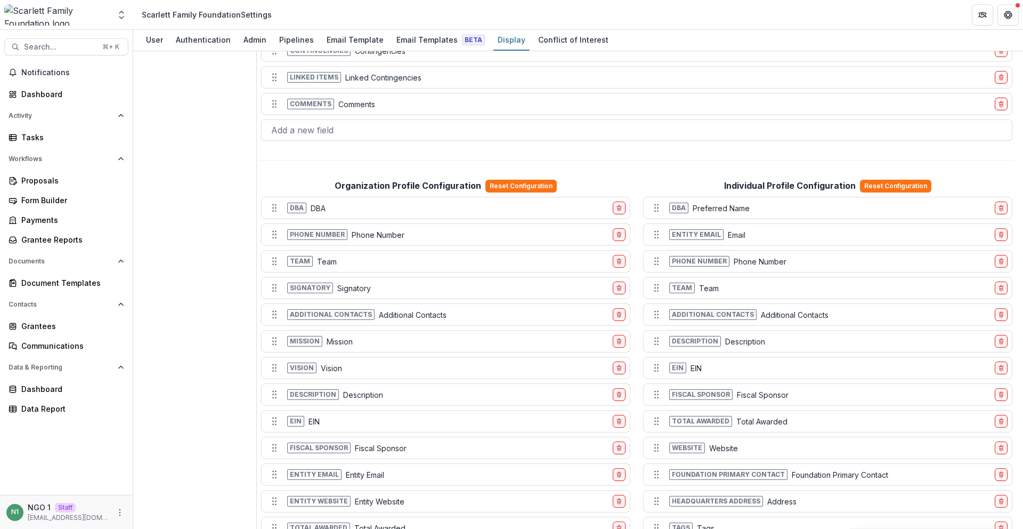
scroll to position [894, 0]
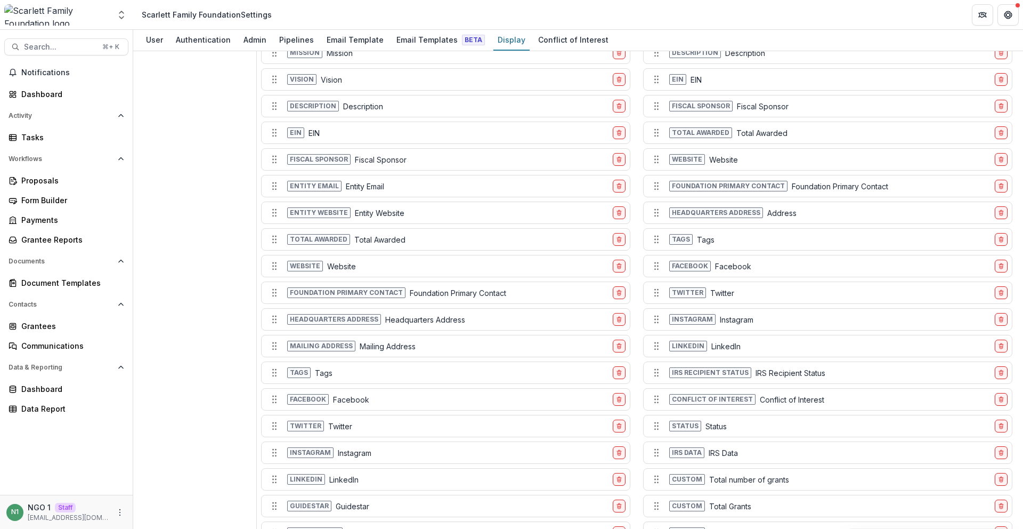
click at [422, 376] on div "Tags Tags" at bounding box center [437, 372] width 343 height 17
click at [309, 370] on span "Tags" at bounding box center [298, 372] width 23 height 11
click at [303, 372] on span "Tags" at bounding box center [298, 372] width 23 height 11
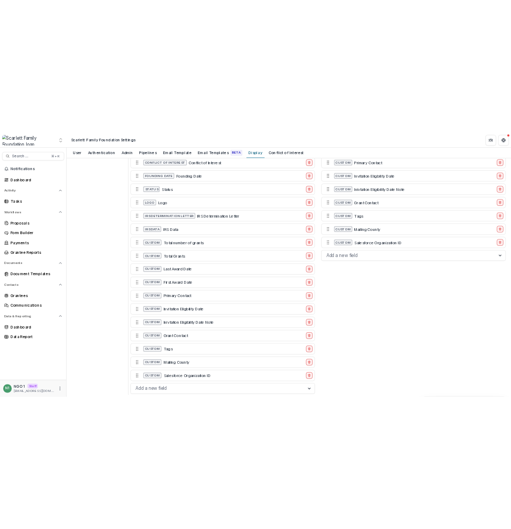
scroll to position [1425, 0]
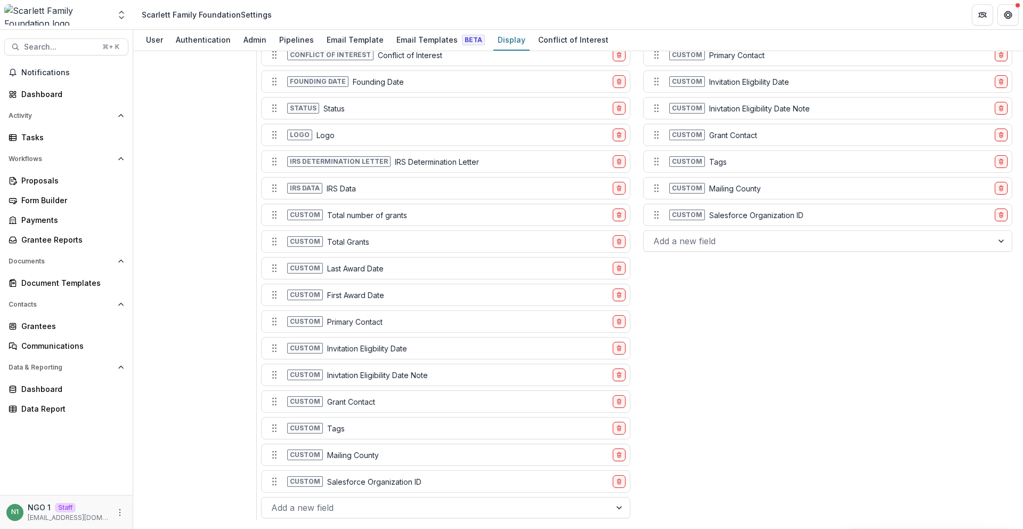
click at [312, 425] on span "Custom" at bounding box center [305, 428] width 36 height 11
drag, startPoint x: 355, startPoint y: 430, endPoint x: 279, endPoint y: 430, distance: 76.2
click at [281, 430] on icon "Move field" at bounding box center [286, 427] width 11 height 11
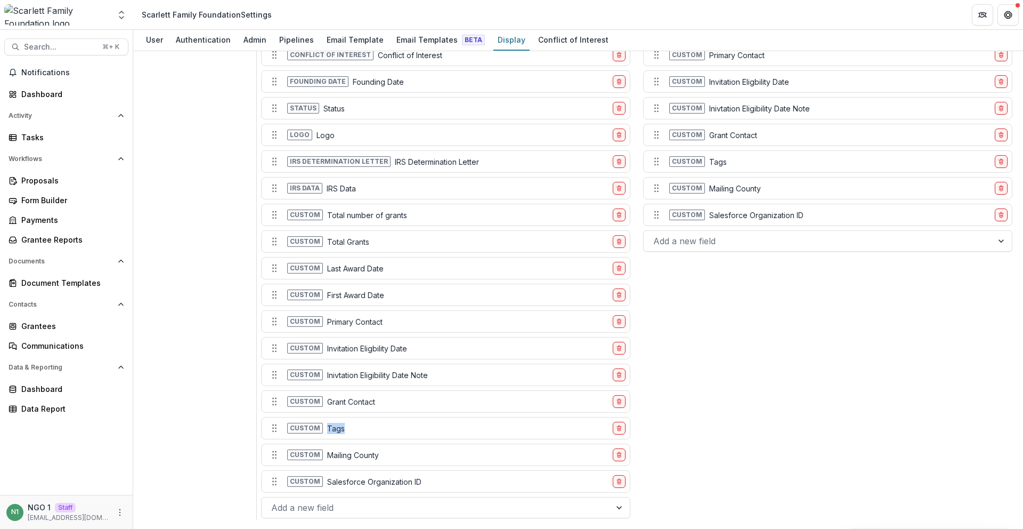
drag, startPoint x: 349, startPoint y: 429, endPoint x: 329, endPoint y: 431, distance: 19.9
click at [324, 429] on div "Custom Tags" at bounding box center [437, 427] width 343 height 17
click at [342, 430] on div "Custom Tags" at bounding box center [437, 427] width 343 height 17
click at [342, 430] on p "Tags" at bounding box center [336, 428] width 18 height 11
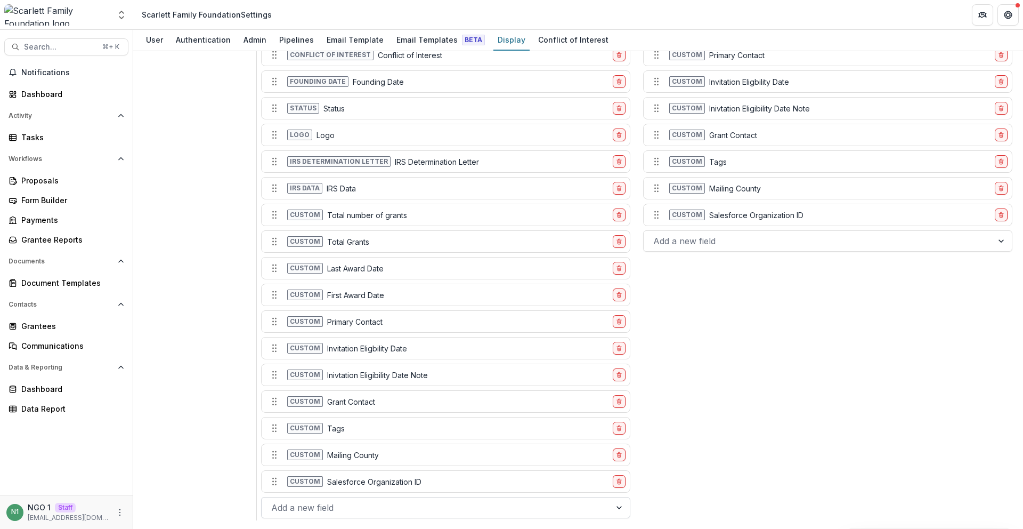
click at [348, 506] on div at bounding box center [436, 507] width 330 height 15
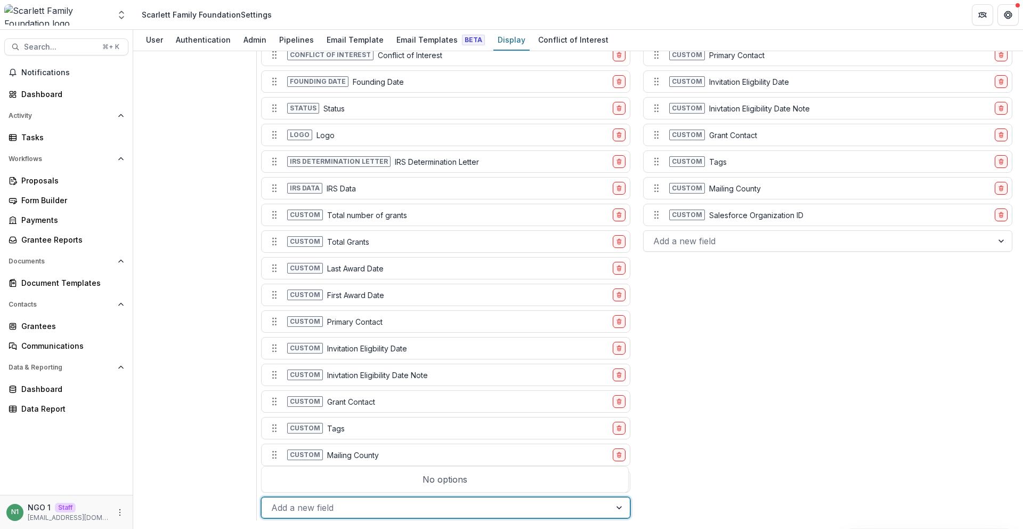
click at [363, 480] on div "No options" at bounding box center [445, 478] width 362 height 21
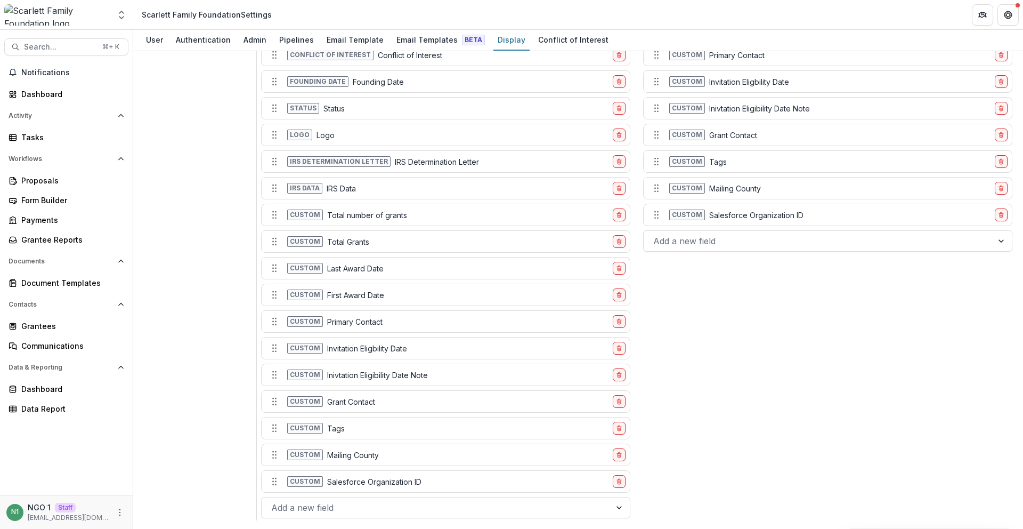
drag, startPoint x: 858, startPoint y: 467, endPoint x: 682, endPoint y: 424, distance: 181.6
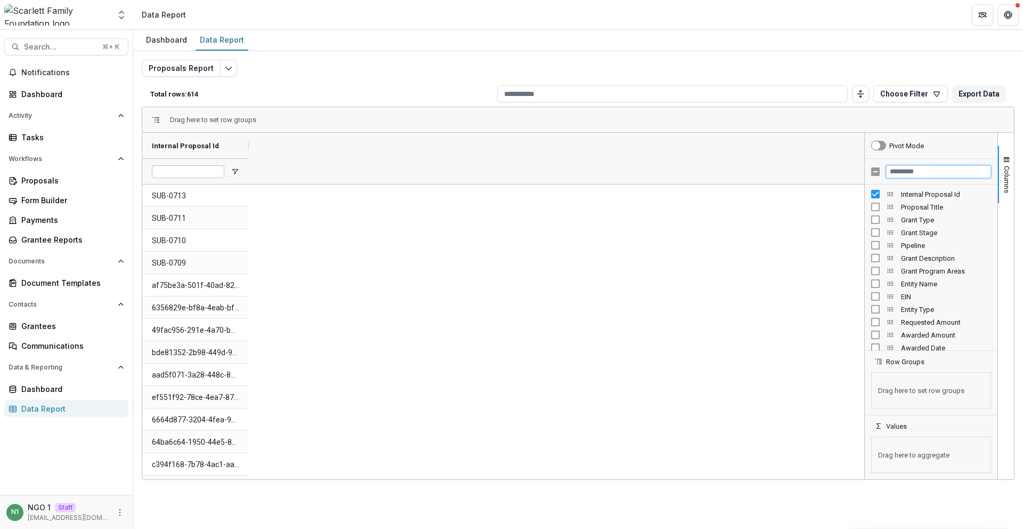
click at [898, 175] on input "Filter Columns Input" at bounding box center [938, 171] width 105 height 13
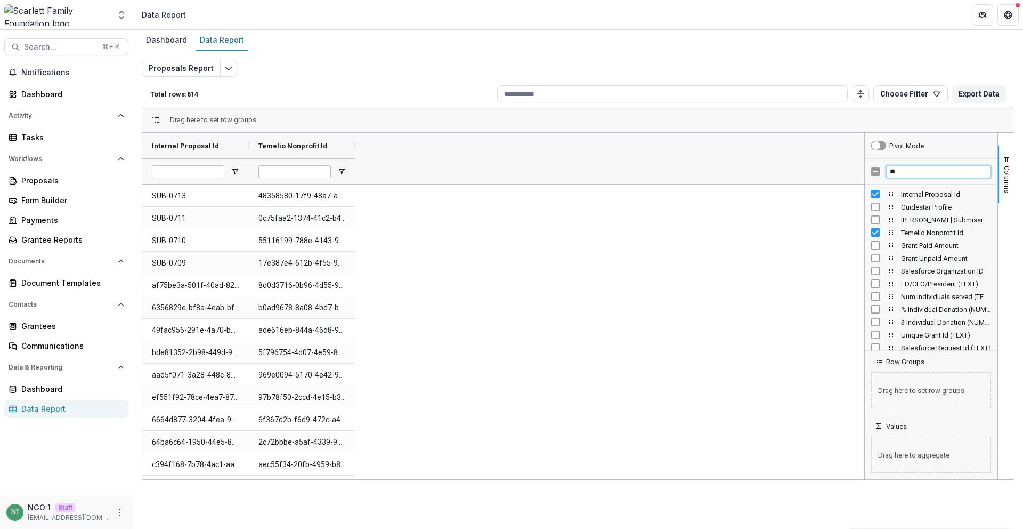
click at [901, 170] on input "**" at bounding box center [938, 171] width 105 height 13
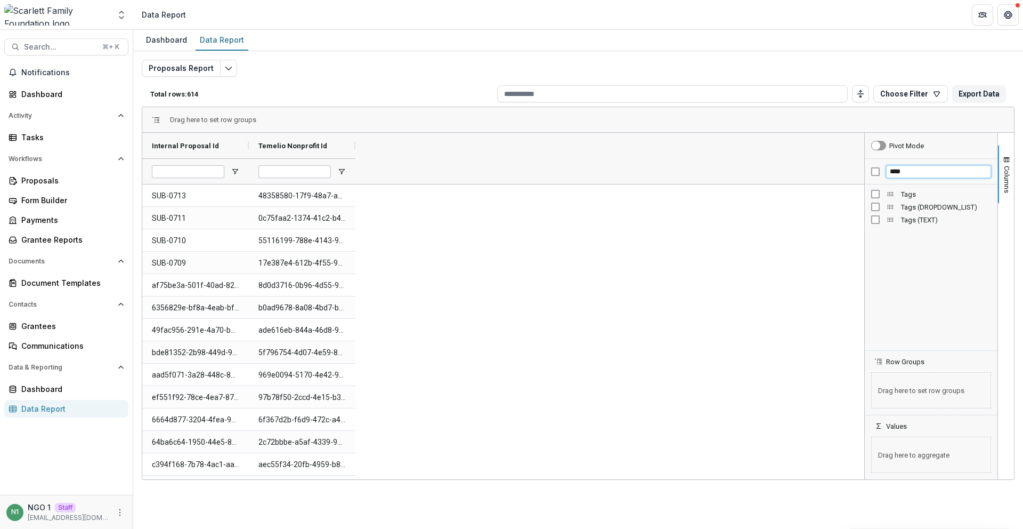
type input "****"
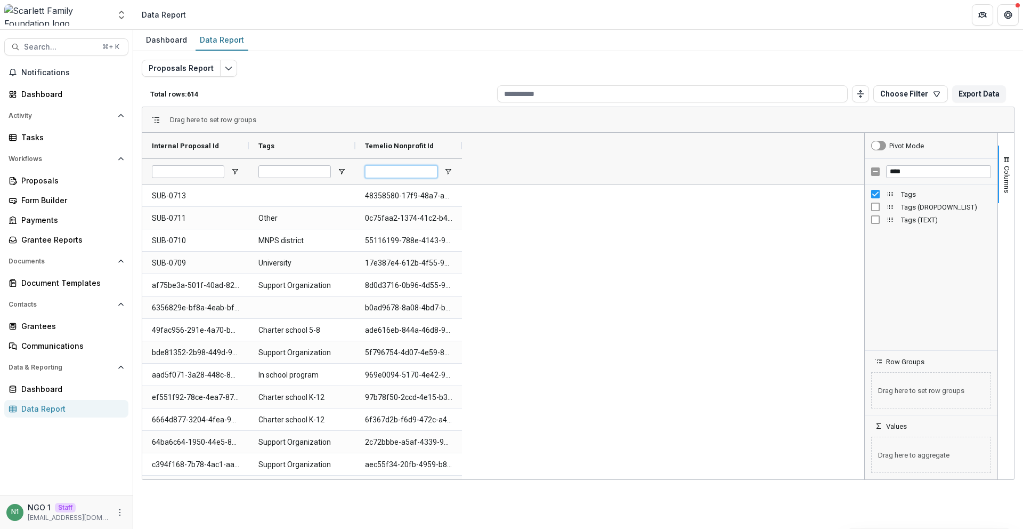
click at [394, 172] on input "Temelio Nonprofit Id Filter Input" at bounding box center [401, 171] width 72 height 13
paste input "**********"
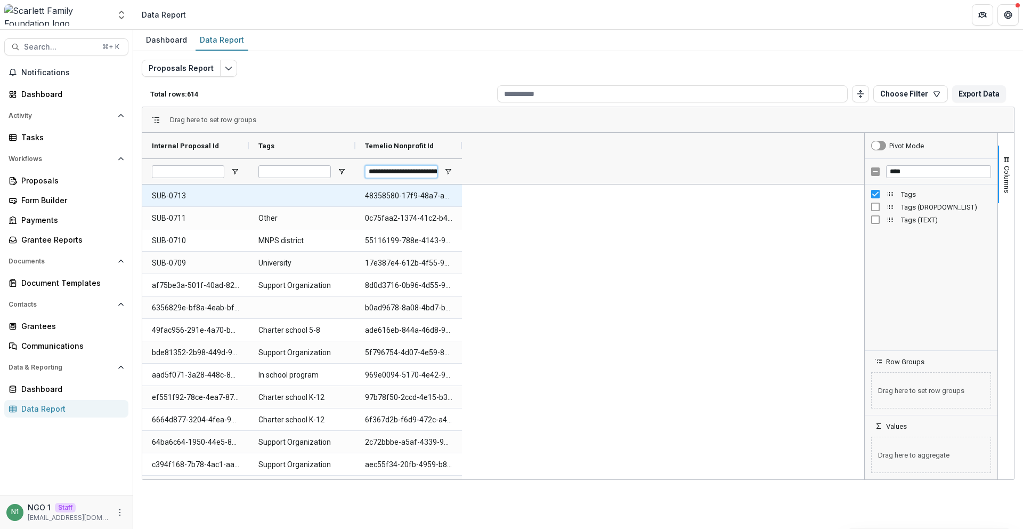
scroll to position [0, 72]
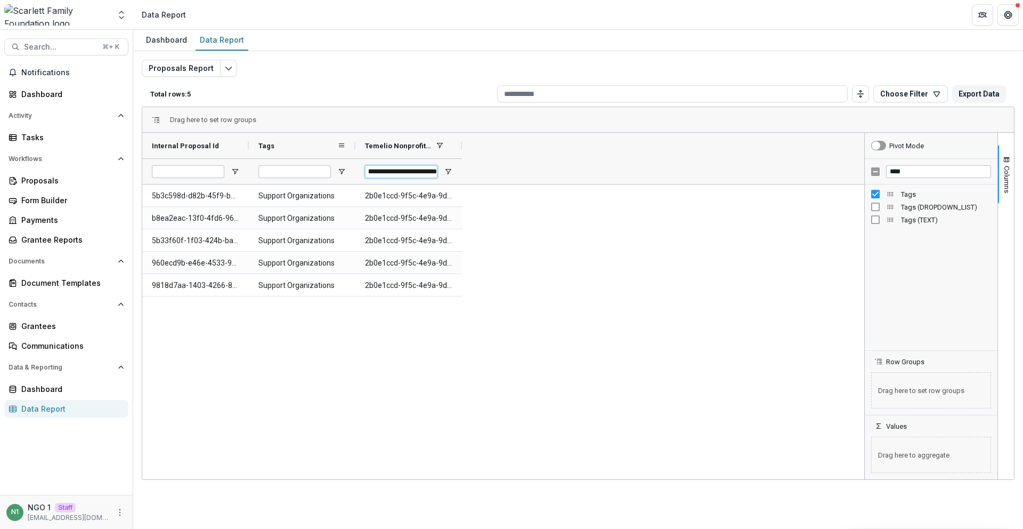
type input "**********"
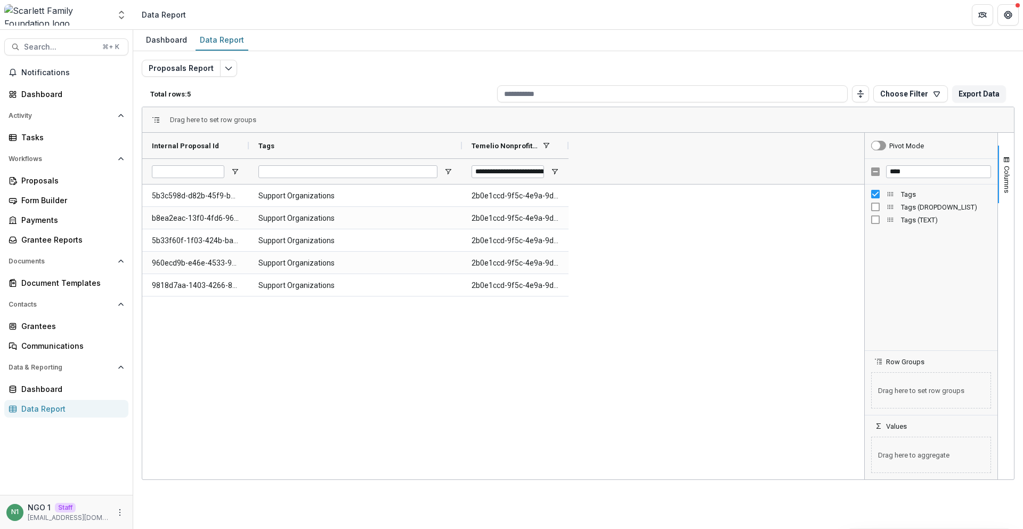
drag, startPoint x: 354, startPoint y: 145, endPoint x: 457, endPoint y: 159, distance: 103.7
click at [460, 158] on div "Internal Proposal Id Tags Temelio Nonprofit Id" at bounding box center [355, 158] width 426 height 51
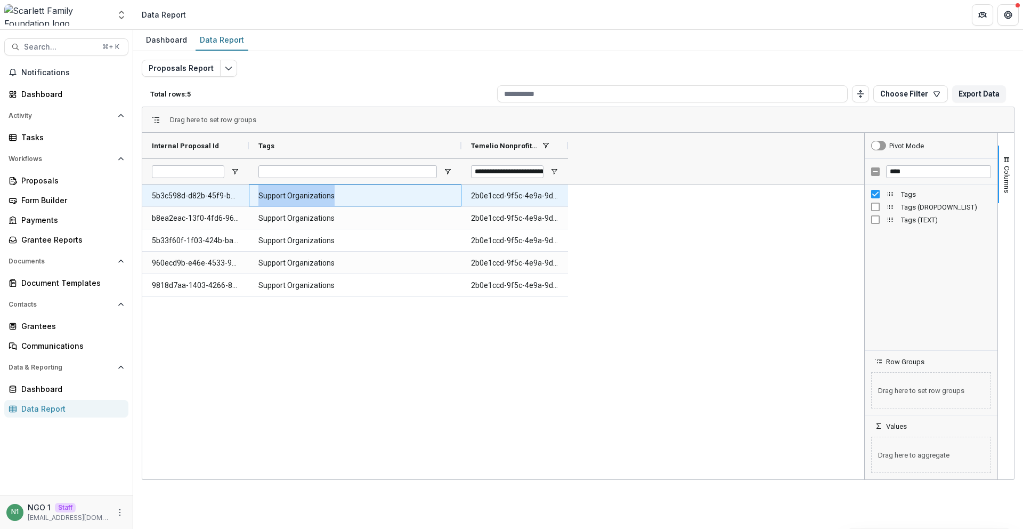
drag, startPoint x: 337, startPoint y: 194, endPoint x: 254, endPoint y: 195, distance: 83.7
click at [254, 195] on div "Support Organizations" at bounding box center [355, 195] width 213 height 22
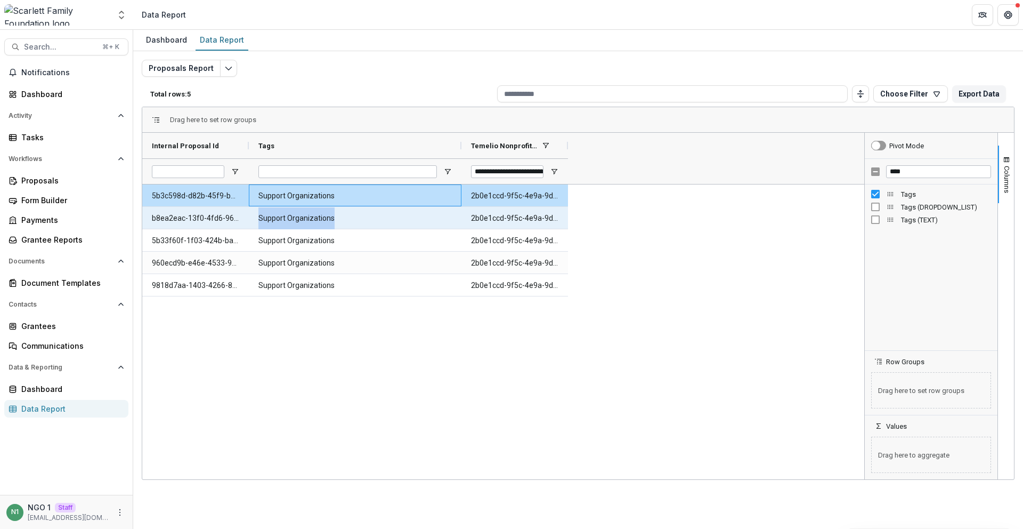
drag, startPoint x: 256, startPoint y: 220, endPoint x: 363, endPoint y: 223, distance: 106.6
click at [362, 223] on div "Support Organizations" at bounding box center [355, 218] width 213 height 22
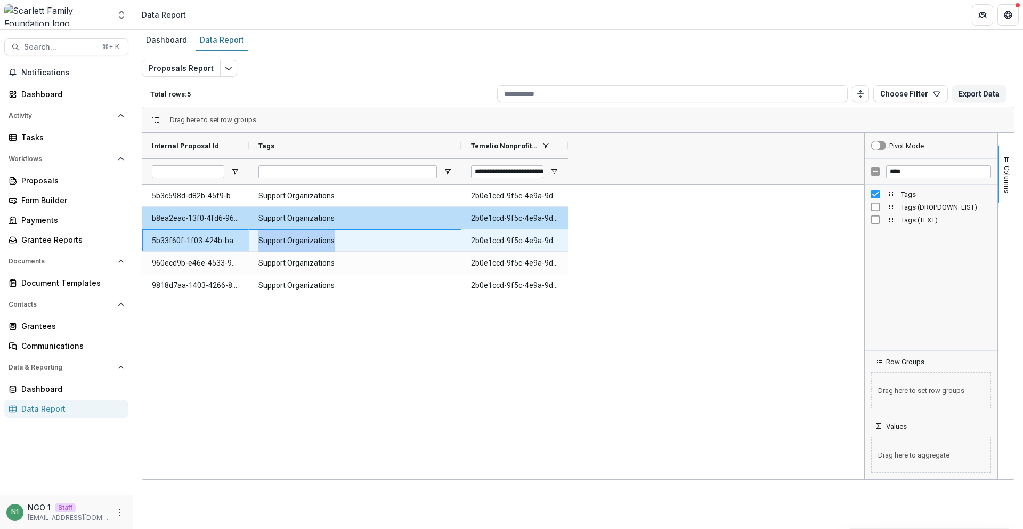
drag, startPoint x: 271, startPoint y: 242, endPoint x: 243, endPoint y: 244, distance: 28.3
click at [241, 239] on div "5b33f60f-1f03-424b-ba0e-45b92ea49276 Support Organizations 2b0e1ccd-9f5c-4e9a-9…" at bounding box center [355, 240] width 426 height 22
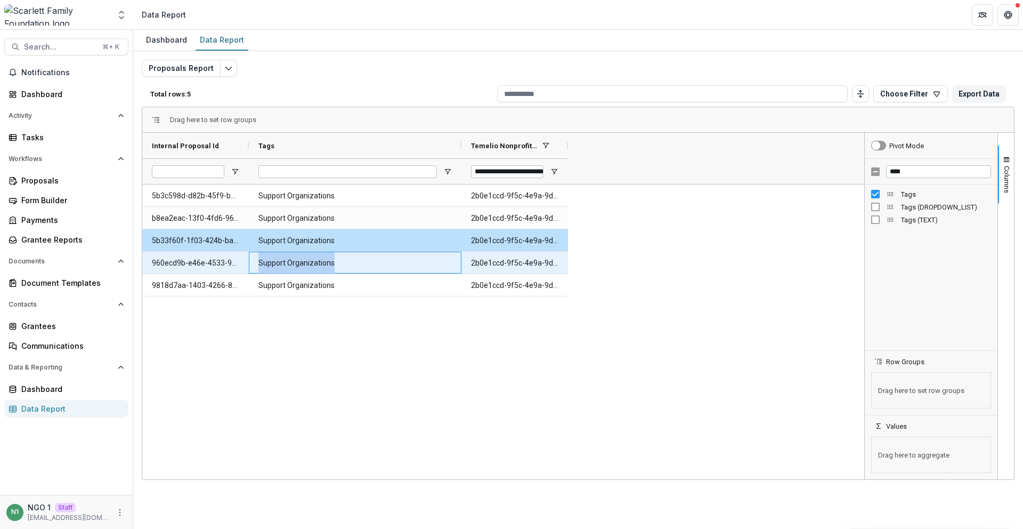
drag, startPoint x: 256, startPoint y: 260, endPoint x: 335, endPoint y: 260, distance: 78.9
click at [334, 259] on div "Support Organizations" at bounding box center [355, 263] width 213 height 22
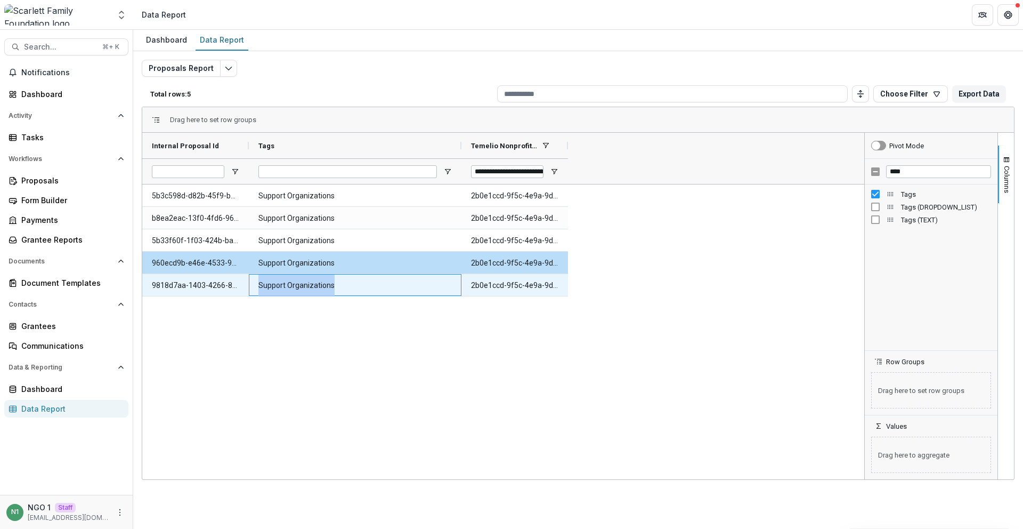
drag, startPoint x: 342, startPoint y: 287, endPoint x: 257, endPoint y: 304, distance: 86.4
click at [257, 289] on div "Support Organizations" at bounding box center [355, 285] width 213 height 22
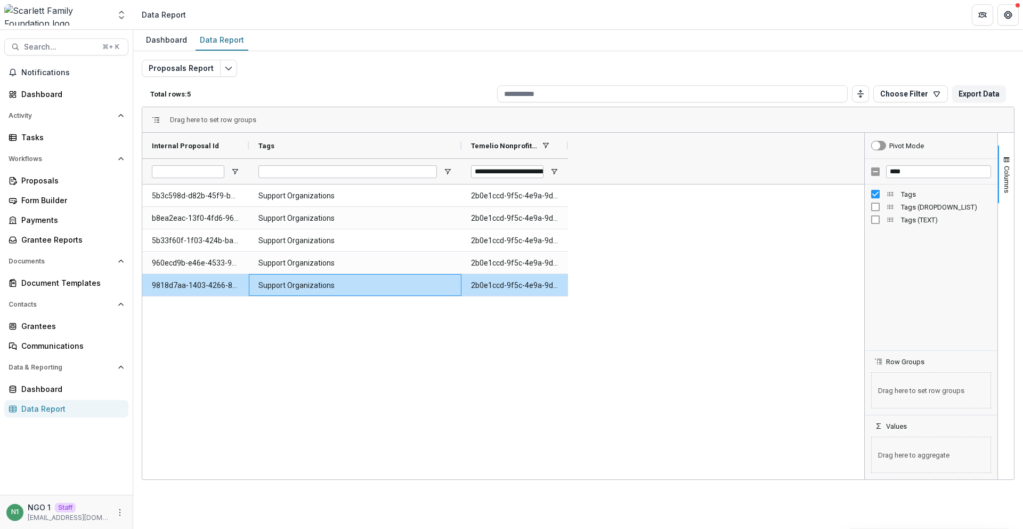
click at [270, 327] on div "5b3c598d-d82b-45f9-b86b-d54cb5ae700e Support Organizations 2b0e1ccd-9f5c-4e9a-9…" at bounding box center [503, 331] width 722 height 295
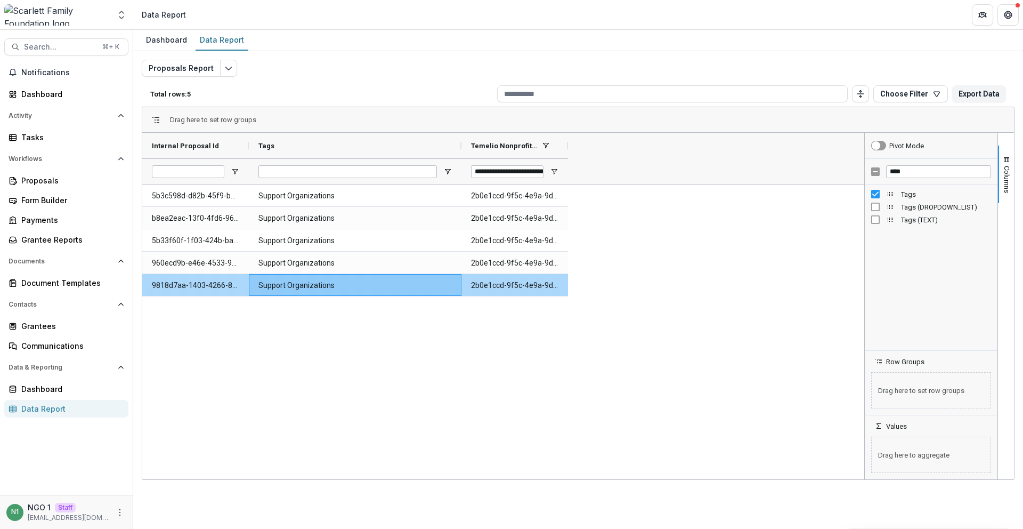
click at [491, 288] on Id-929 "2b0e1ccd-9f5c-4e9a-9db0-f21c6d8d0ec0" at bounding box center [514, 285] width 87 height 22
copy div "2b0e1ccd-9f5c-4e9a-9db0-f21c6d8d0ec0"
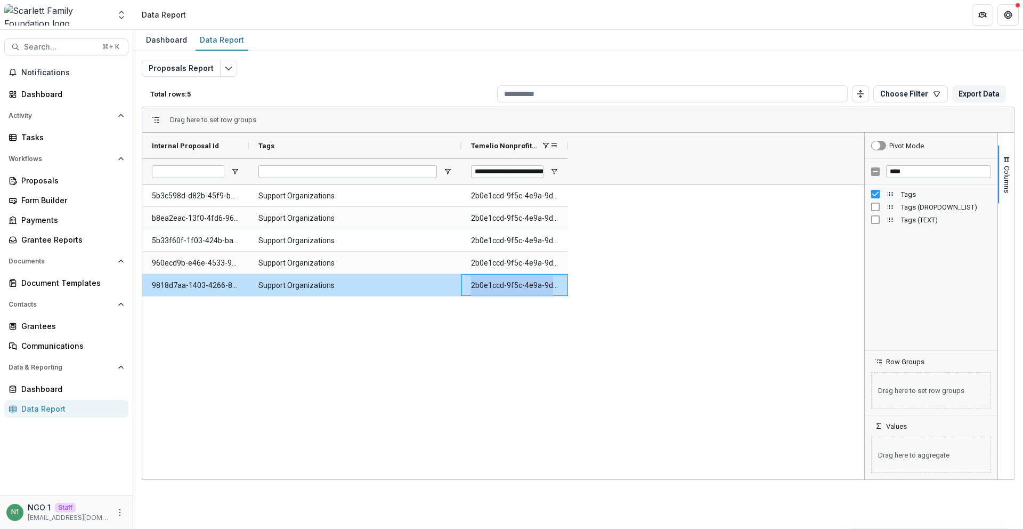
click at [480, 142] on span "Temelio Nonprofit Id" at bounding box center [504, 146] width 67 height 8
click at [480, 142] on span "Temelio Nonprofit Id" at bounding box center [498, 146] width 55 height 8
click at [480, 143] on span "Temelio Nonprofit Id" at bounding box center [498, 146] width 55 height 8
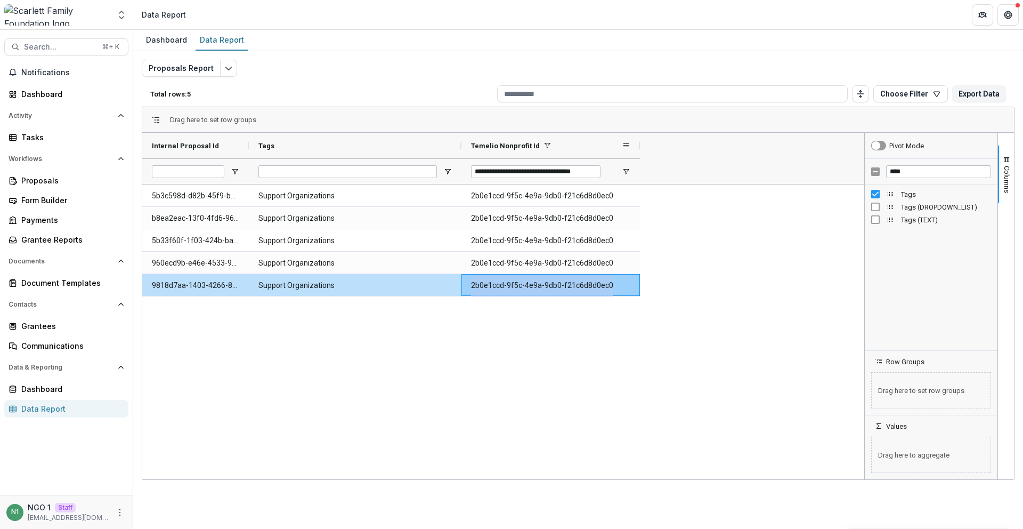
drag, startPoint x: 581, startPoint y: 147, endPoint x: 579, endPoint y: 155, distance: 7.6
click at [642, 150] on div at bounding box center [640, 146] width 4 height 26
drag, startPoint x: 470, startPoint y: 146, endPoint x: 556, endPoint y: 144, distance: 86.9
click at [534, 196] on Id-893 "2b0e1ccd-9f5c-4e9a-9db0-f21c6d8d0ec0" at bounding box center [571, 196] width 201 height 22
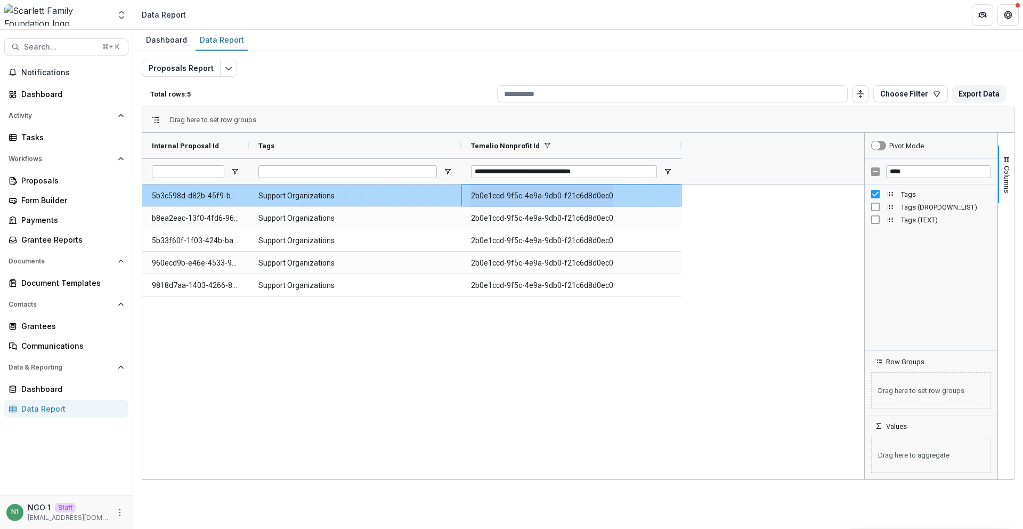
click at [534, 196] on Id-893 "2b0e1ccd-9f5c-4e9a-9db0-f21c6d8d0ec0" at bounding box center [571, 196] width 201 height 22
copy Id-893 "2b0e1ccd-9f5c-4e9a-9db0-f21c6d8d0ec0"
click at [481, 198] on Id-893 "2b0e1ccd-9f5c-4e9a-9db0-f21c6d8d0ec0" at bounding box center [571, 196] width 201 height 22
click at [482, 198] on Id-893 "2b0e1ccd-9f5c-4e9a-9db0-f21c6d8d0ec0" at bounding box center [571, 196] width 201 height 22
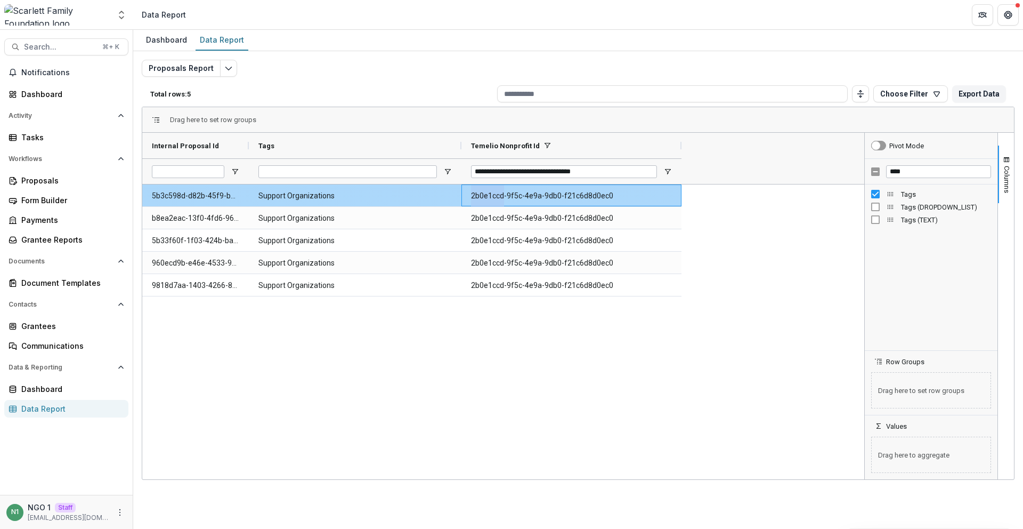
click at [482, 198] on Id-893 "2b0e1ccd-9f5c-4e9a-9db0-f21c6d8d0ec0" at bounding box center [571, 196] width 201 height 22
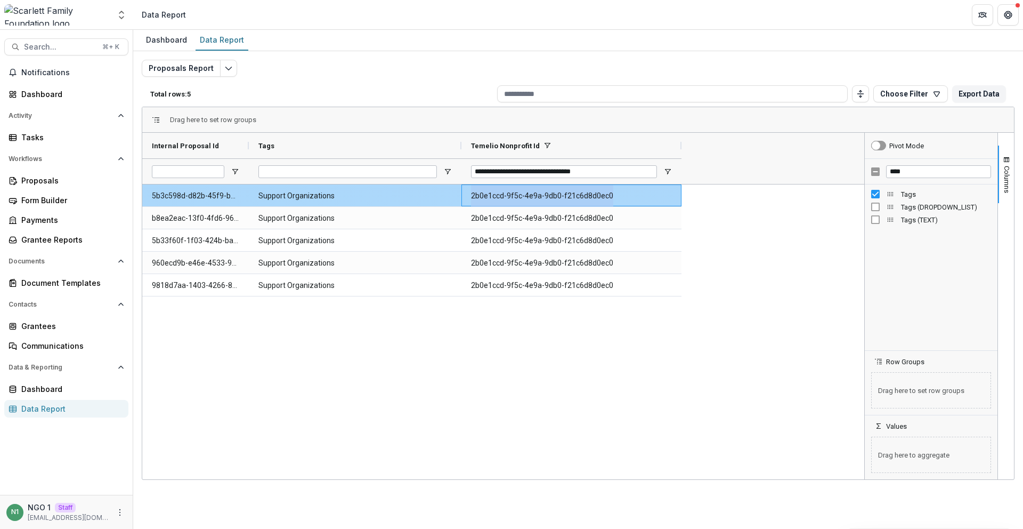
copy Id-893 "2b0e1ccd-9f5c-4e9a-9db0-f21c6d8d0ec0"
click at [176, 191] on Id-869 "5b3c598d-d82b-45f9-b86b-d54cb5ae700e" at bounding box center [195, 196] width 87 height 22
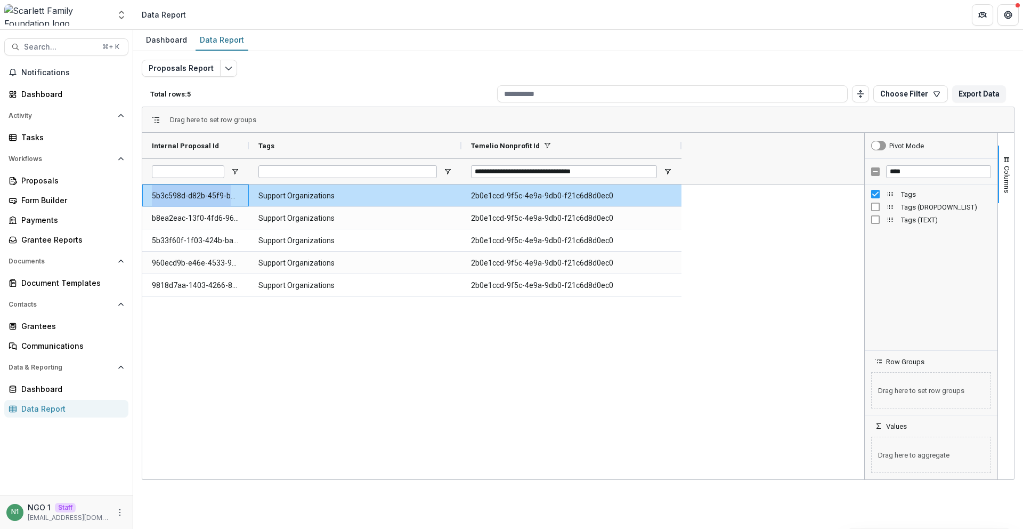
copy Id-869 "5b3c598d-d82b-45f9-b86b-d54cb5ae700e"
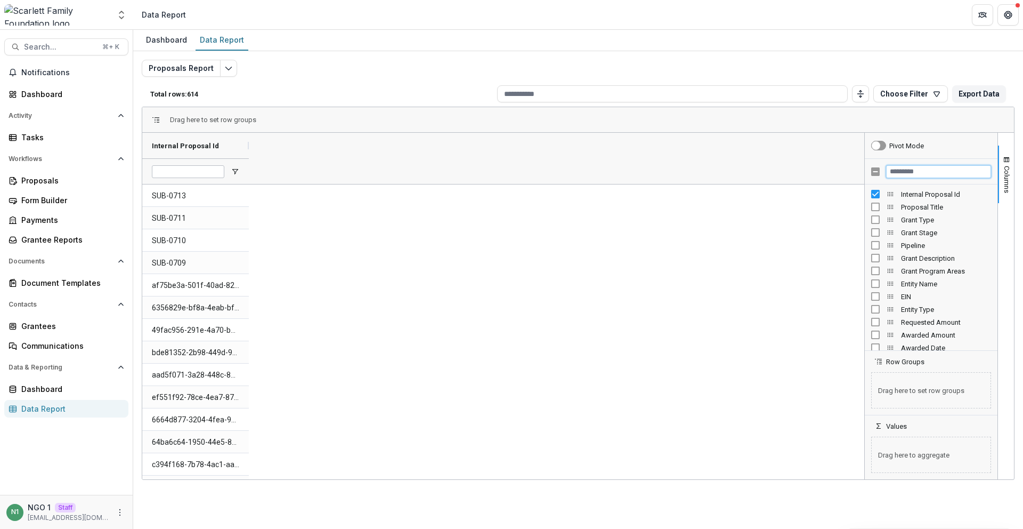
click at [903, 175] on input "Filter Columns Input" at bounding box center [938, 171] width 105 height 13
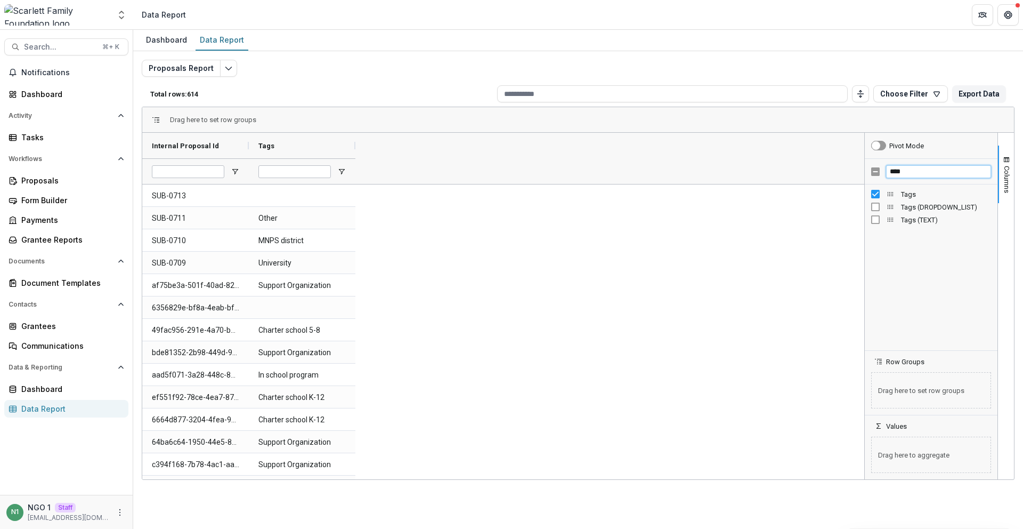
click at [895, 175] on input "****" at bounding box center [938, 171] width 105 height 13
type input "*********"
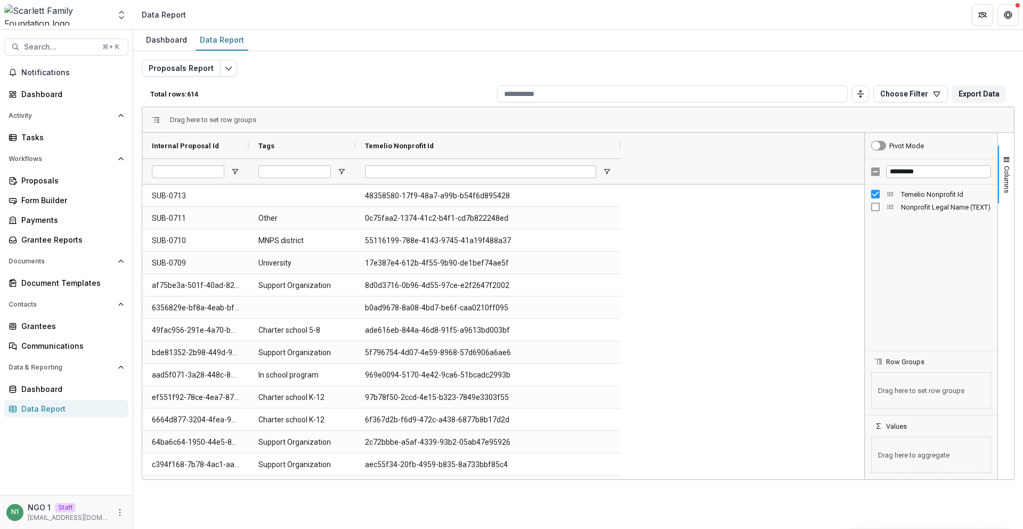
drag, startPoint x: 460, startPoint y: 145, endPoint x: 314, endPoint y: 129, distance: 147.0
click at [619, 165] on div "Internal Proposal Id Tags Temelio Nonprofit Id" at bounding box center [383, 158] width 482 height 51
drag, startPoint x: 355, startPoint y: 144, endPoint x: 439, endPoint y: 151, distance: 83.9
click at [367, 153] on div at bounding box center [365, 146] width 4 height 26
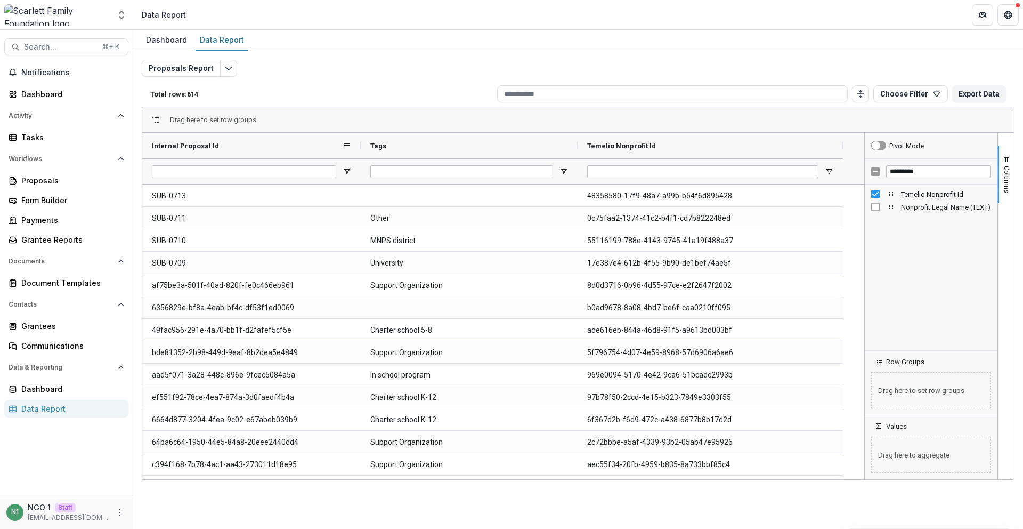
drag, startPoint x: 250, startPoint y: 144, endPoint x: 350, endPoint y: 157, distance: 100.4
click at [359, 151] on div at bounding box center [361, 146] width 4 height 26
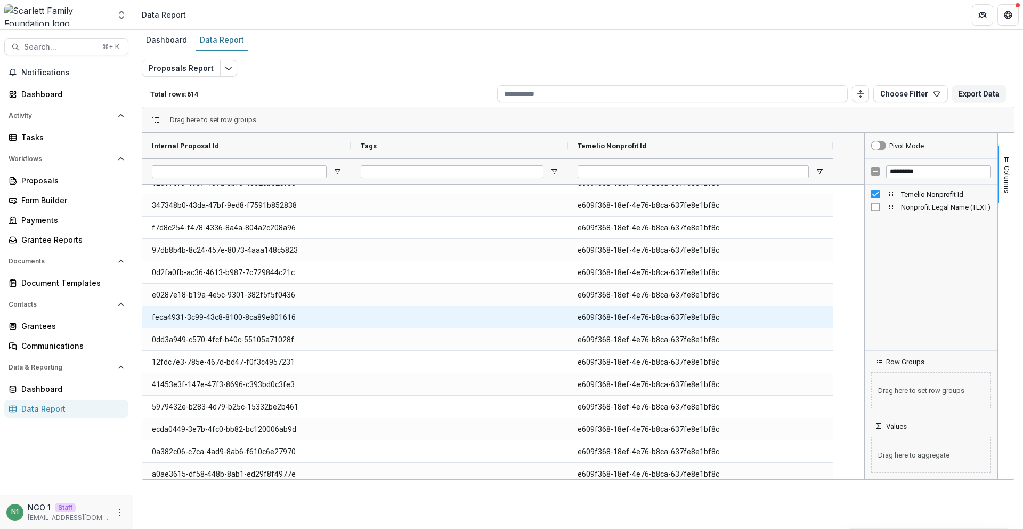
scroll to position [1789, 0]
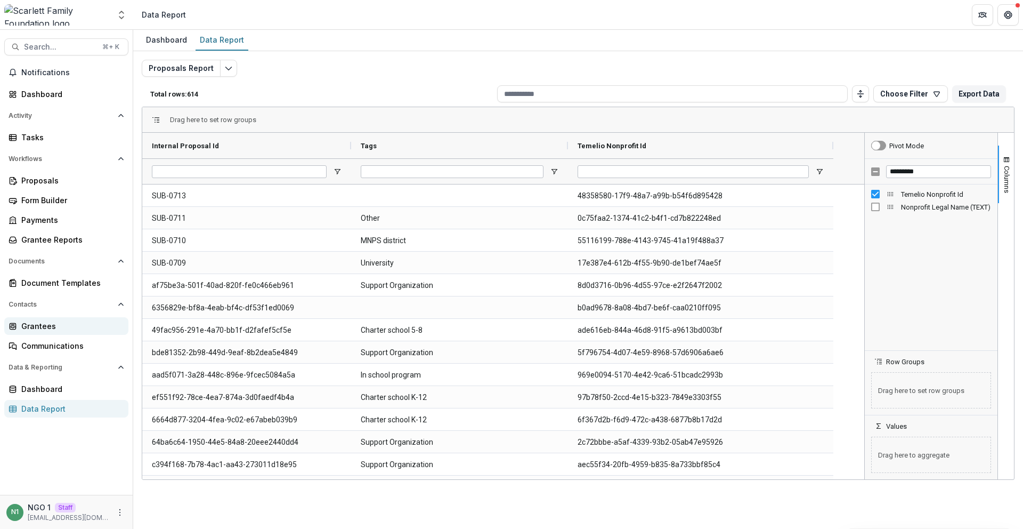
click at [78, 331] on div "Grantees" at bounding box center [70, 325] width 99 height 11
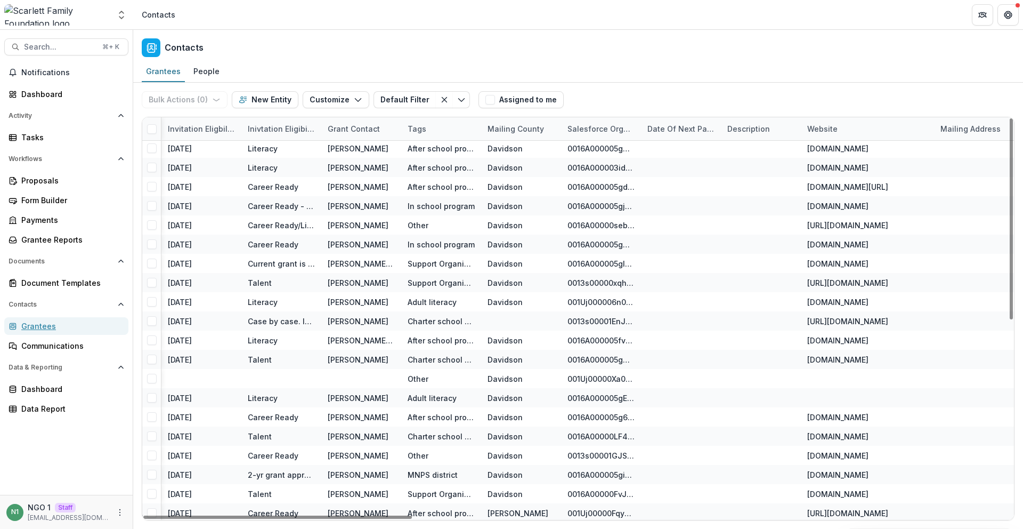
scroll to position [0, 1935]
click at [424, 126] on div "Tags" at bounding box center [416, 128] width 31 height 11
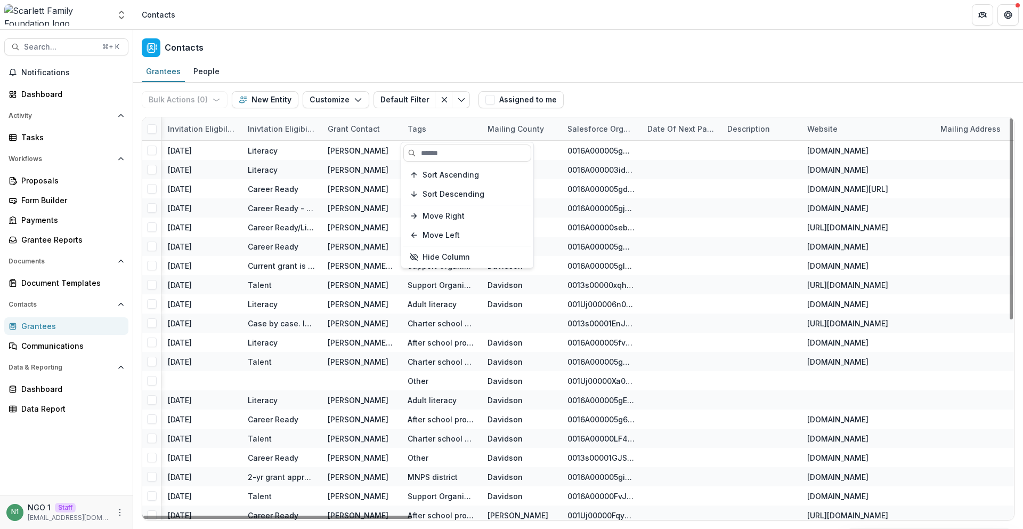
click at [424, 126] on div "Tags" at bounding box center [416, 128] width 31 height 11
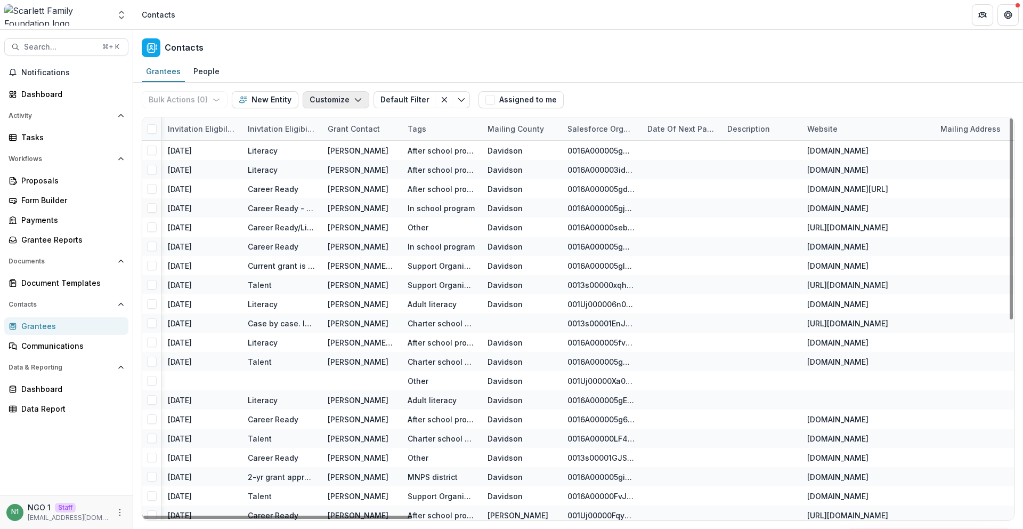
click at [316, 100] on button "Customize" at bounding box center [336, 99] width 67 height 17
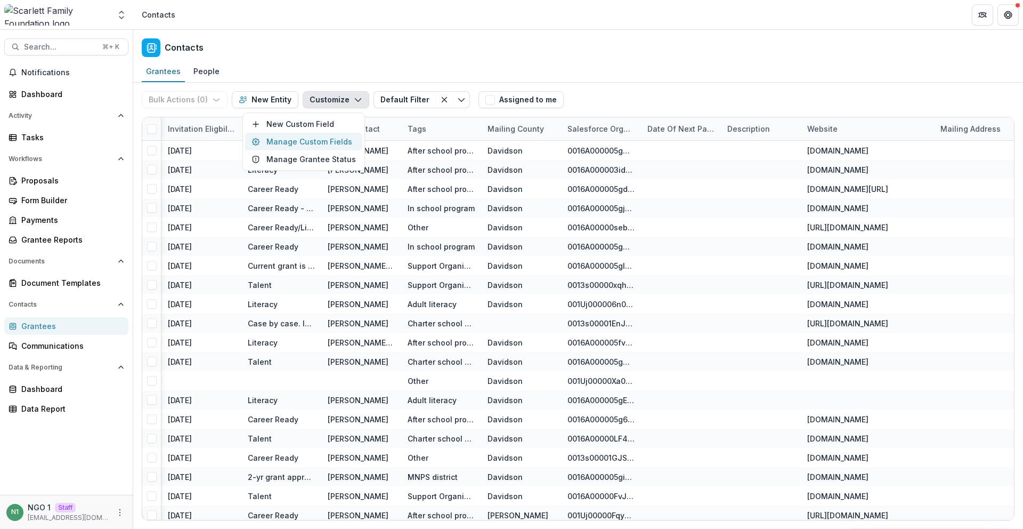
click at [305, 141] on button "Manage Custom Fields" at bounding box center [303, 142] width 117 height 18
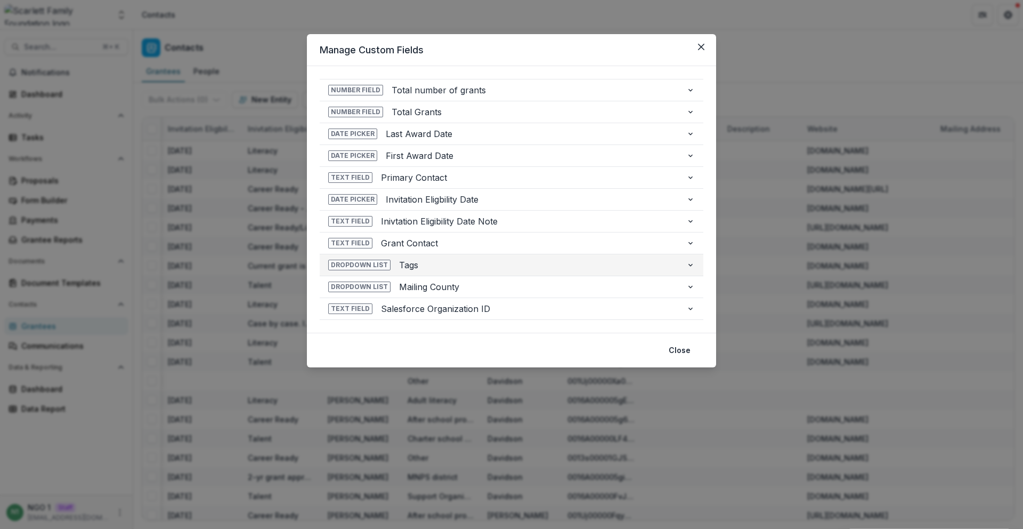
click at [352, 266] on span "Dropdown List" at bounding box center [359, 265] width 62 height 11
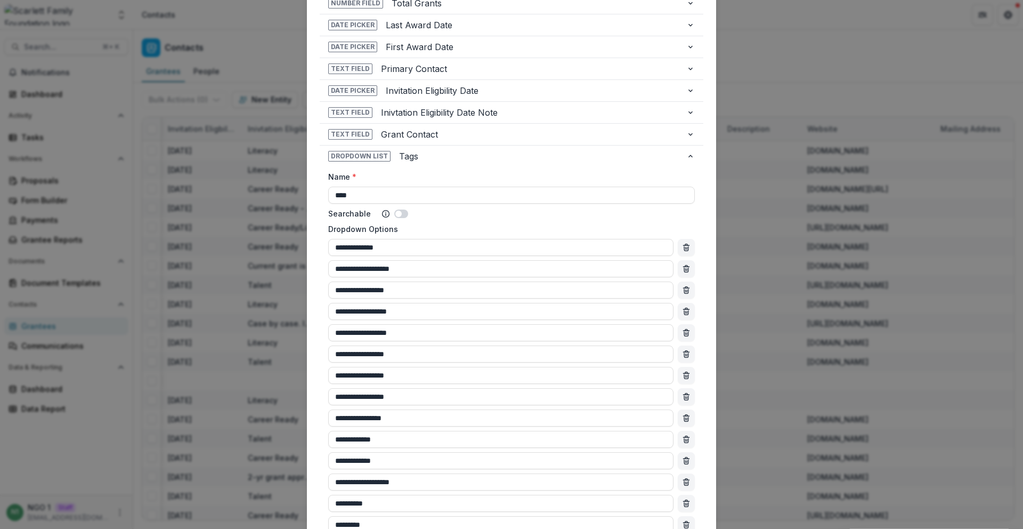
scroll to position [0, 0]
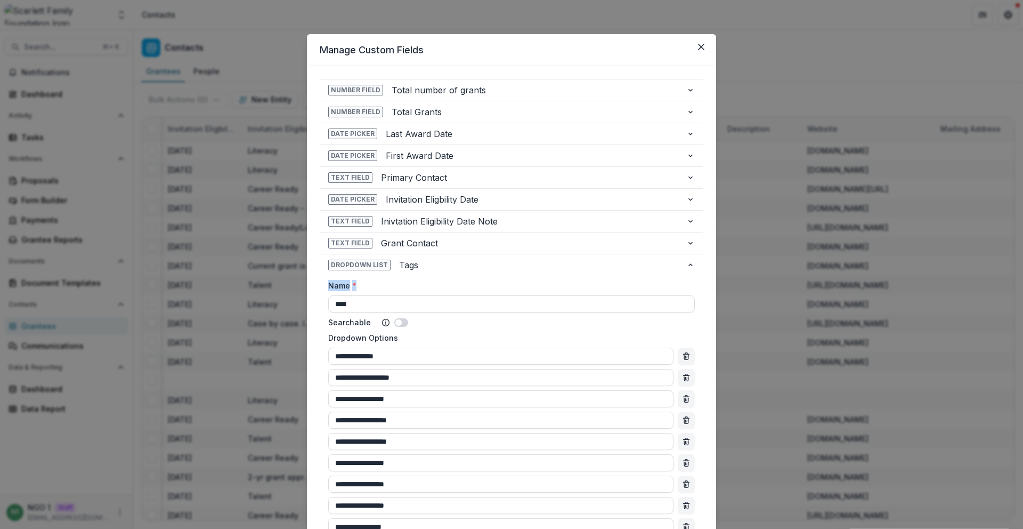
drag, startPoint x: 322, startPoint y: 284, endPoint x: 391, endPoint y: 286, distance: 68.3
click at [373, 287] on div "**********" at bounding box center [512, 538] width 384 height 524
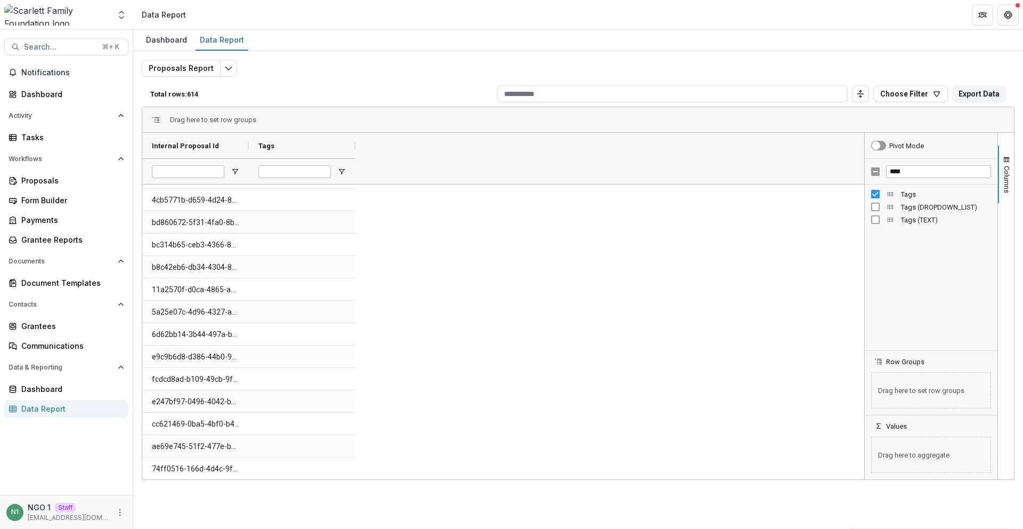
scroll to position [712, 0]
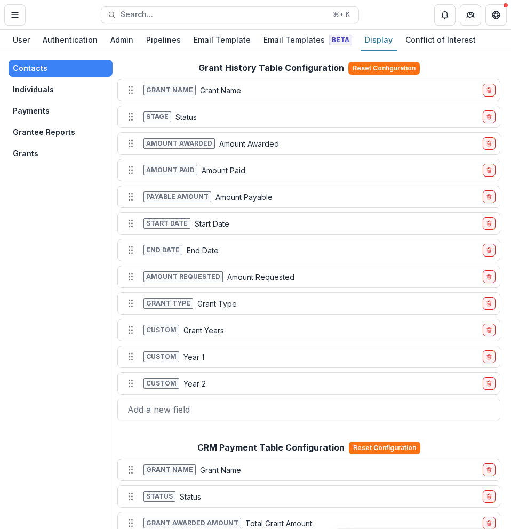
click at [17, 86] on button "Individuals" at bounding box center [61, 89] width 104 height 17
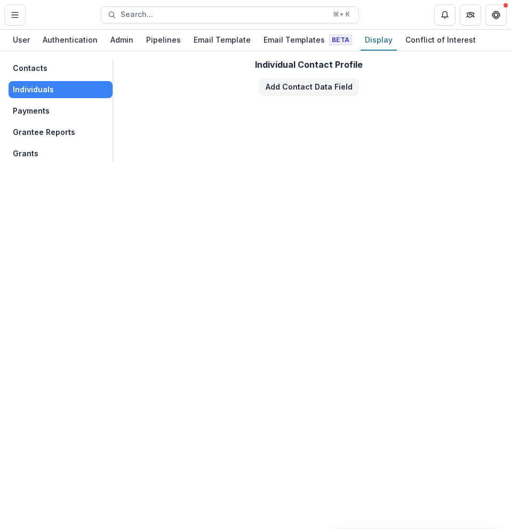
click at [29, 71] on button "Contacts" at bounding box center [61, 68] width 104 height 17
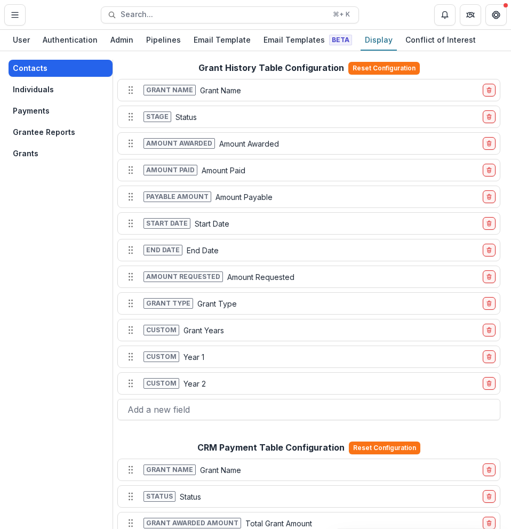
click at [56, 72] on button "Contacts" at bounding box center [61, 68] width 104 height 17
click at [52, 80] on div "Contacts Individuals Payments Grantee Reports Grants" at bounding box center [61, 111] width 104 height 102
click at [51, 89] on button "Individuals" at bounding box center [61, 89] width 104 height 17
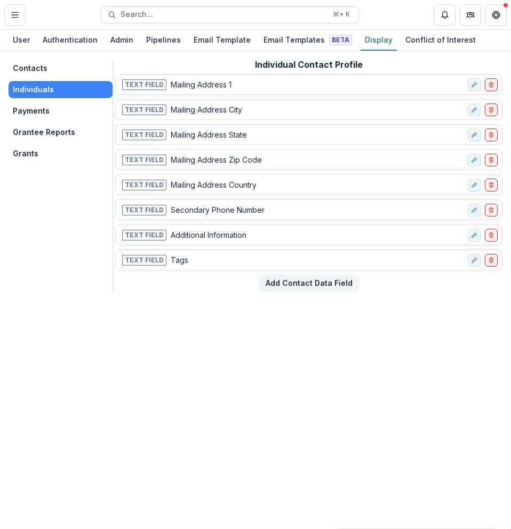
click at [43, 66] on button "Contacts" at bounding box center [61, 68] width 104 height 17
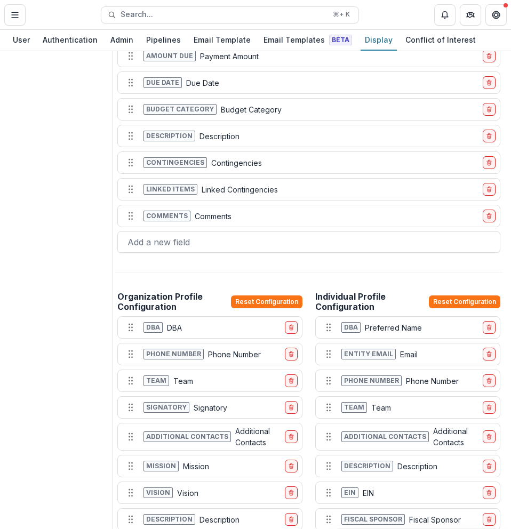
scroll to position [560, 0]
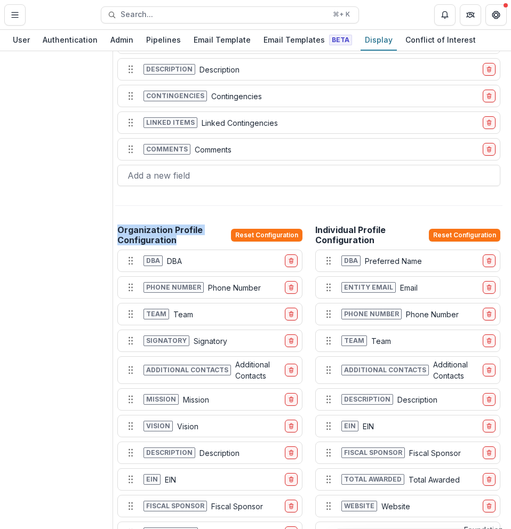
drag, startPoint x: 164, startPoint y: 238, endPoint x: 118, endPoint y: 232, distance: 46.2
click at [118, 232] on h2 "Organization Profile Configuration" at bounding box center [171, 235] width 109 height 20
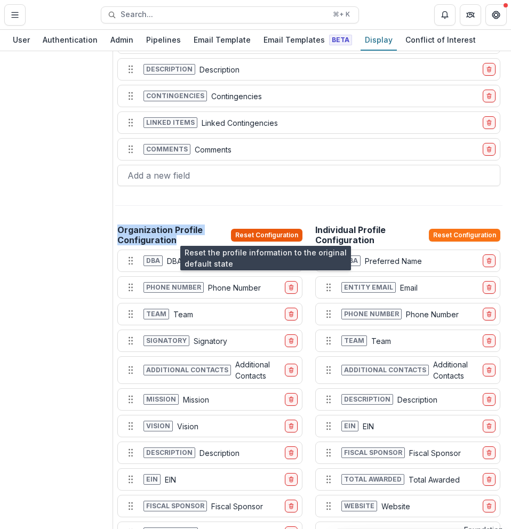
click at [248, 232] on button "Reset Configuration" at bounding box center [266, 235] width 71 height 13
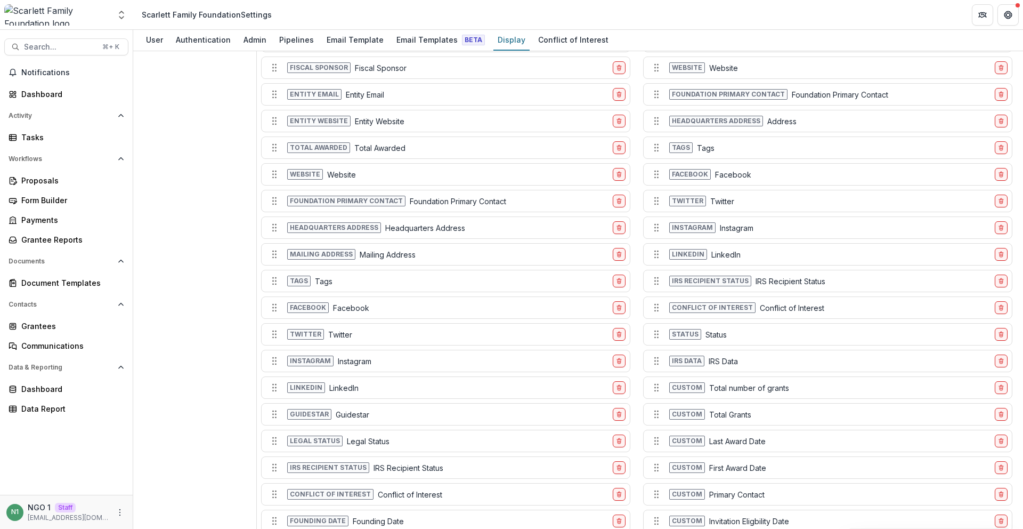
scroll to position [567, 0]
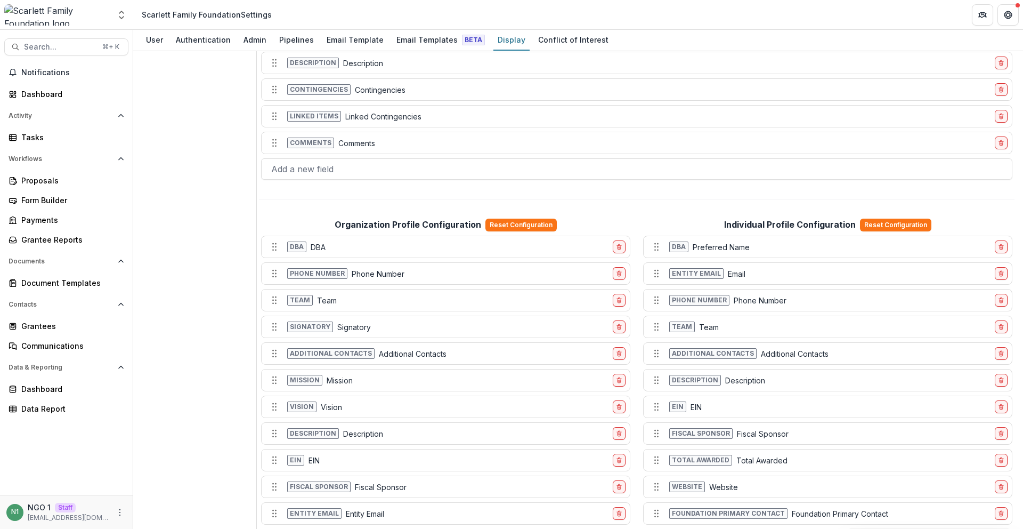
click at [510, 198] on div "Grant History Table Configuration Reset Configuration Grant name Grant Name Sta…" at bounding box center [637, 435] width 756 height 1885
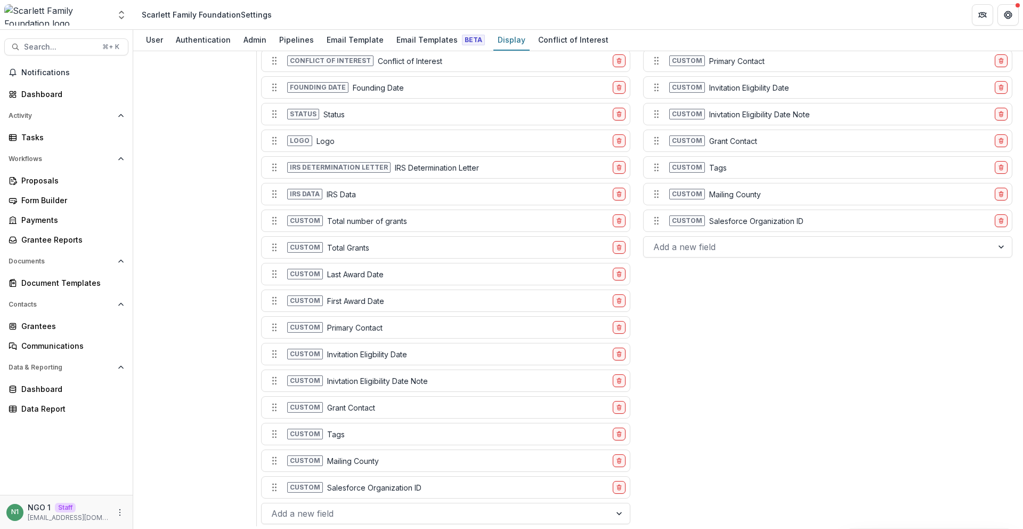
scroll to position [1425, 0]
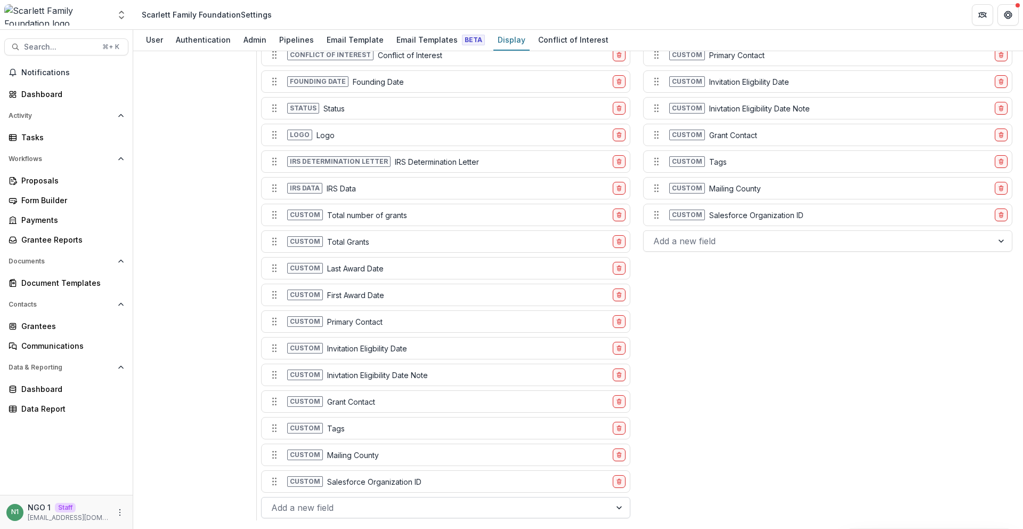
click at [510, 512] on div at bounding box center [436, 507] width 330 height 15
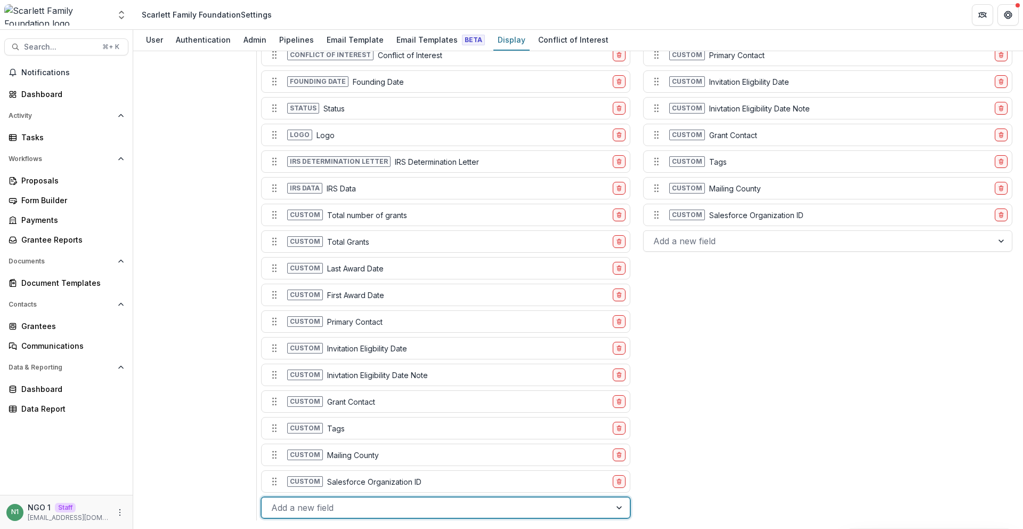
click at [322, 516] on div "Add a new field" at bounding box center [445, 507] width 369 height 21
click at [268, 507] on div "Add a new field" at bounding box center [436, 507] width 349 height 17
type input "*"
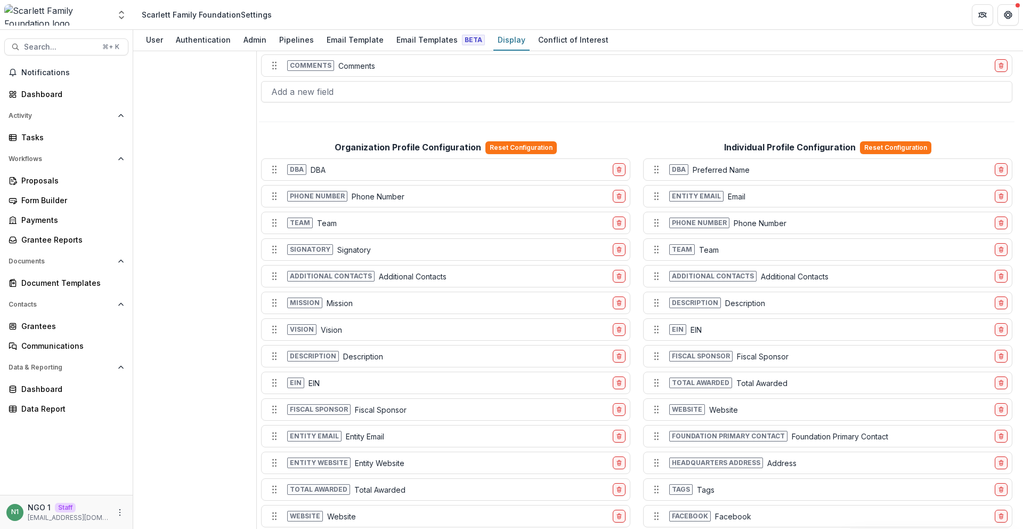
scroll to position [625, 0]
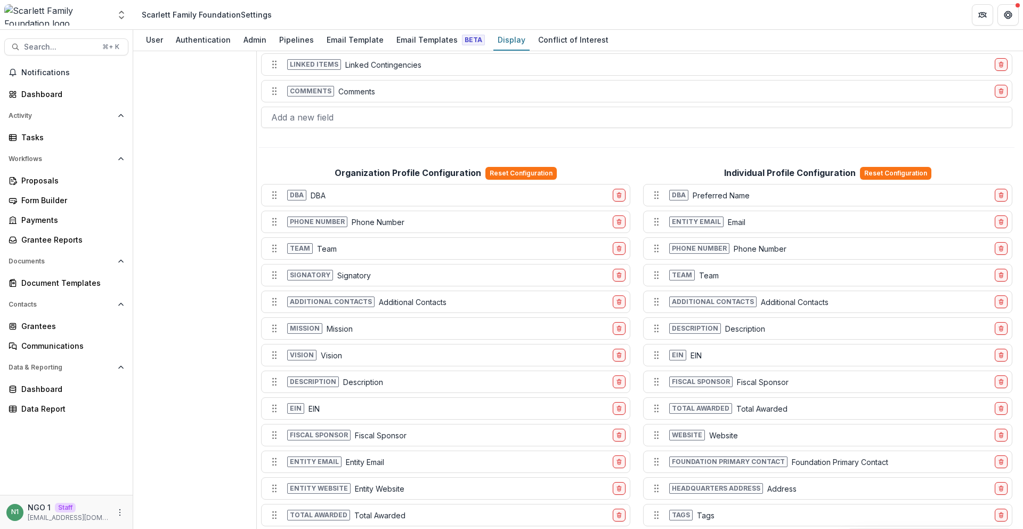
scroll to position [615, 0]
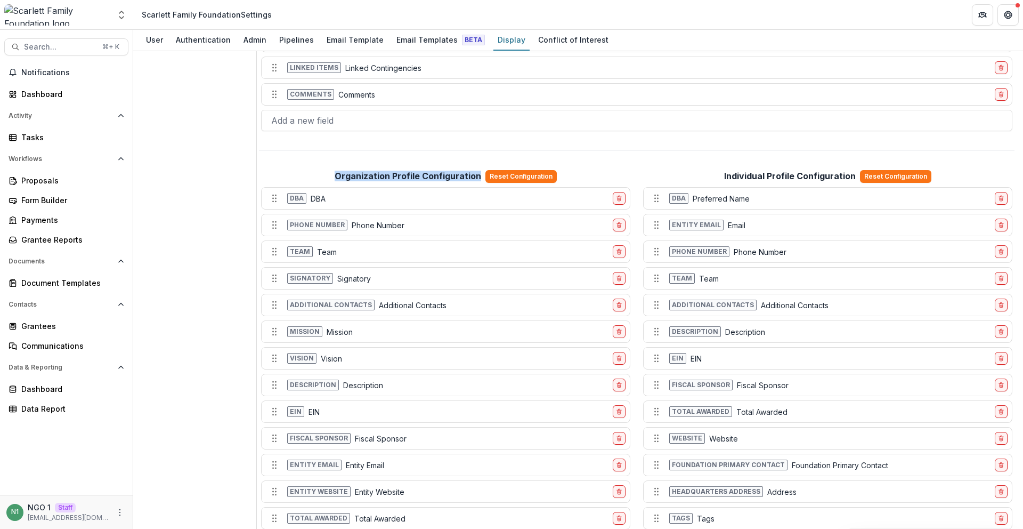
drag, startPoint x: 324, startPoint y: 172, endPoint x: 479, endPoint y: 181, distance: 155.3
copy h2 "Organization Profile Configuration"
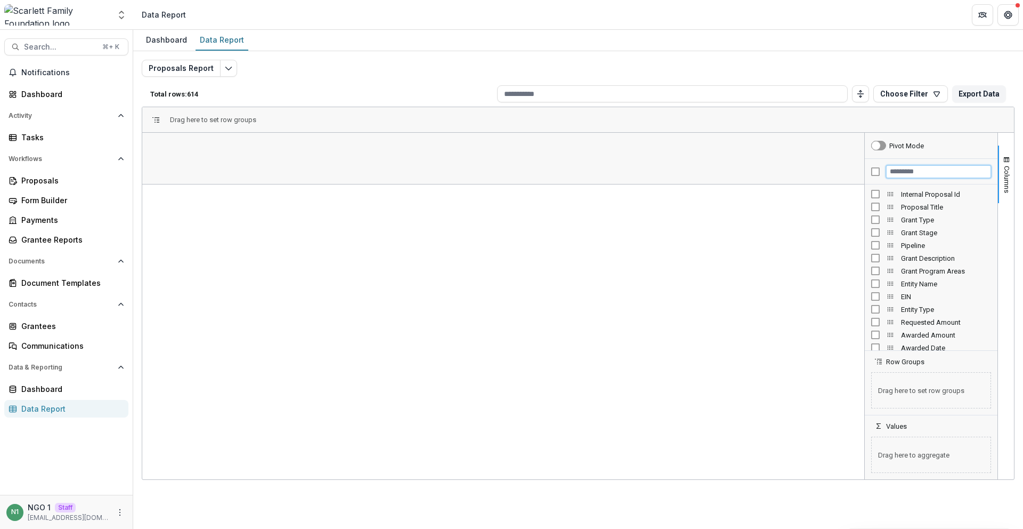
drag, startPoint x: 900, startPoint y: 166, endPoint x: 898, endPoint y: 171, distance: 5.6
click at [900, 166] on input "Filter Columns Input" at bounding box center [938, 171] width 105 height 13
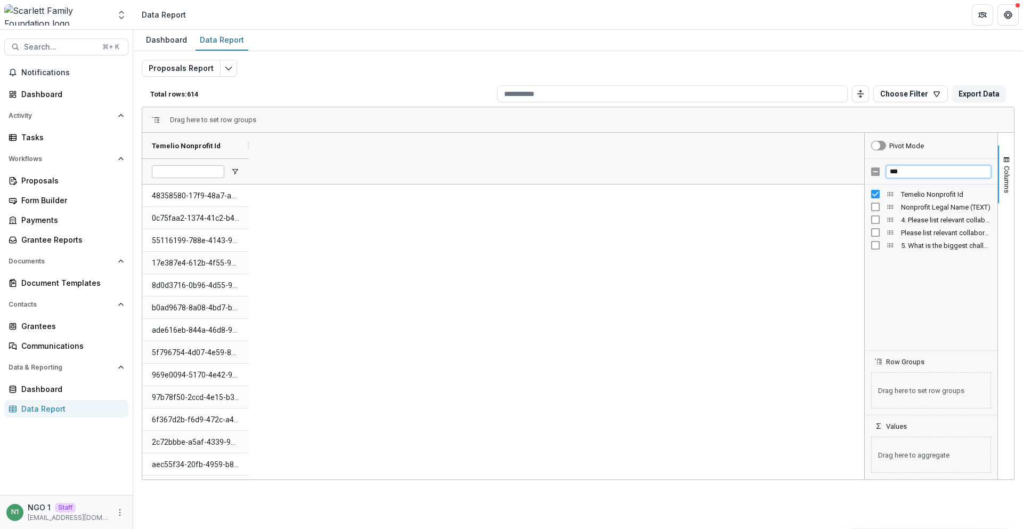
click at [898, 172] on input "***" at bounding box center [938, 171] width 105 height 13
type input "****"
